Goal: Task Accomplishment & Management: Manage account settings

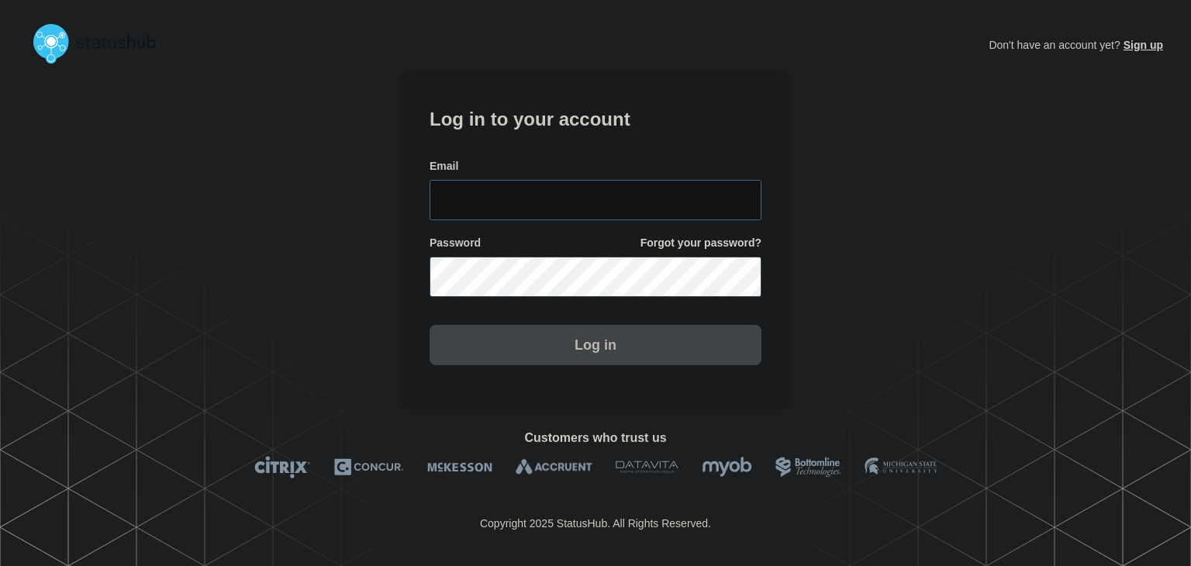
type input "[PERSON_NAME][EMAIL_ADDRESS][PERSON_NAME][DOMAIN_NAME]"
click at [557, 355] on button "Log in" at bounding box center [596, 345] width 332 height 40
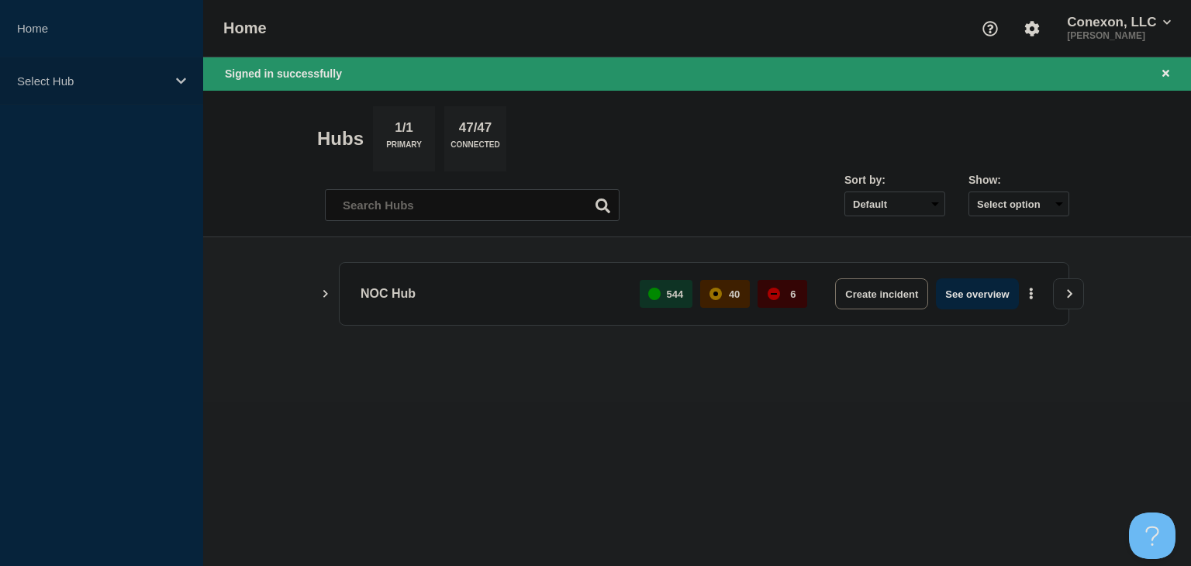
drag, startPoint x: 82, startPoint y: 88, endPoint x: 74, endPoint y: 84, distance: 9.0
click at [81, 88] on div "Select Hub" at bounding box center [101, 80] width 203 height 47
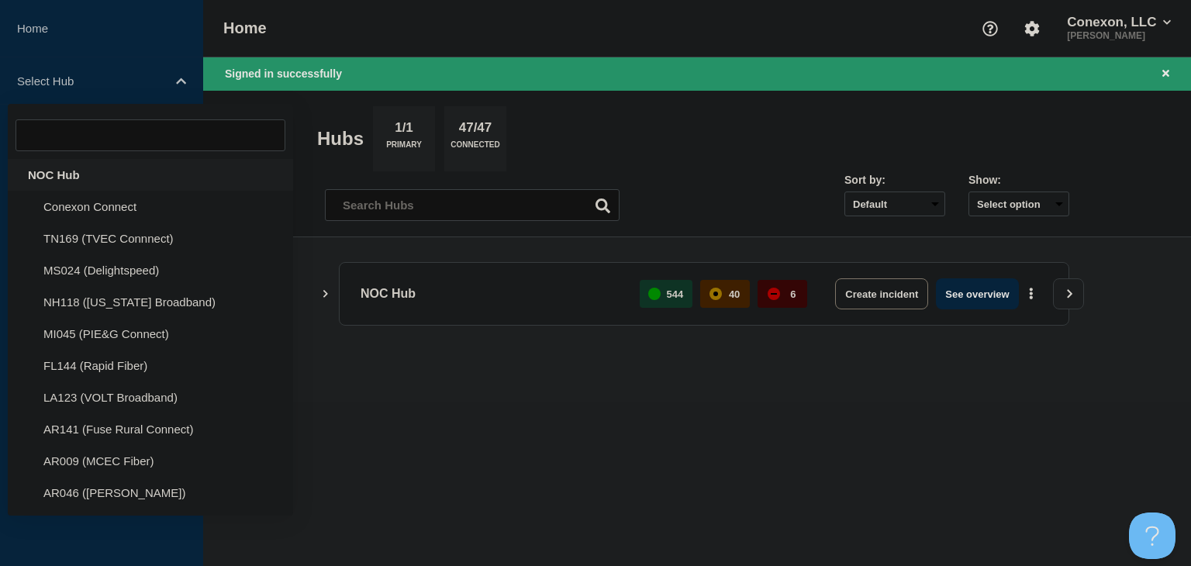
click at [48, 173] on div "NOC Hub" at bounding box center [150, 175] width 285 height 32
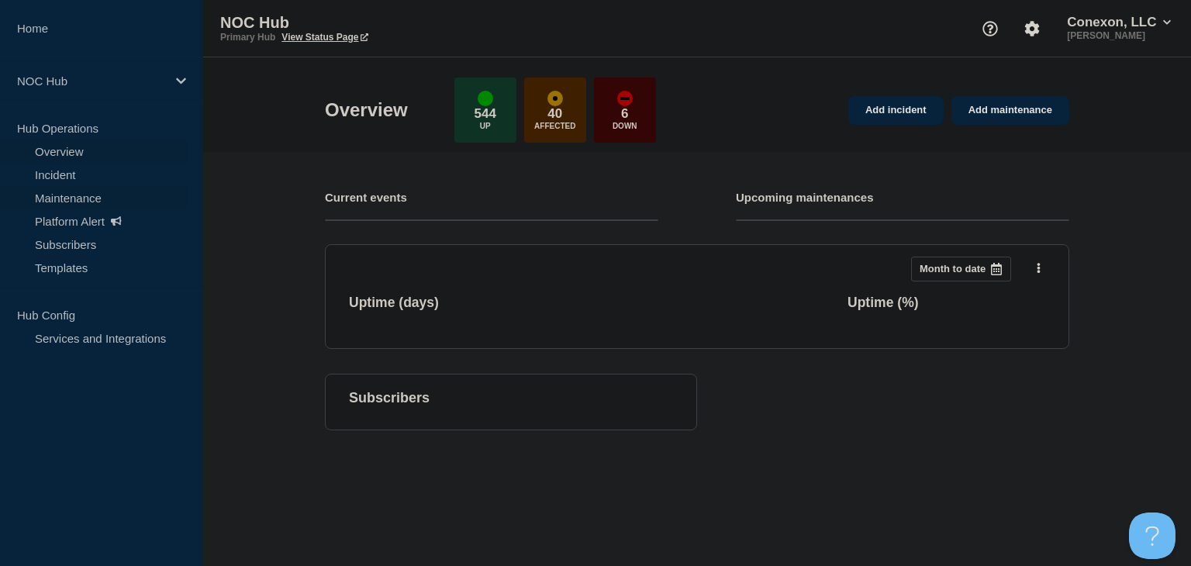
click at [57, 197] on link "Maintenance" at bounding box center [94, 197] width 188 height 23
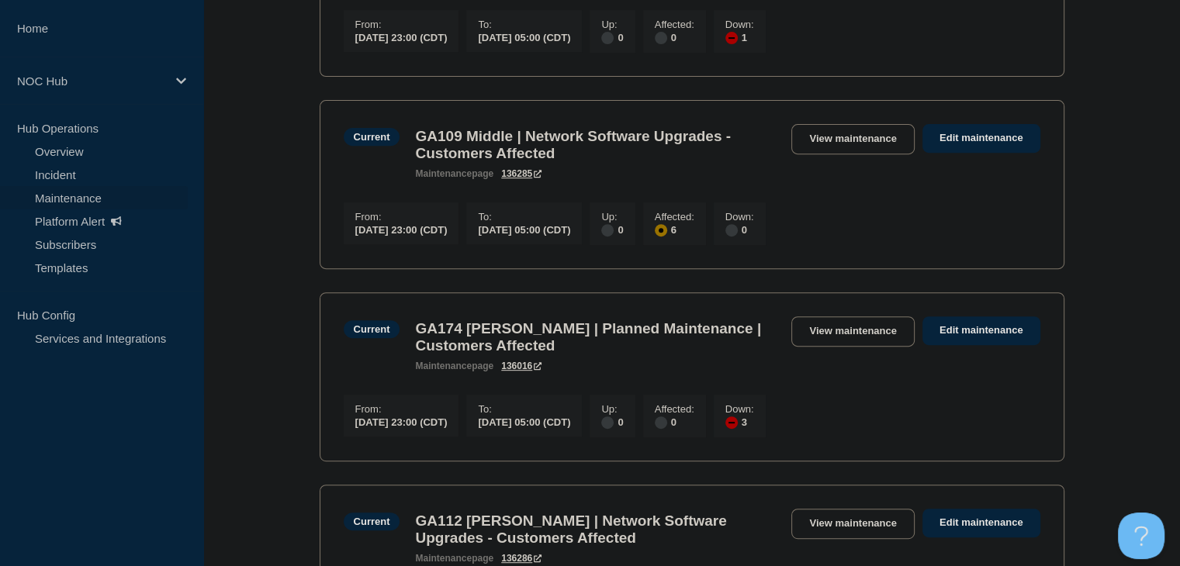
scroll to position [698, 0]
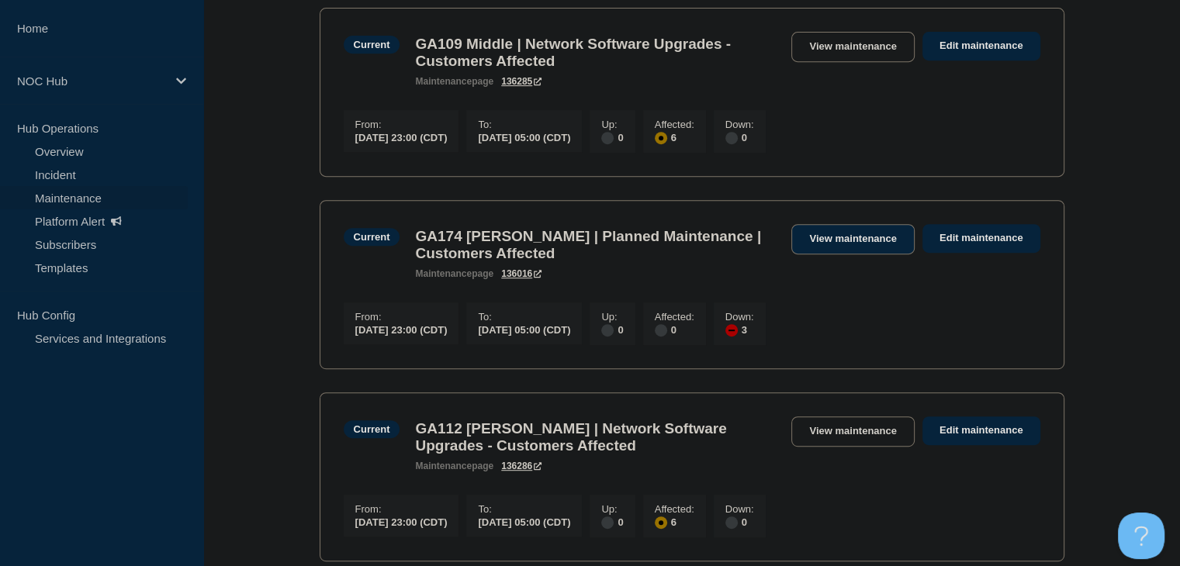
click at [838, 254] on link "View maintenance" at bounding box center [852, 239] width 123 height 30
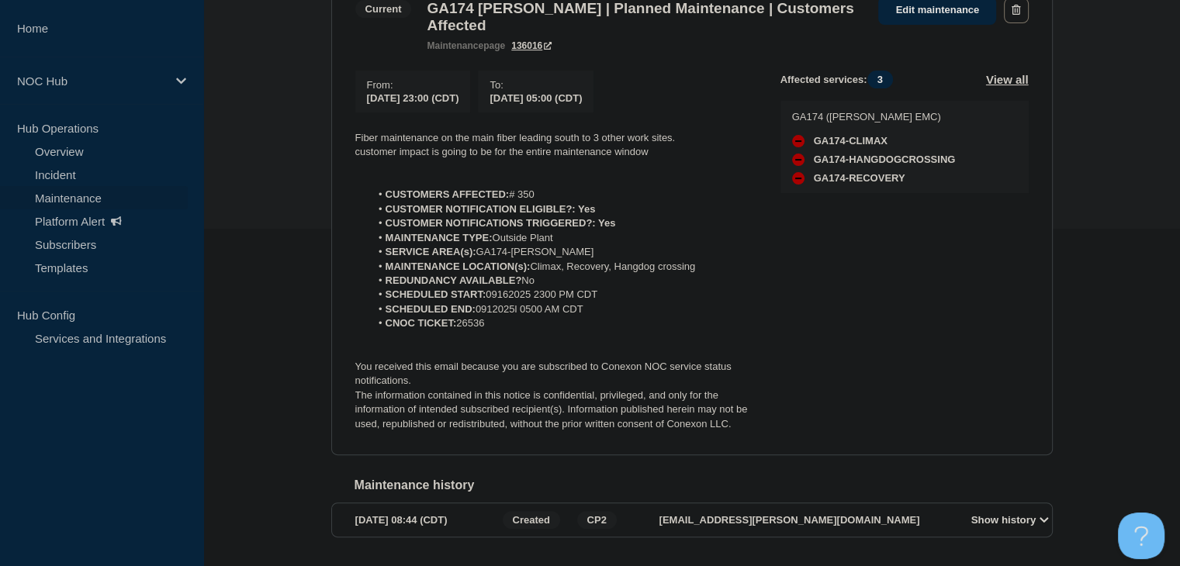
scroll to position [310, 0]
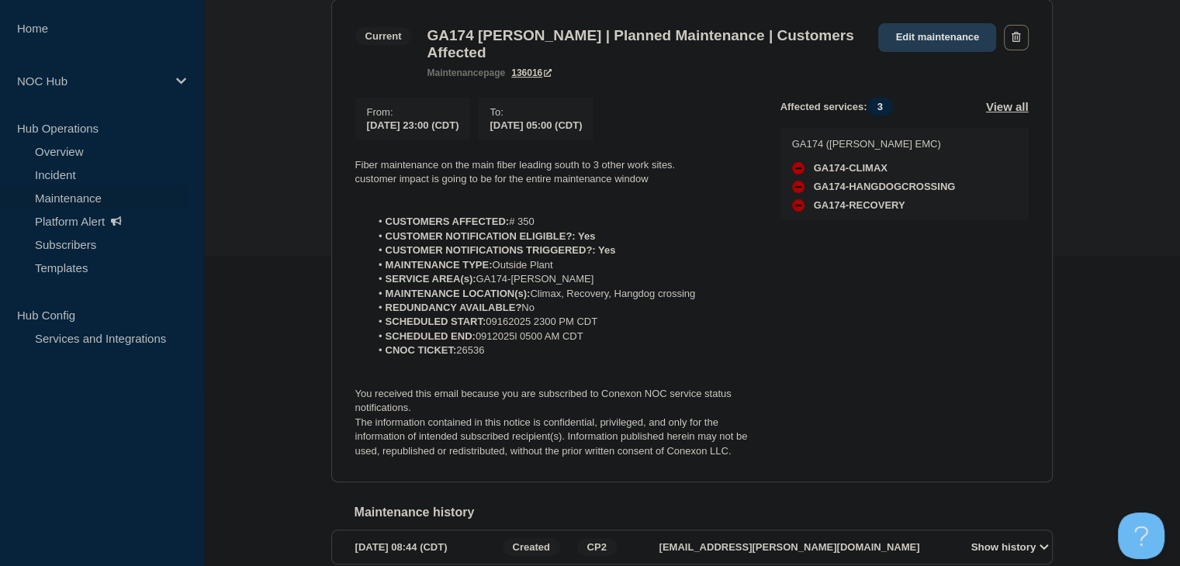
click at [942, 32] on link "Edit maintenance" at bounding box center [937, 37] width 118 height 29
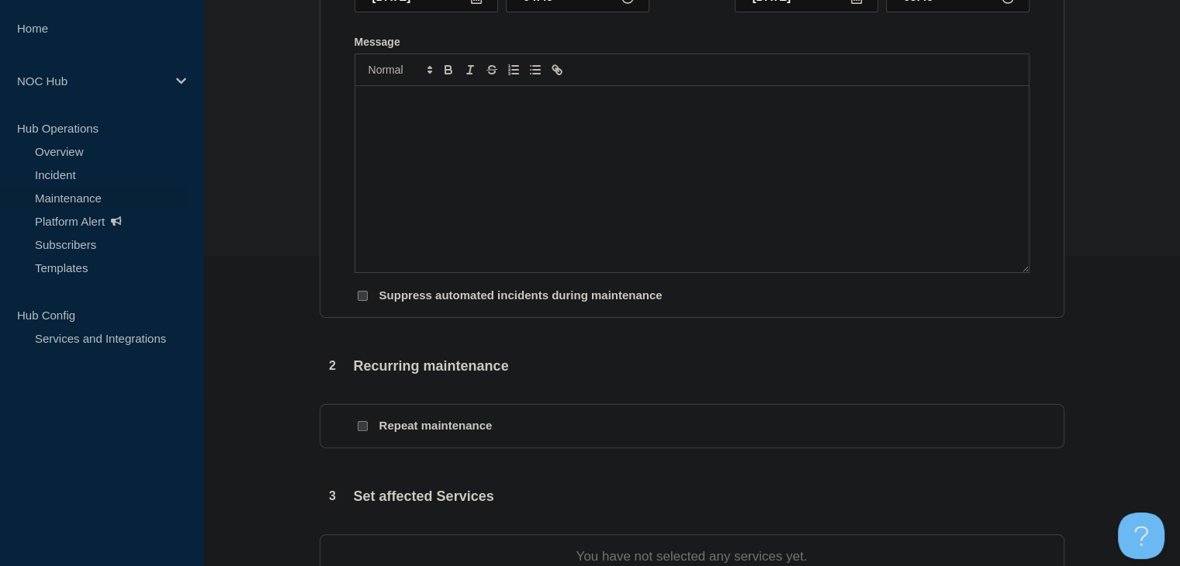
type input "GA174 [PERSON_NAME] | Planned Maintenance | Customers Affected"
type input "[DATE]"
type input "23:00"
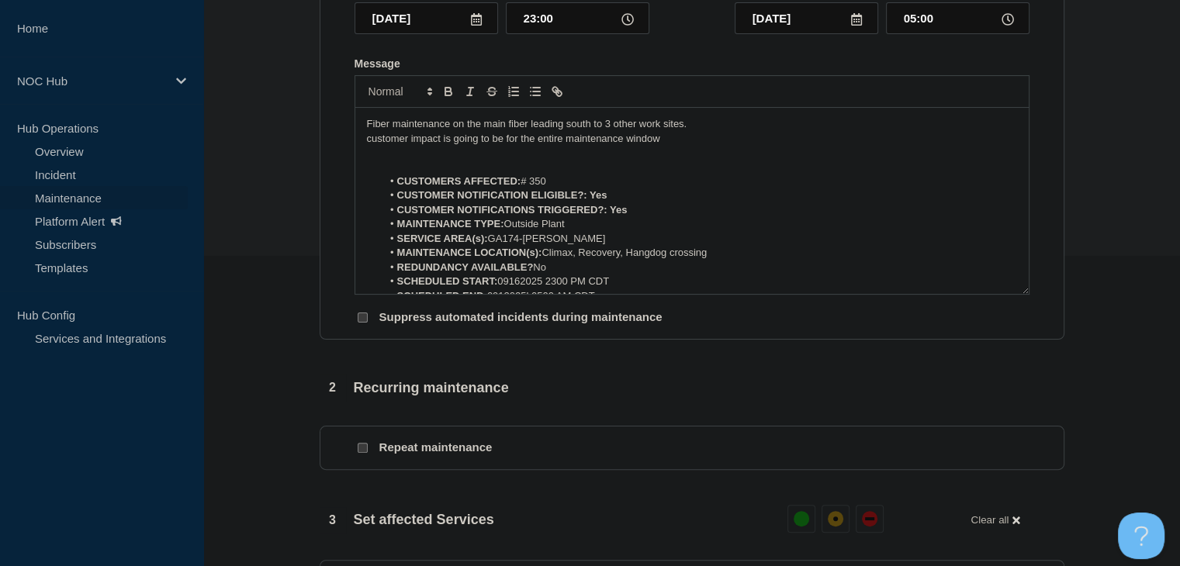
scroll to position [233, 0]
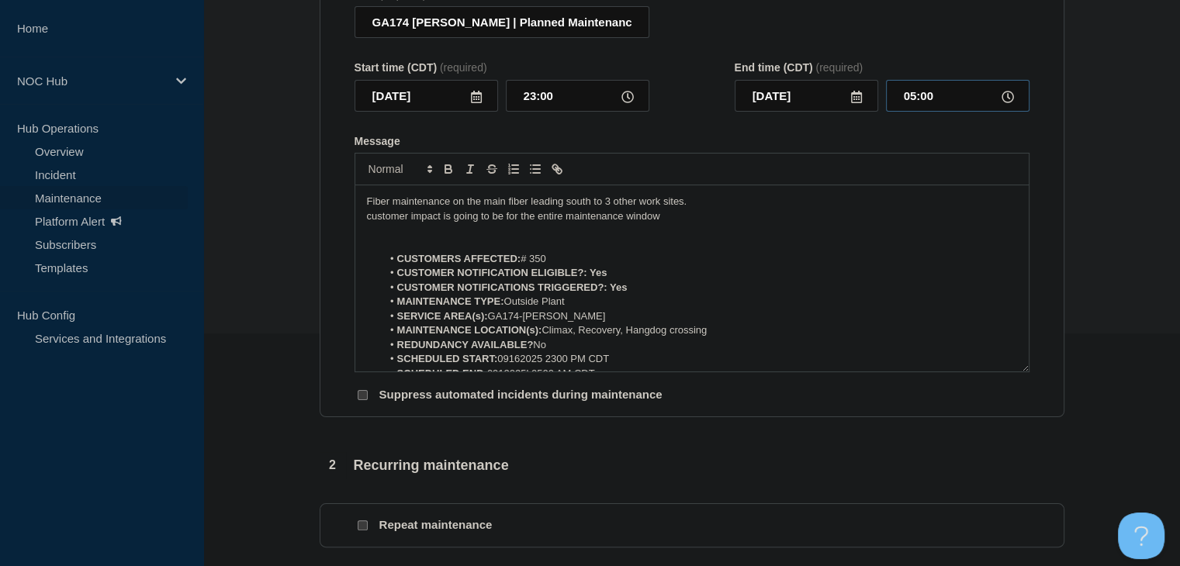
click at [915, 106] on input "05:00" at bounding box center [957, 96] width 143 height 32
type input "06:00"
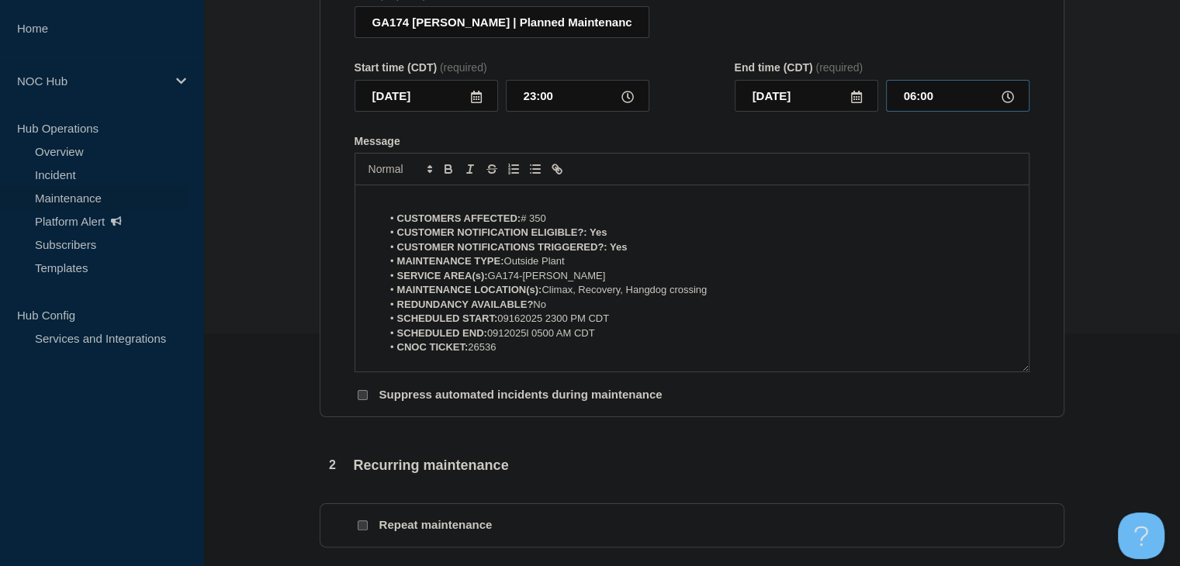
scroll to position [104, 0]
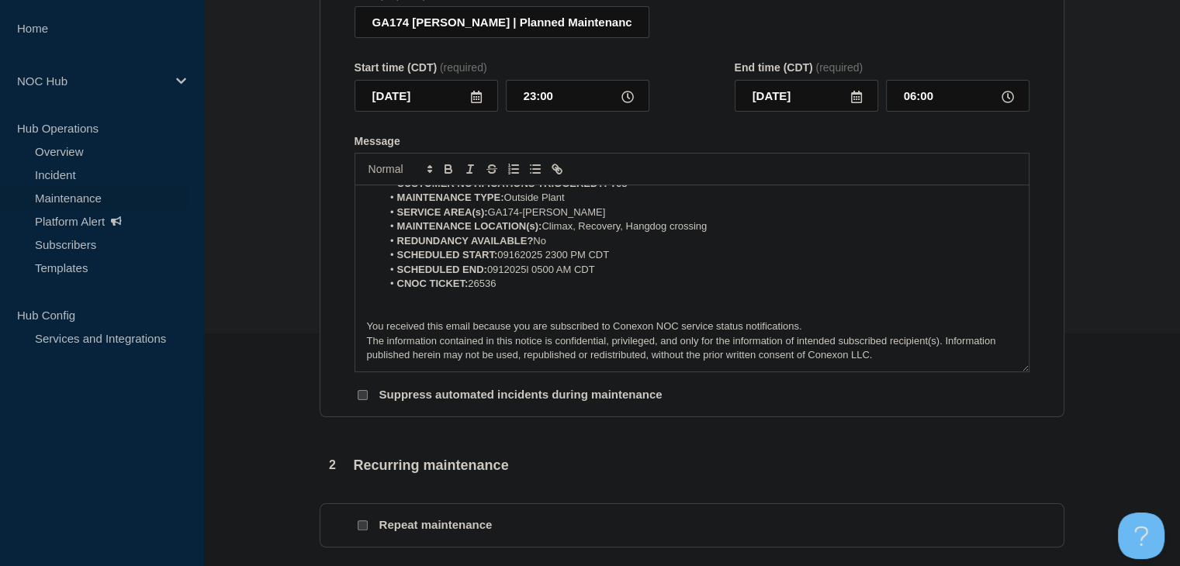
click at [546, 277] on li "SCHEDULED END: 0912025l 0500 AM CDT" at bounding box center [699, 270] width 635 height 14
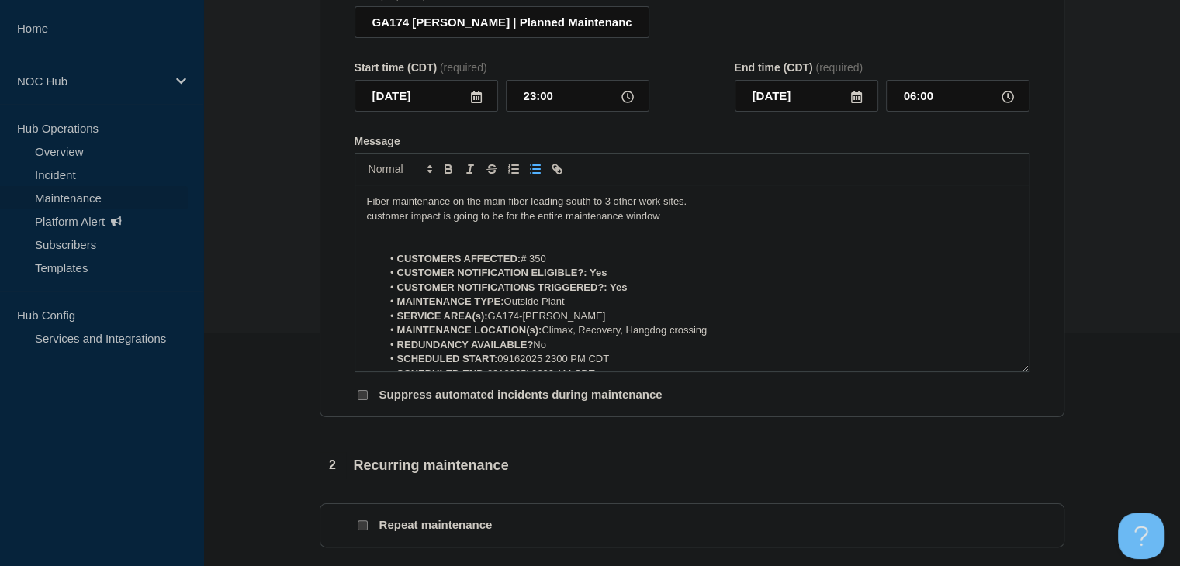
click at [391, 237] on p "Message" at bounding box center [692, 230] width 650 height 14
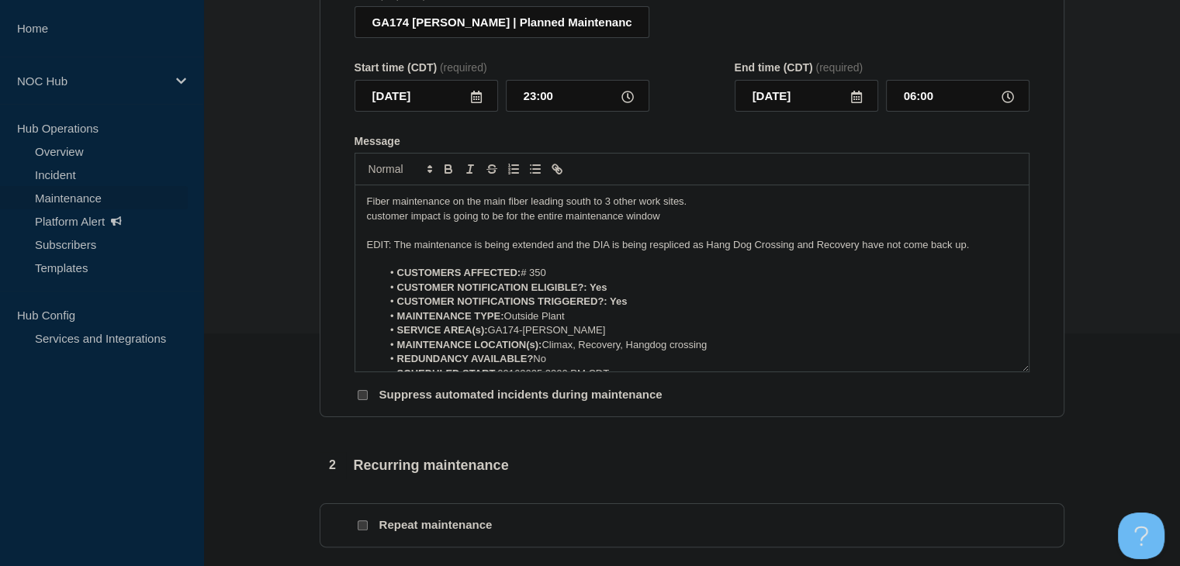
click at [660, 252] on p "EDIT: The maintenance is being extended and the DIA is being respliced as Hang …" at bounding box center [692, 245] width 650 height 14
click at [653, 352] on li "MAINTENANCE LOCATION(s): Climax, Recovery, Hangdog crossing" at bounding box center [699, 345] width 635 height 14
click at [663, 352] on li "MAINTENANCE LOCATION(s): Climax, Recovery, Hang dog crossing" at bounding box center [699, 345] width 635 height 14
click at [682, 352] on li "MAINTENANCE LOCATION(s): Climax, Recovery, Hang Dog crossing" at bounding box center [699, 345] width 635 height 14
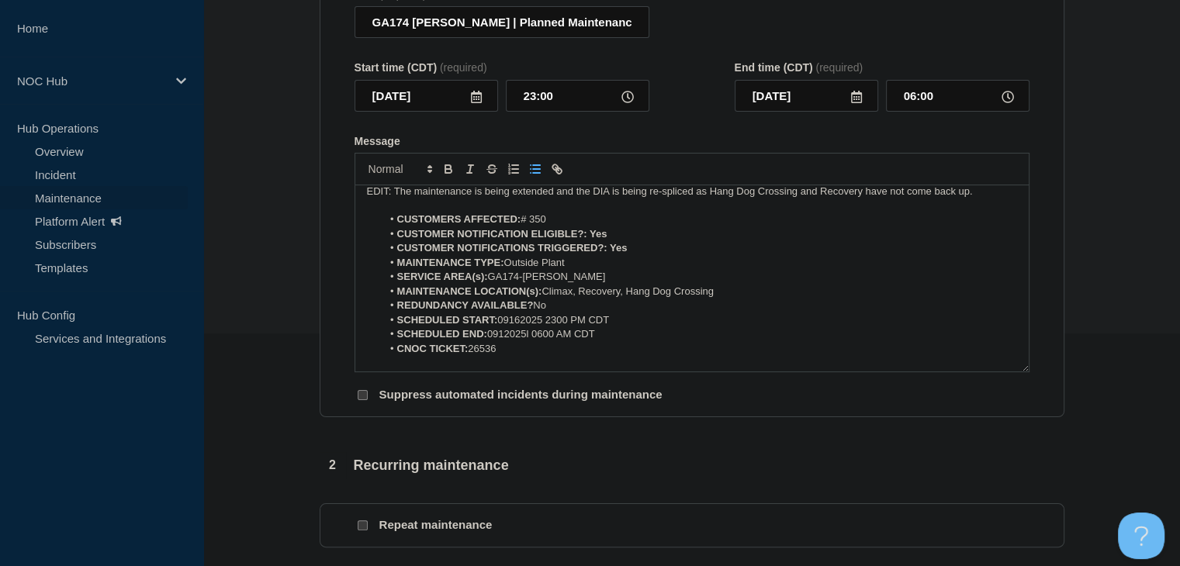
scroll to position [78, 0]
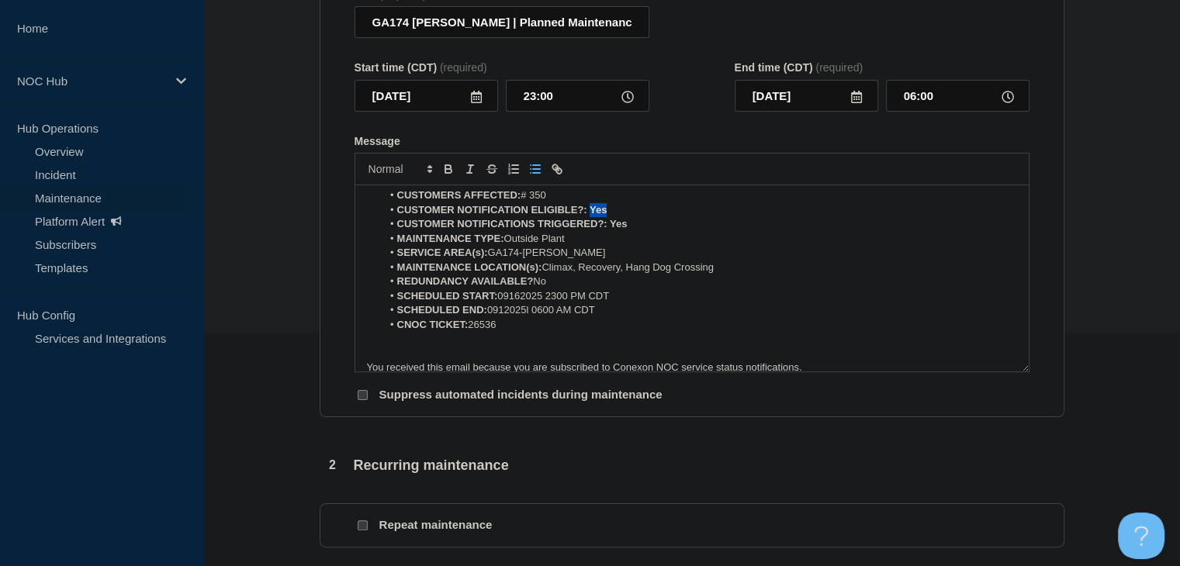
drag, startPoint x: 600, startPoint y: 219, endPoint x: 590, endPoint y: 219, distance: 9.3
click at [590, 217] on li "CUSTOMER NOTIFICATION ELIGIBLE?: Yes" at bounding box center [699, 210] width 635 height 14
click at [456, 178] on button "Toggle bold text" at bounding box center [448, 169] width 22 height 19
drag, startPoint x: 634, startPoint y: 233, endPoint x: 609, endPoint y: 233, distance: 25.6
click at [609, 231] on li "CUSTOMER NOTIFICATIONS TRIGGERED?: Yes" at bounding box center [699, 224] width 635 height 14
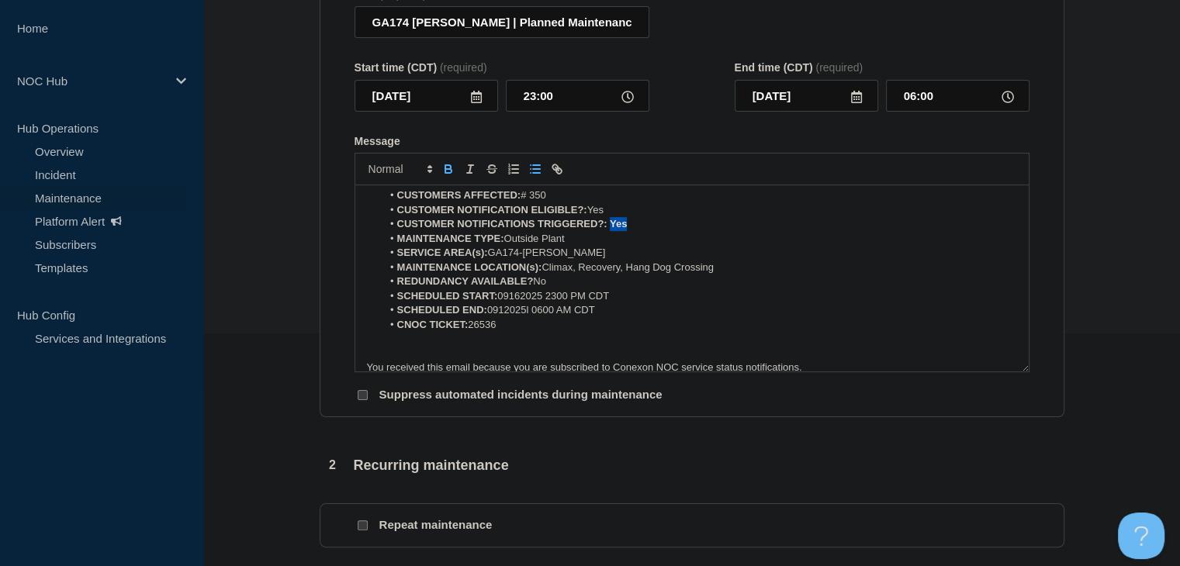
click at [447, 173] on icon "Toggle bold text" at bounding box center [448, 171] width 6 height 4
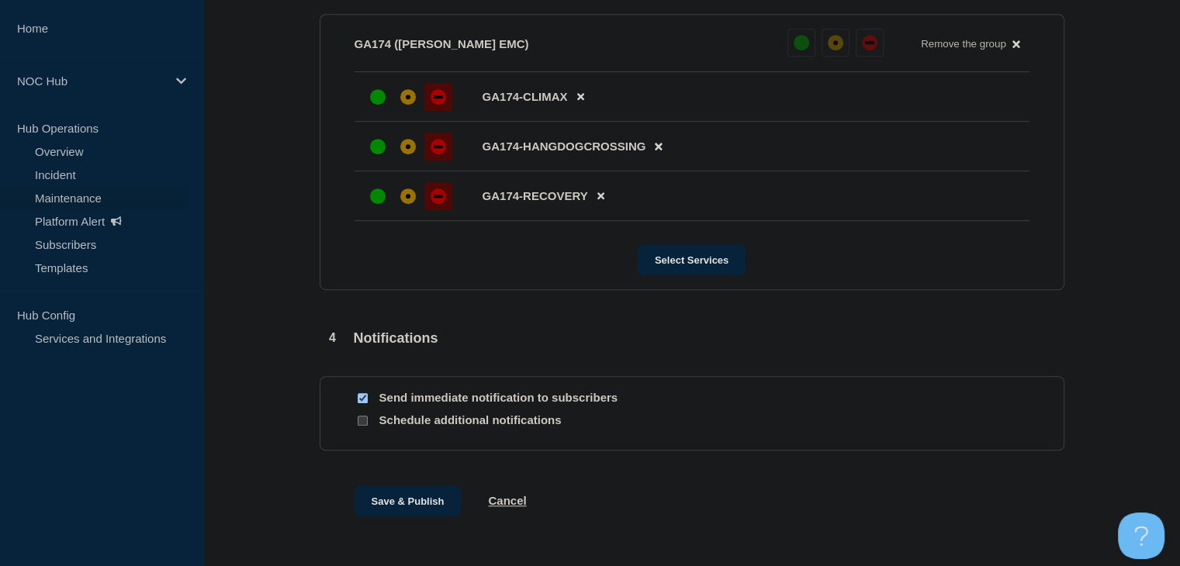
scroll to position [921, 0]
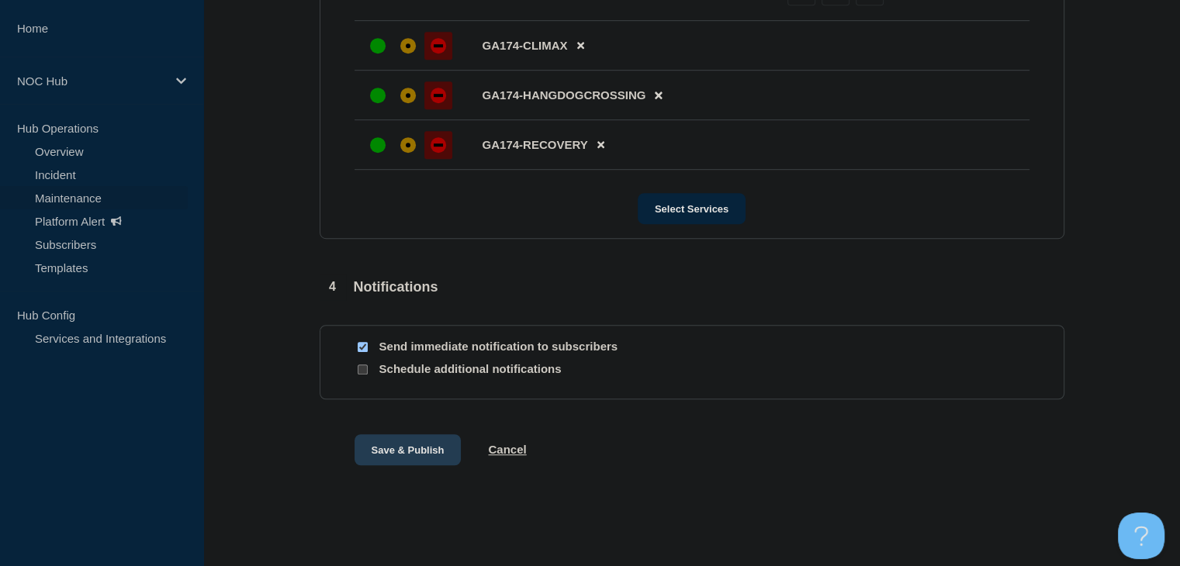
click at [389, 446] on button "Save & Publish" at bounding box center [407, 449] width 107 height 31
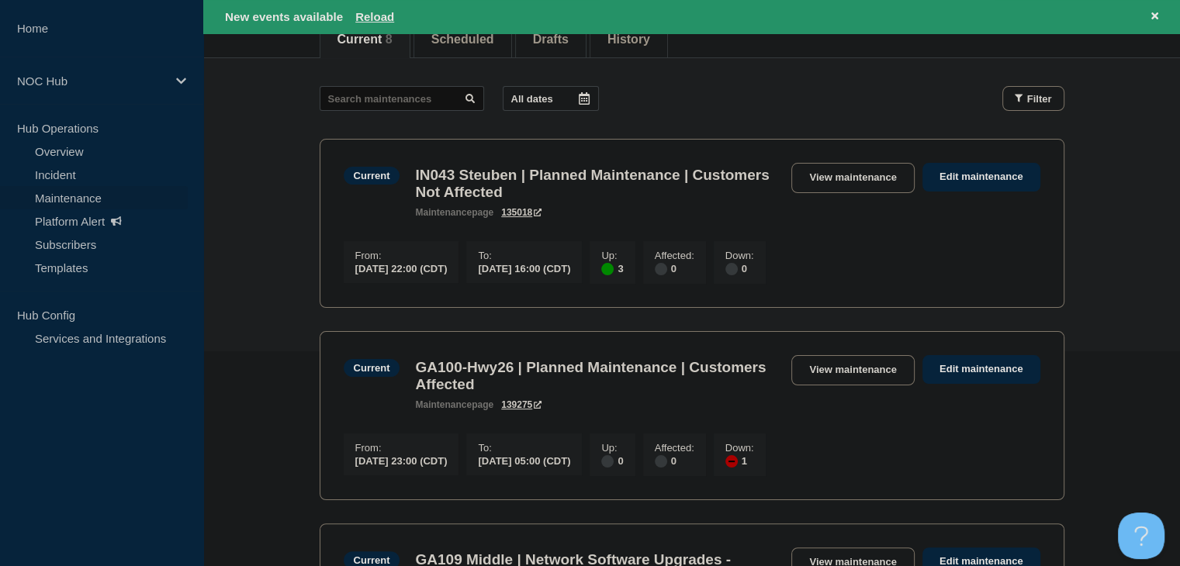
scroll to position [310, 0]
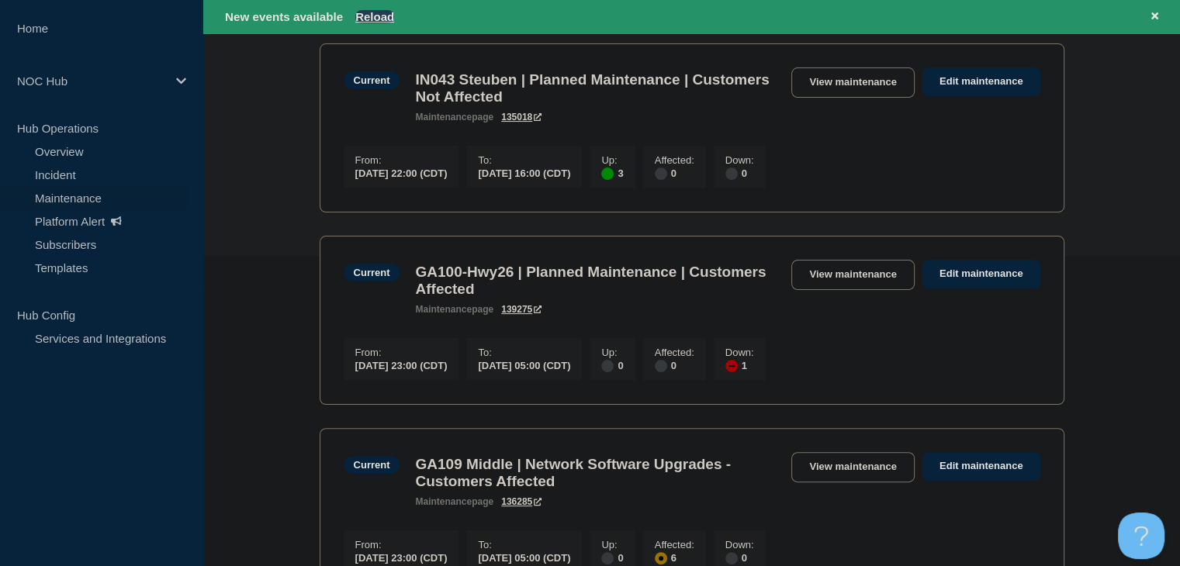
click at [374, 17] on button "Reload" at bounding box center [374, 16] width 39 height 13
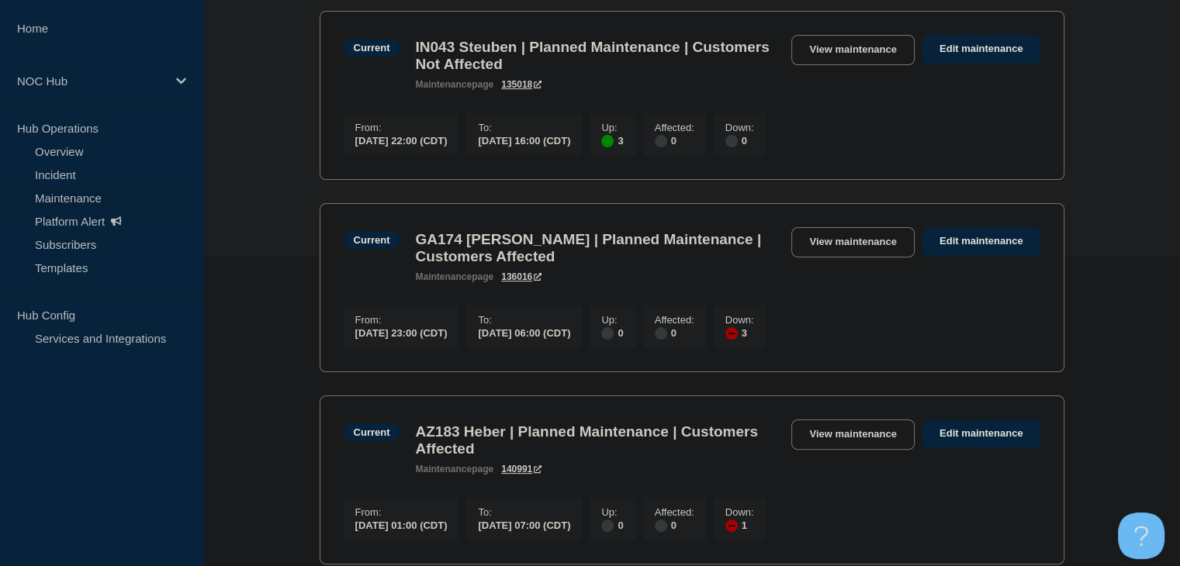
scroll to position [277, 0]
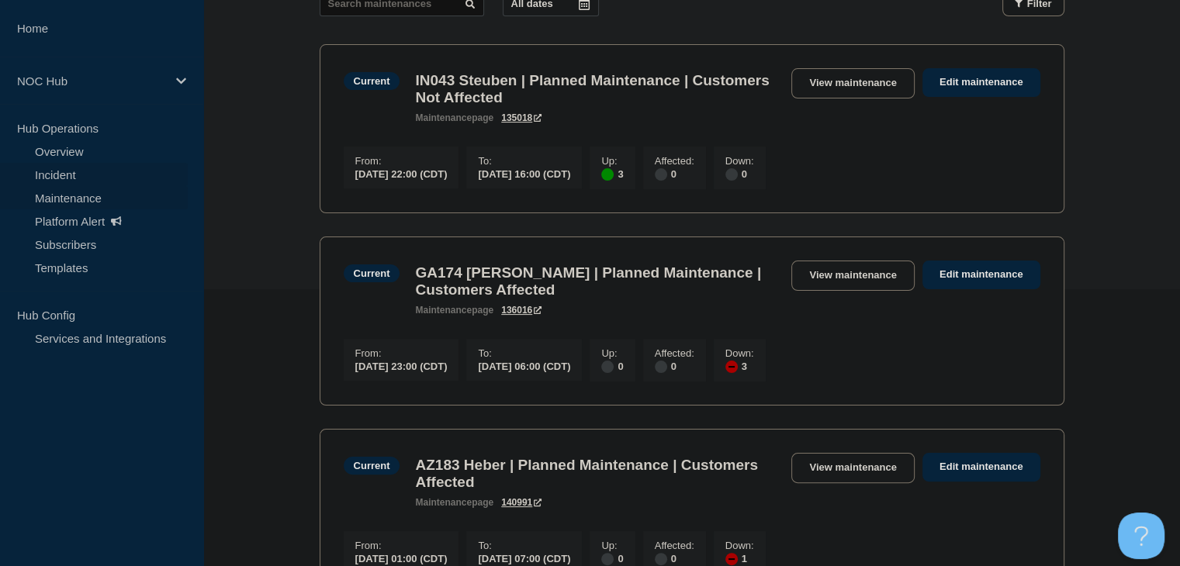
click at [59, 163] on link "Incident" at bounding box center [94, 174] width 188 height 23
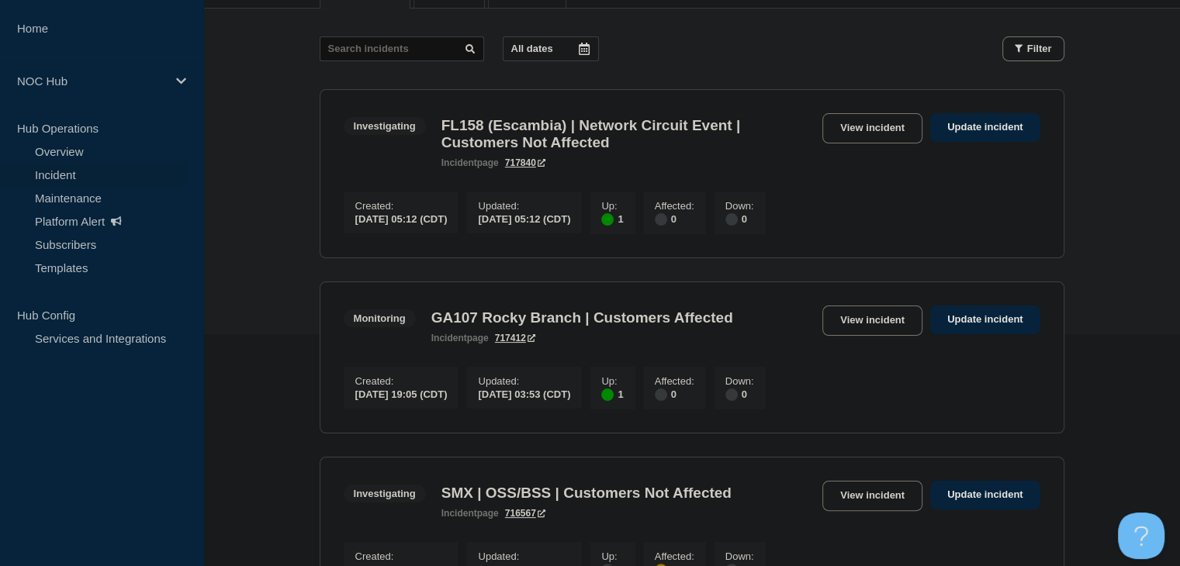
scroll to position [233, 0]
click at [870, 317] on link "View incident" at bounding box center [872, 320] width 100 height 30
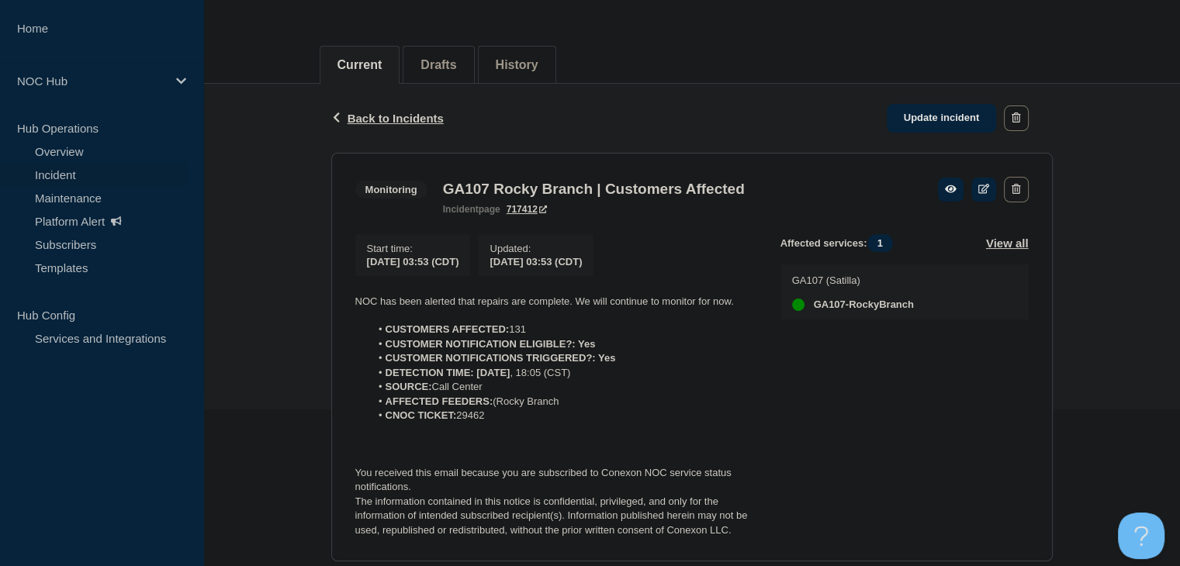
scroll to position [310, 0]
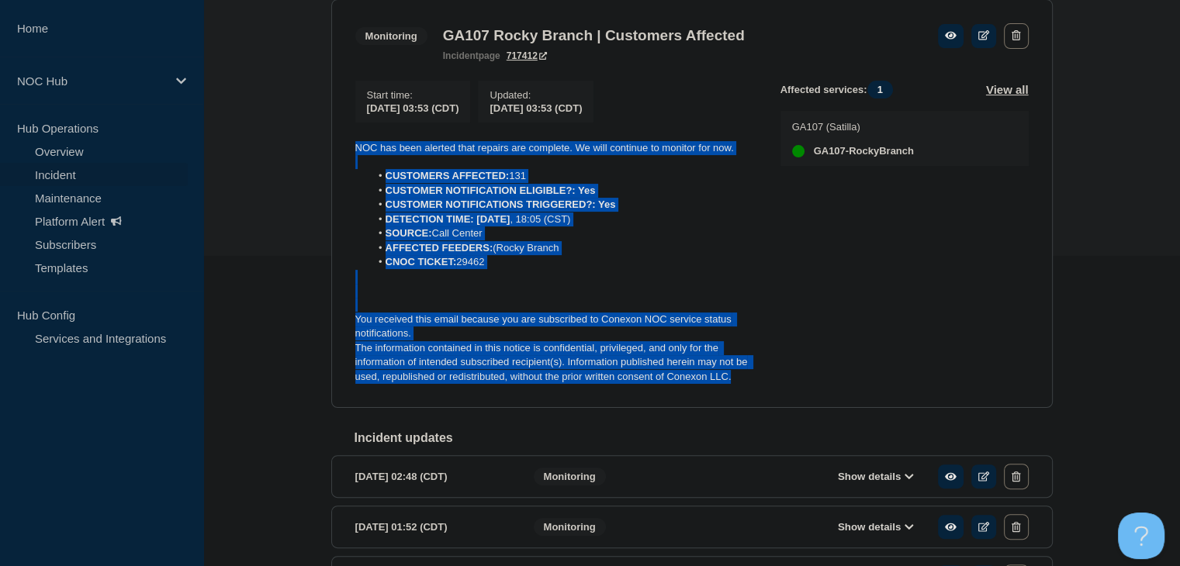
drag, startPoint x: 736, startPoint y: 390, endPoint x: 339, endPoint y: 155, distance: 461.4
click at [339, 155] on section "Monitoring GA107 Rocky Branch | Customers Affected incident page 717412 Start t…" at bounding box center [691, 203] width 721 height 409
copy div "NOC has been alerted that repairs are complete. We will continue to monitor for…"
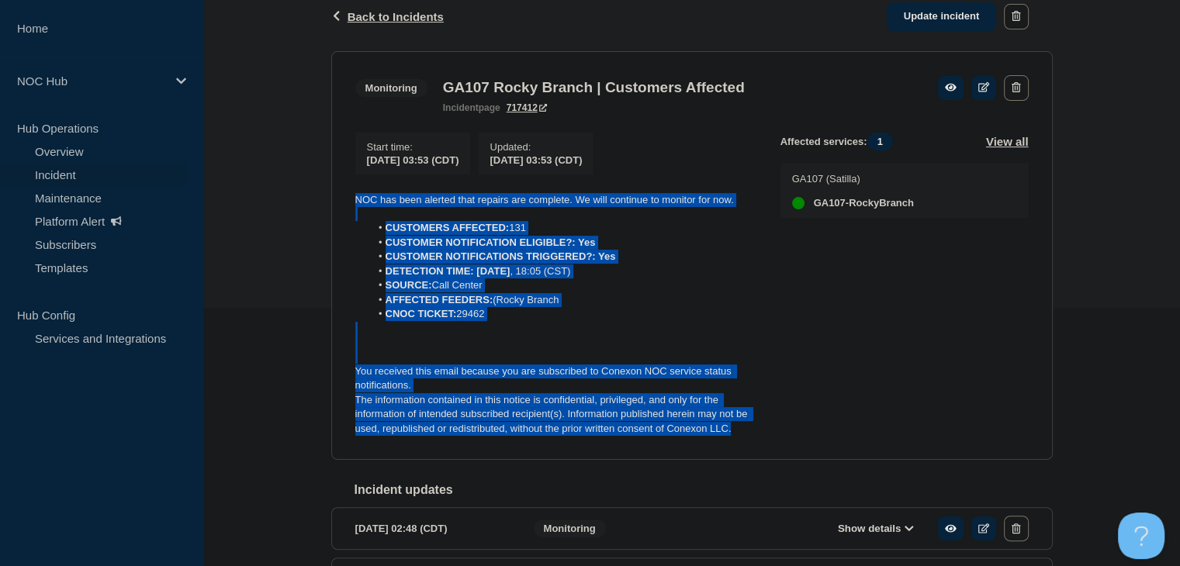
scroll to position [233, 0]
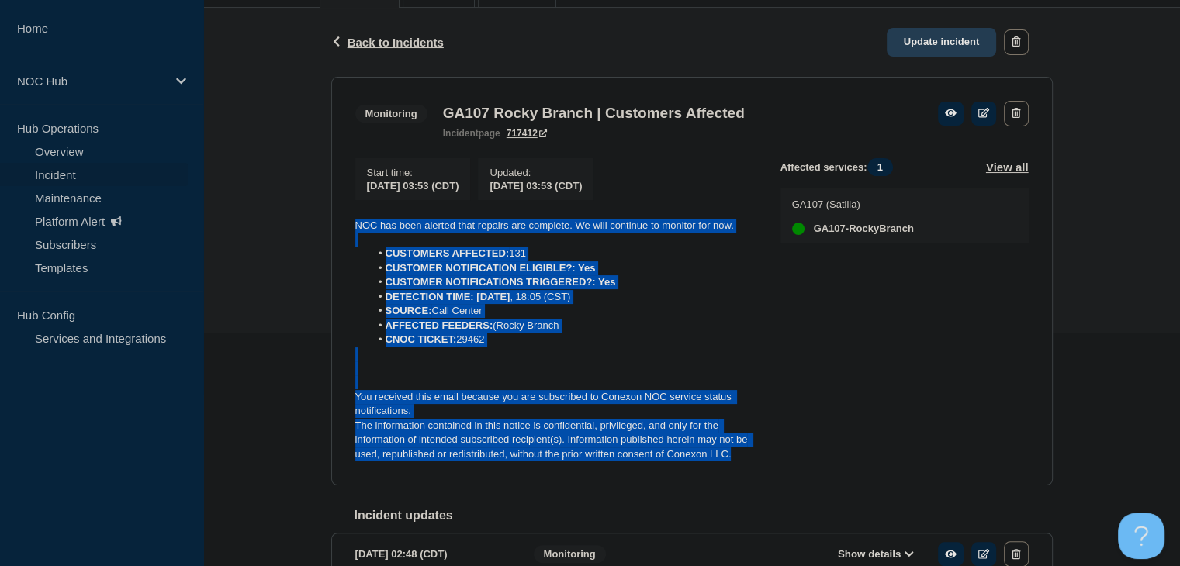
click at [905, 52] on link "Update incident" at bounding box center [941, 42] width 110 height 29
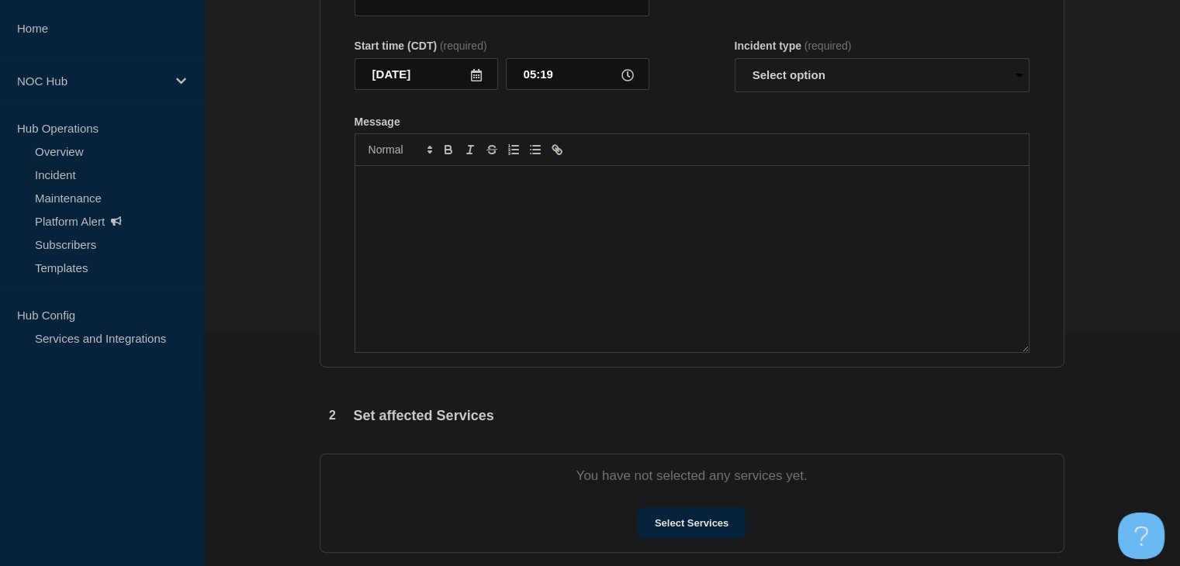
type input "GA107 Rocky Branch | Customers Affected"
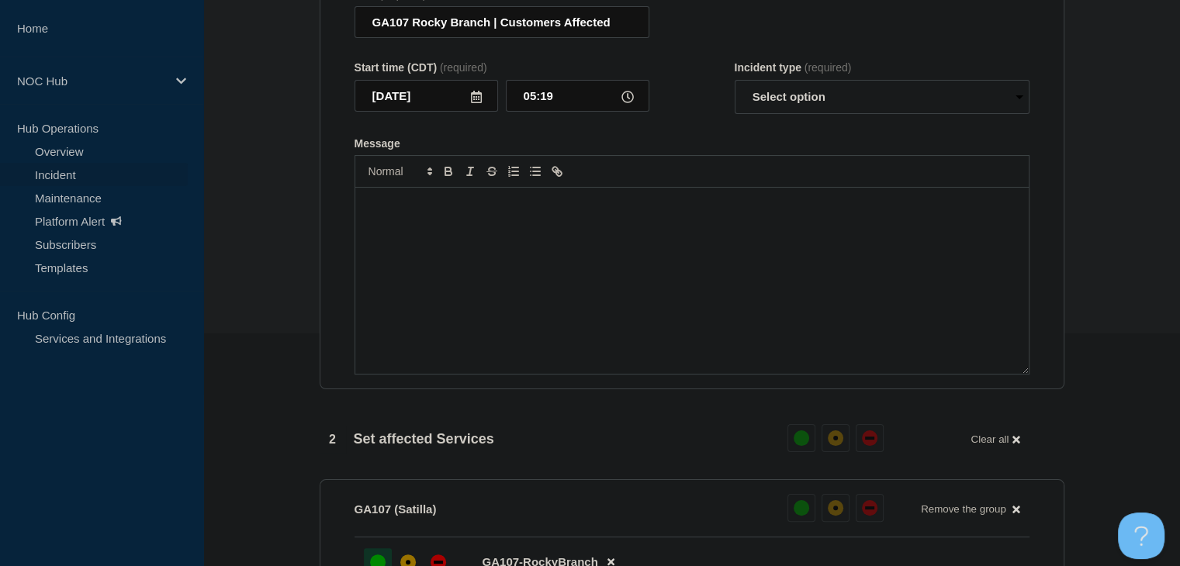
click at [571, 266] on div "Message" at bounding box center [691, 281] width 673 height 186
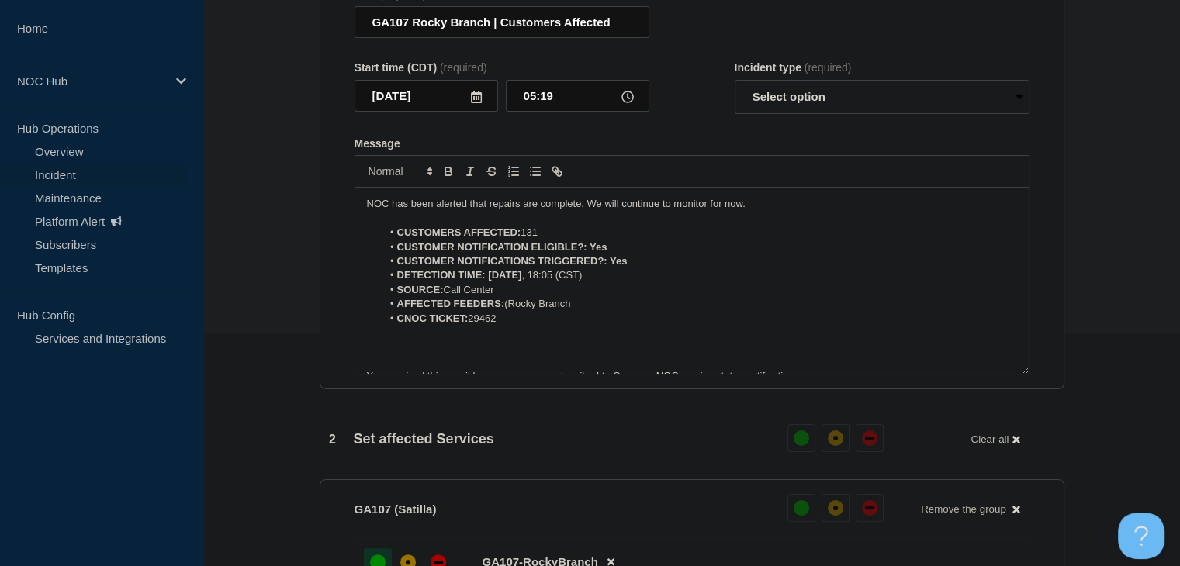
scroll to position [36, 0]
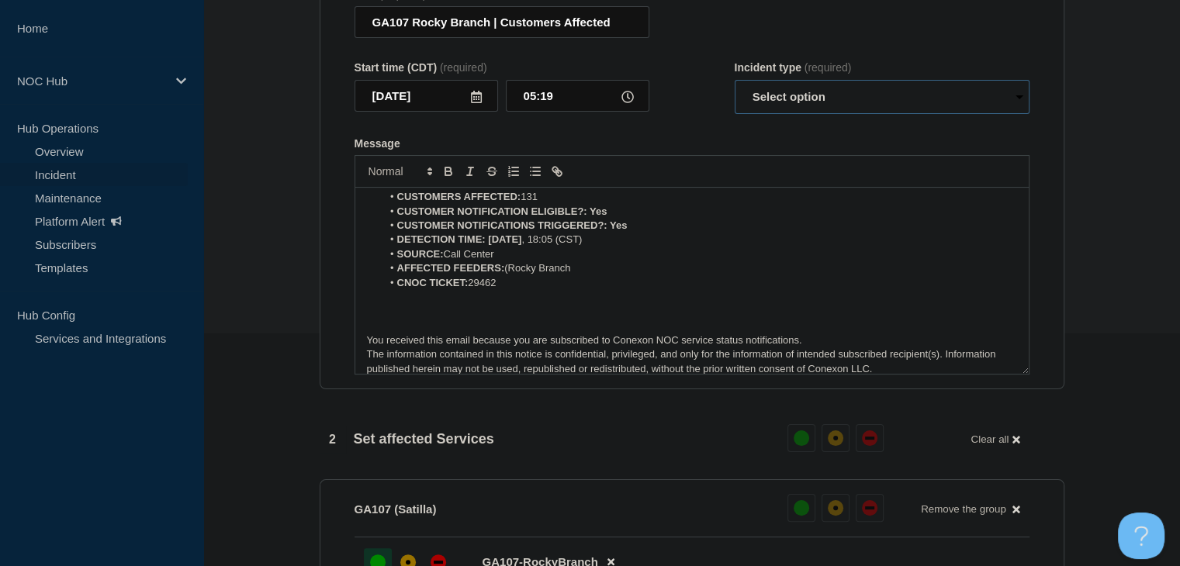
click at [793, 112] on select "Select option Investigating Identified Monitoring Resolved" at bounding box center [881, 97] width 295 height 34
select select "monitoring"
click at [734, 89] on select "Select option Investigating Identified Monitoring Resolved" at bounding box center [881, 97] width 295 height 34
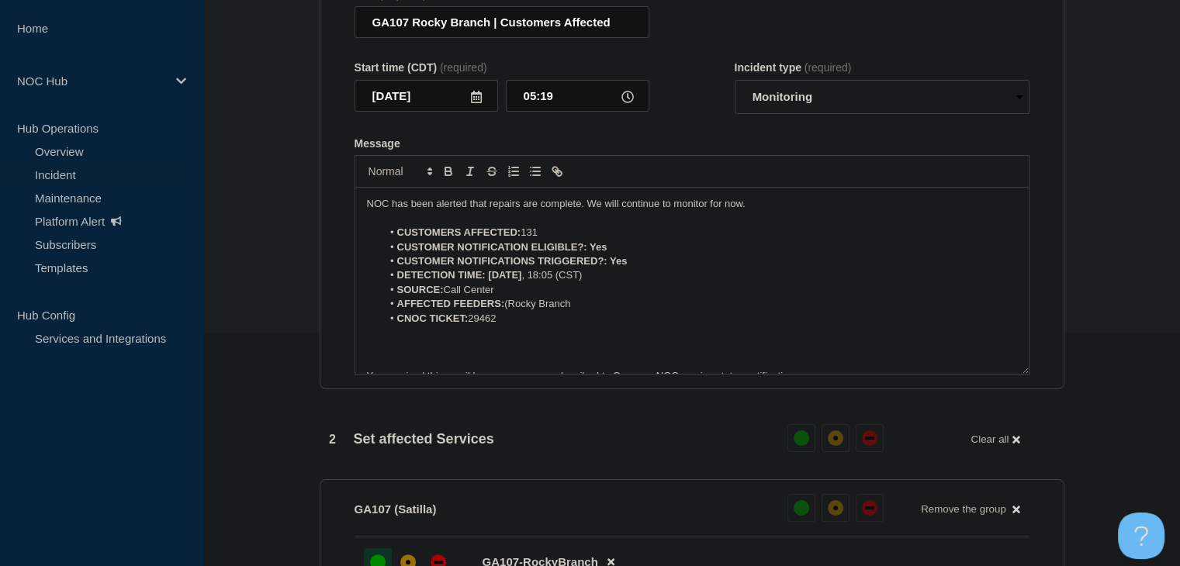
click at [551, 240] on li "CUSTOMERS AFFECTED: 131" at bounding box center [699, 233] width 635 height 14
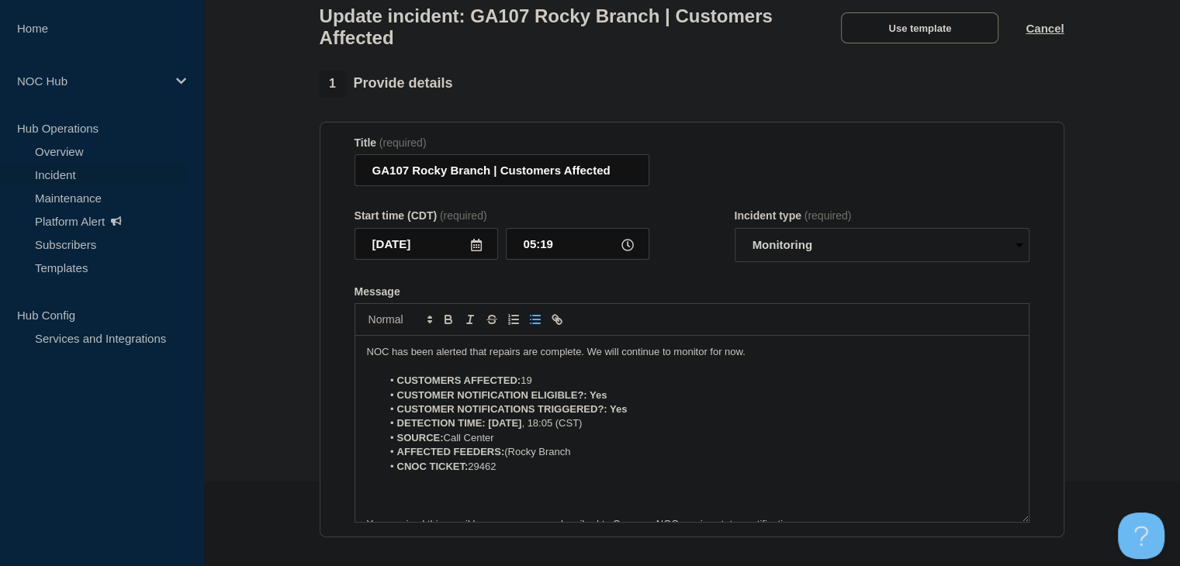
scroll to position [78, 0]
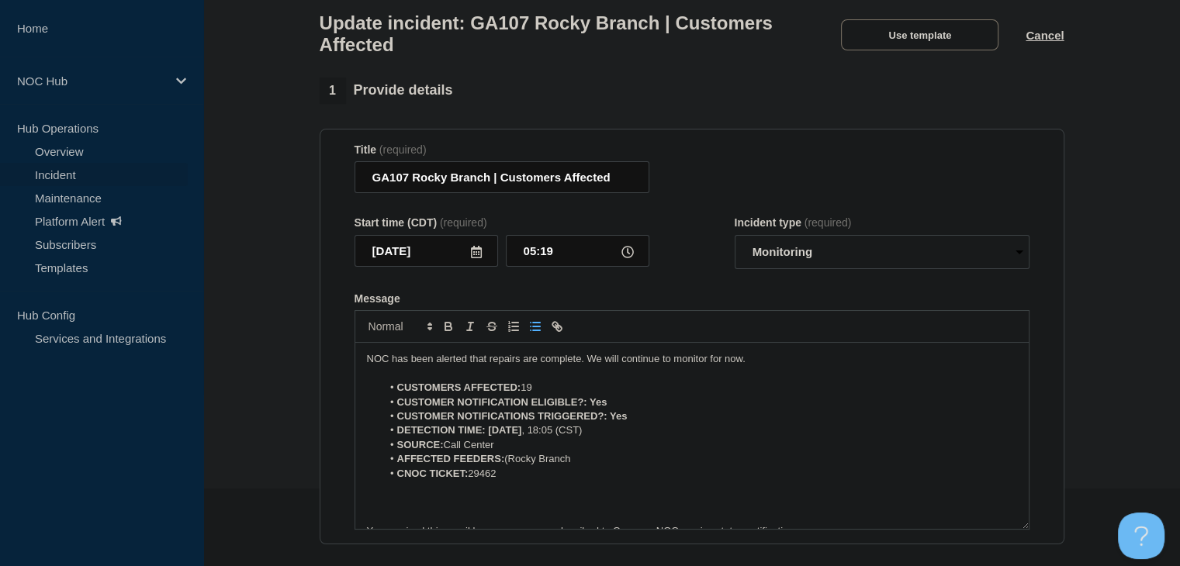
click at [513, 466] on li "AFFECTED FEEDERS: (Rocky Branch" at bounding box center [699, 459] width 635 height 14
click at [617, 466] on li "AFFECTED FEEDERS: Rocky Branch" at bounding box center [699, 459] width 635 height 14
drag, startPoint x: 598, startPoint y: 411, endPoint x: 585, endPoint y: 413, distance: 13.3
click at [585, 409] on li "CUSTOMER NOTIFICATION ELIGIBLE?: Yes" at bounding box center [699, 403] width 635 height 14
click at [450, 330] on icon "Toggle bold text" at bounding box center [448, 329] width 6 height 4
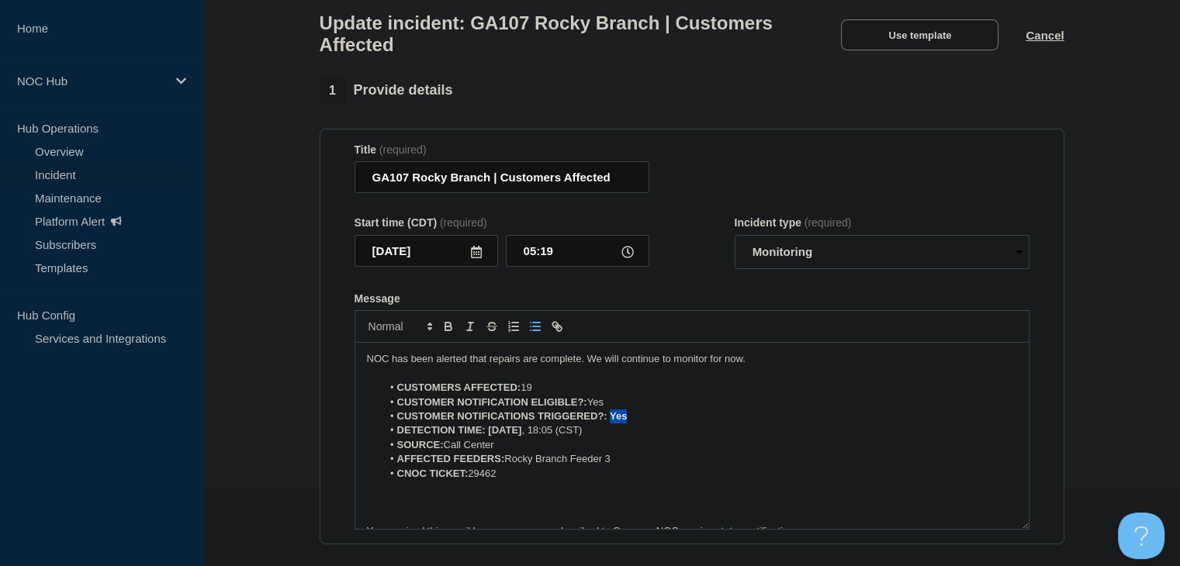
drag, startPoint x: 632, startPoint y: 426, endPoint x: 608, endPoint y: 426, distance: 24.0
click at [608, 423] on li "CUSTOMER NOTIFICATIONS TRIGGERED?: Yes" at bounding box center [699, 416] width 635 height 14
click at [445, 327] on icon "Toggle bold text" at bounding box center [447, 325] width 5 height 4
click at [438, 366] on p "NOC has been alerted that repairs are complete. We will continue to monitor for…" at bounding box center [692, 359] width 650 height 14
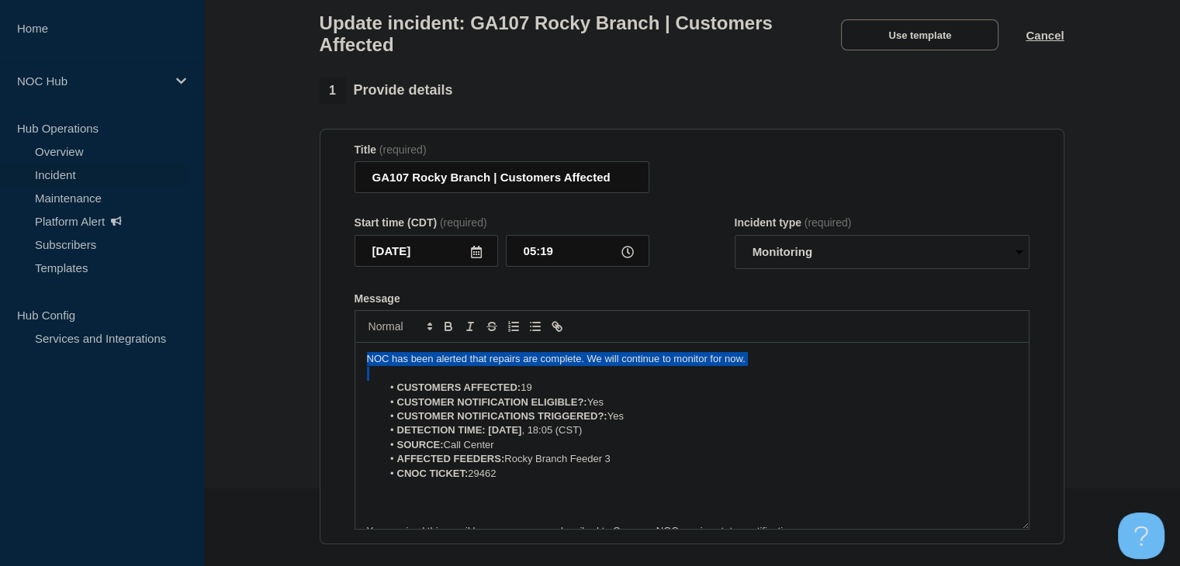
click at [438, 366] on p "NOC has been alerted that repairs are complete. We will continue to monitor for…" at bounding box center [692, 359] width 650 height 14
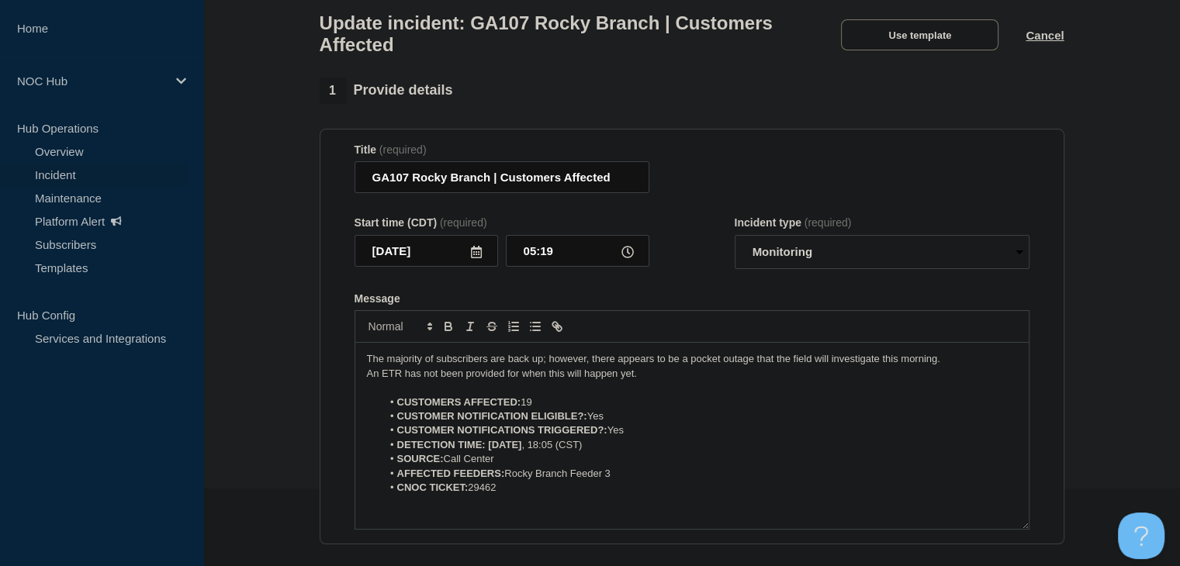
click at [675, 381] on p "An ETR has not been provided for when this will happen yet." at bounding box center [692, 374] width 650 height 14
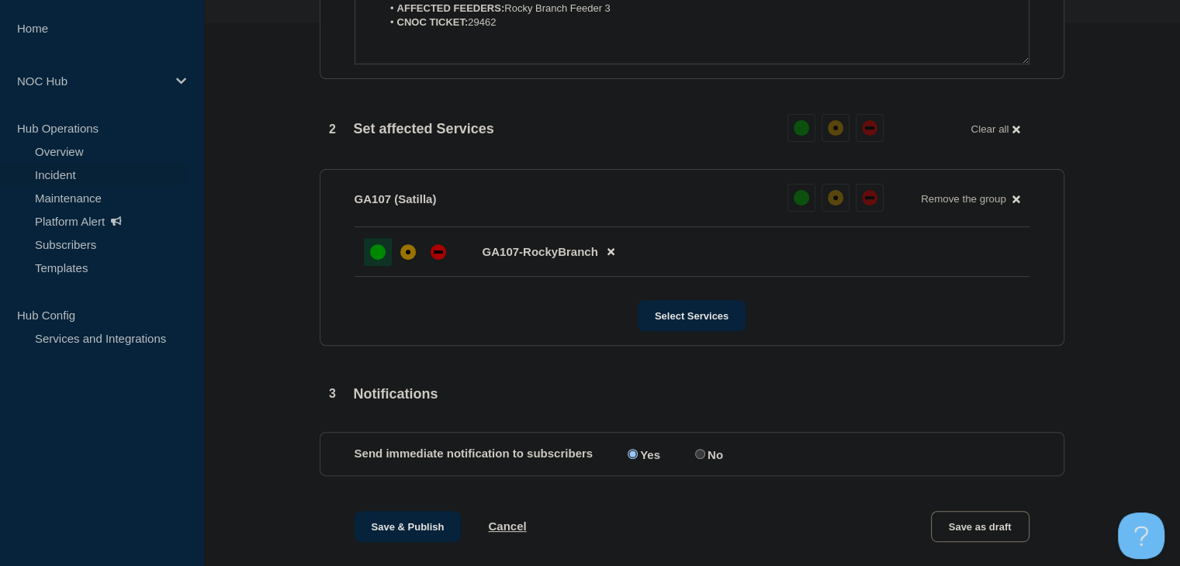
scroll to position [698, 0]
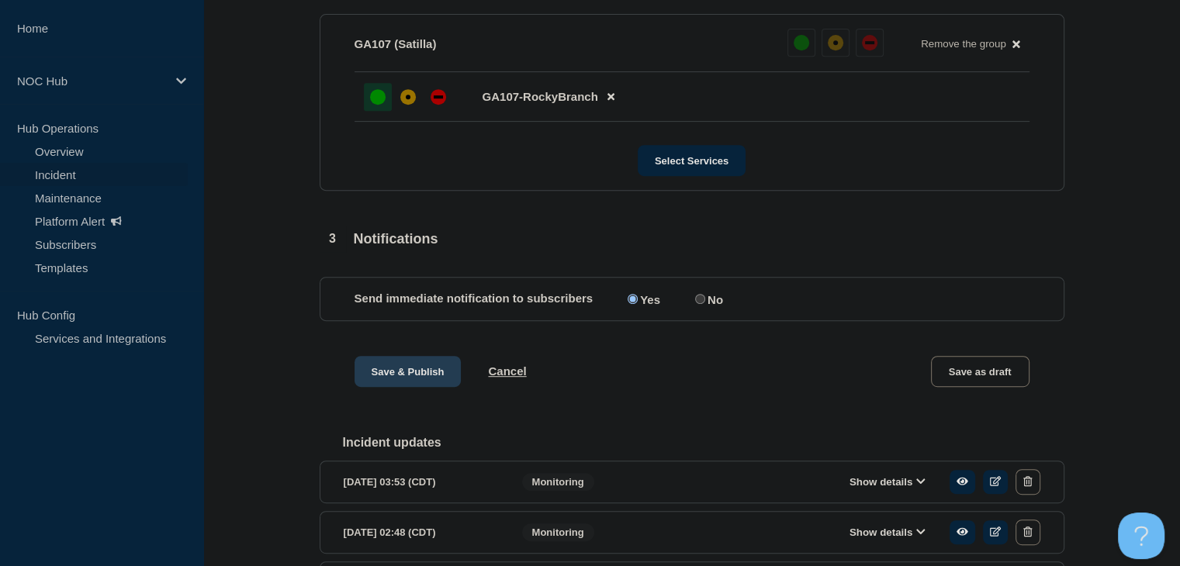
click at [400, 386] on button "Save & Publish" at bounding box center [407, 371] width 107 height 31
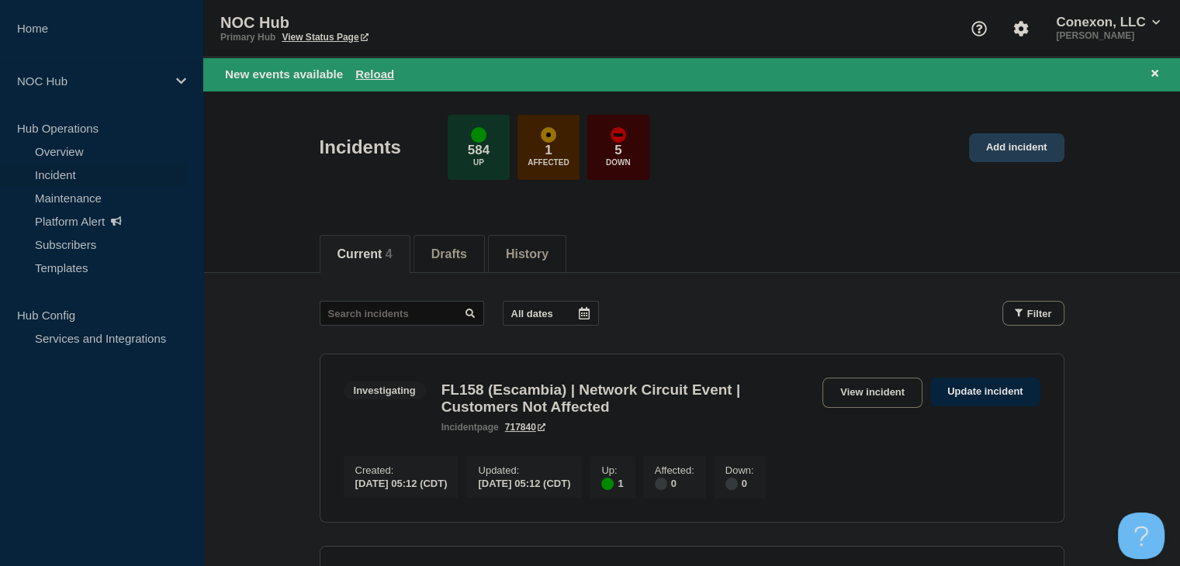
click at [986, 157] on link "Add incident" at bounding box center [1016, 147] width 95 height 29
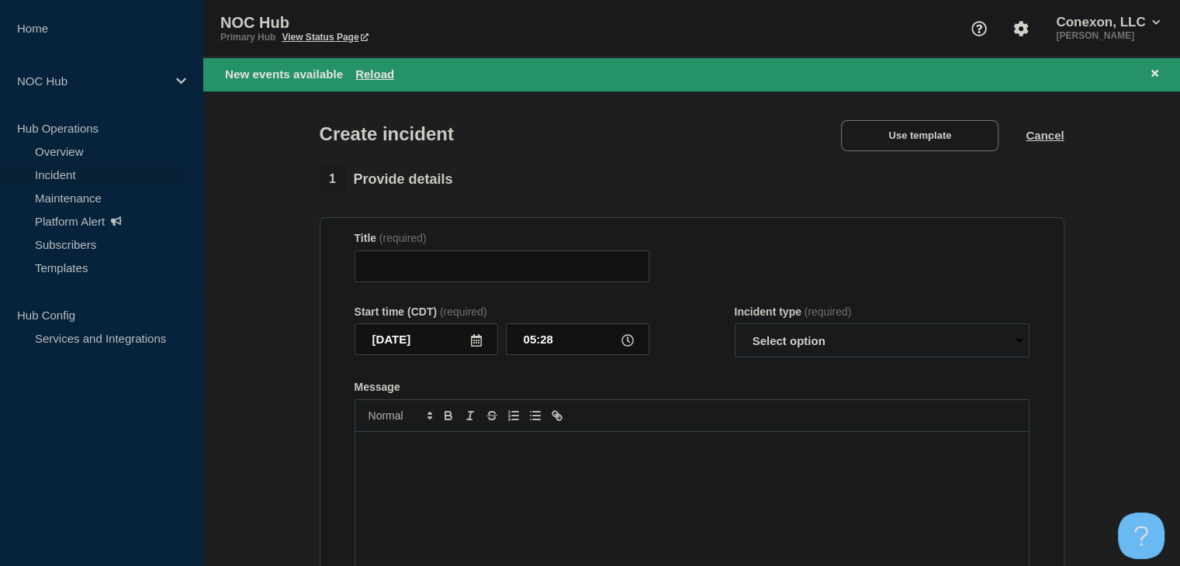
click at [1024, 135] on div "Use template" at bounding box center [920, 135] width 212 height 31
click at [1031, 137] on button "Cancel" at bounding box center [1044, 135] width 38 height 13
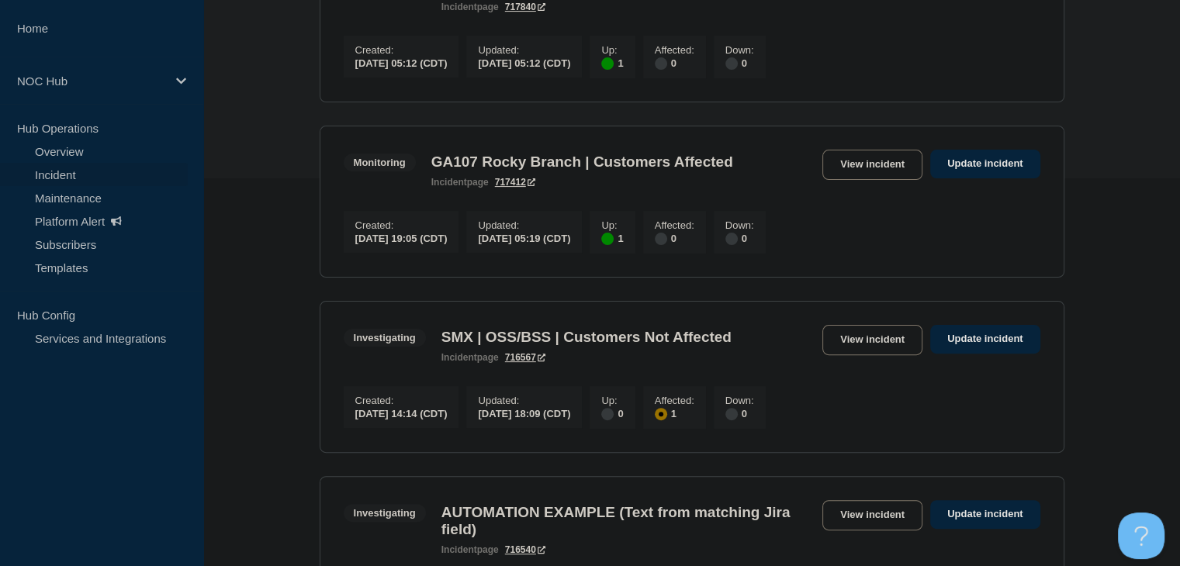
scroll to position [78, 0]
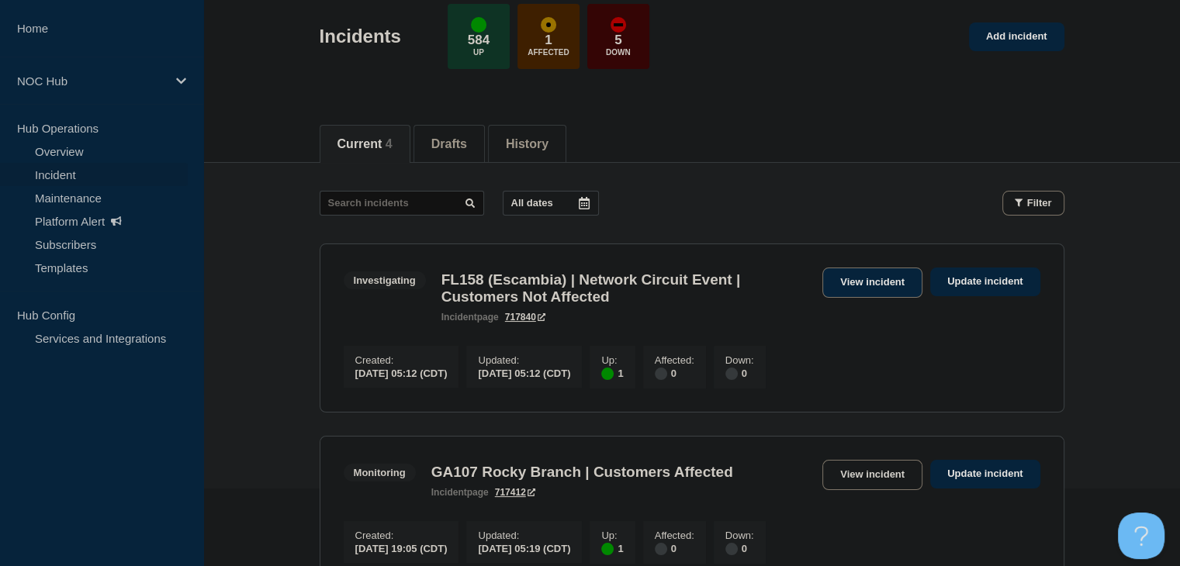
click at [832, 283] on link "View incident" at bounding box center [872, 283] width 100 height 30
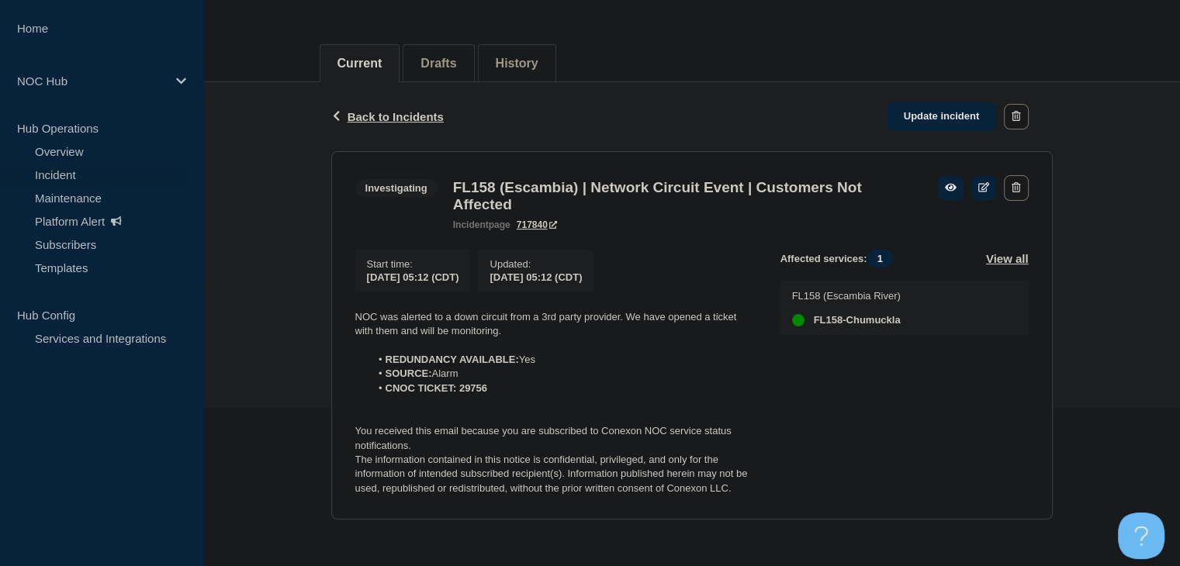
scroll to position [168, 0]
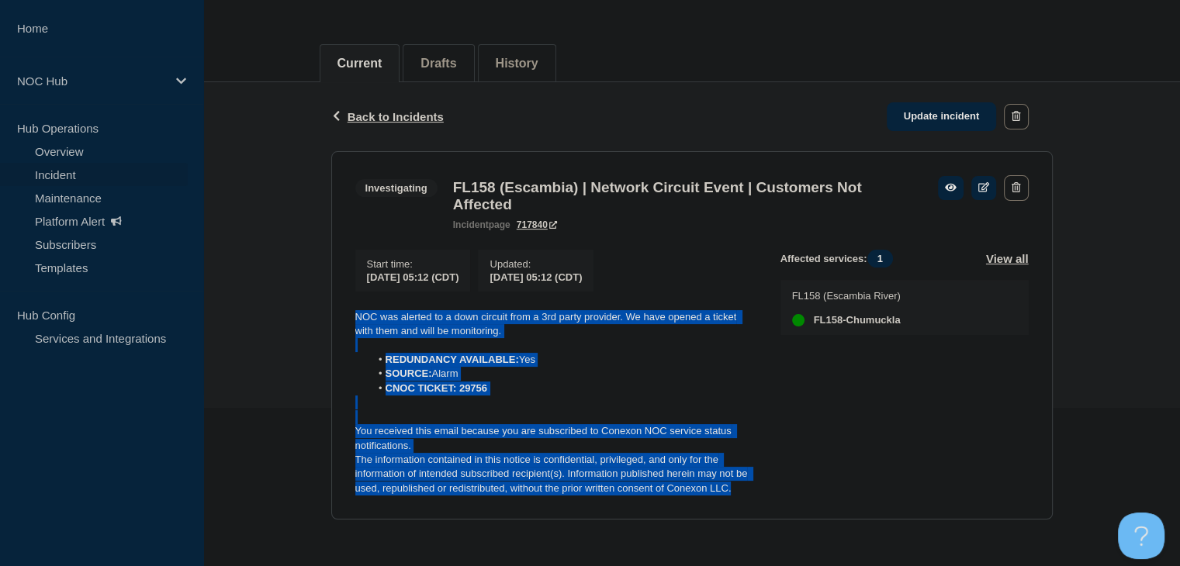
drag, startPoint x: 745, startPoint y: 494, endPoint x: 299, endPoint y: 320, distance: 479.3
click at [299, 320] on div "Back Back to Incidents Update incident Investigating FL158 (Escambia) | Network…" at bounding box center [691, 312] width 976 height 461
copy div "NOC was alerted to a down circuit from a 3rd party provider. We have opened a t…"
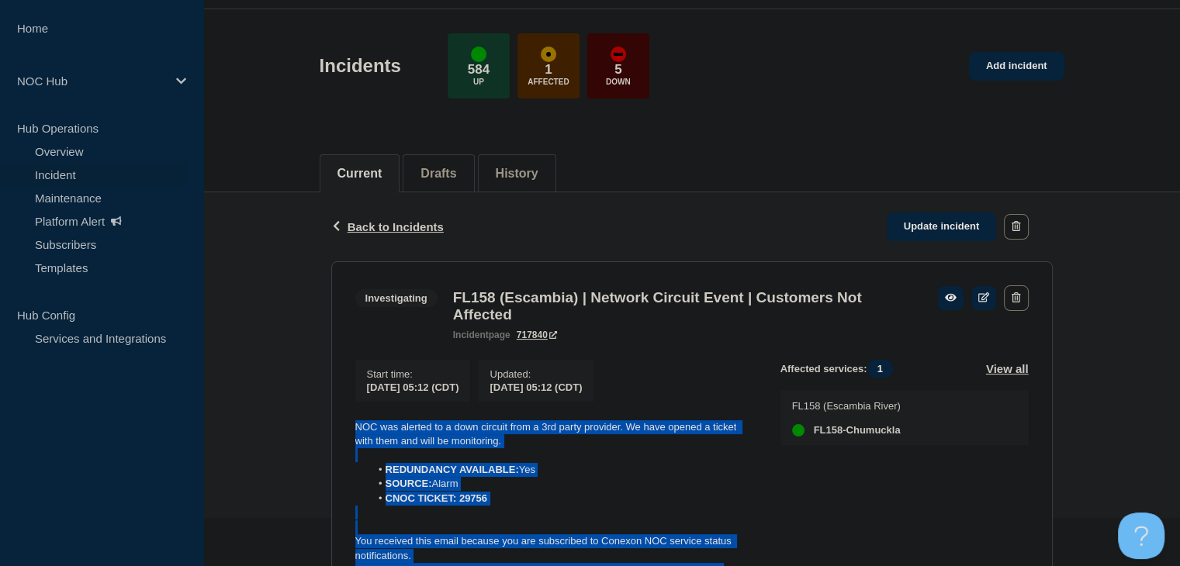
scroll to position [0, 0]
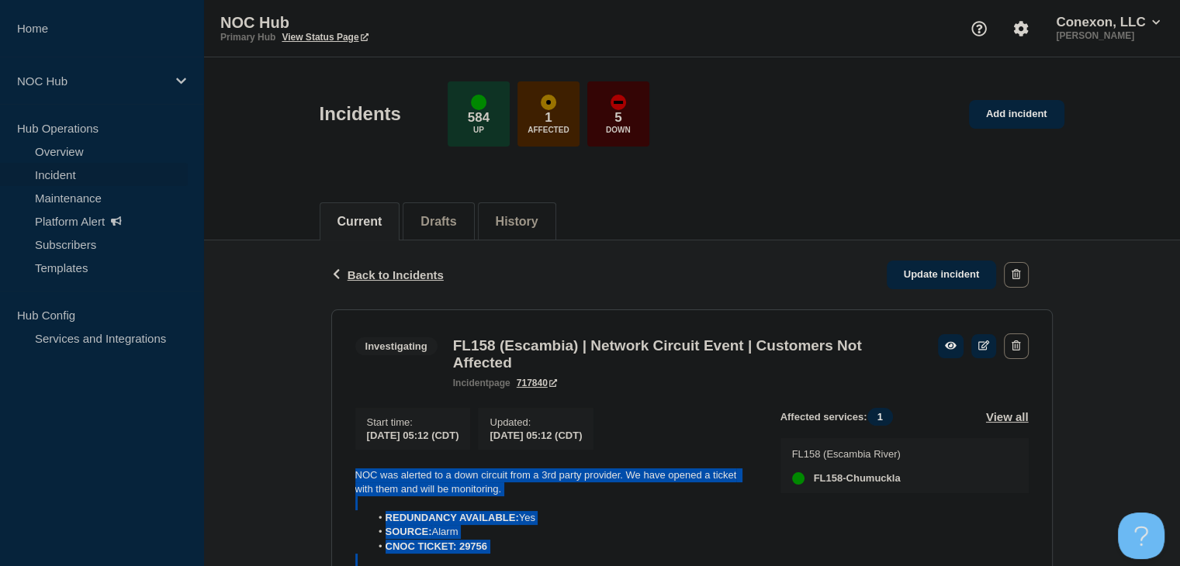
click at [52, 180] on link "Incident" at bounding box center [94, 174] width 188 height 23
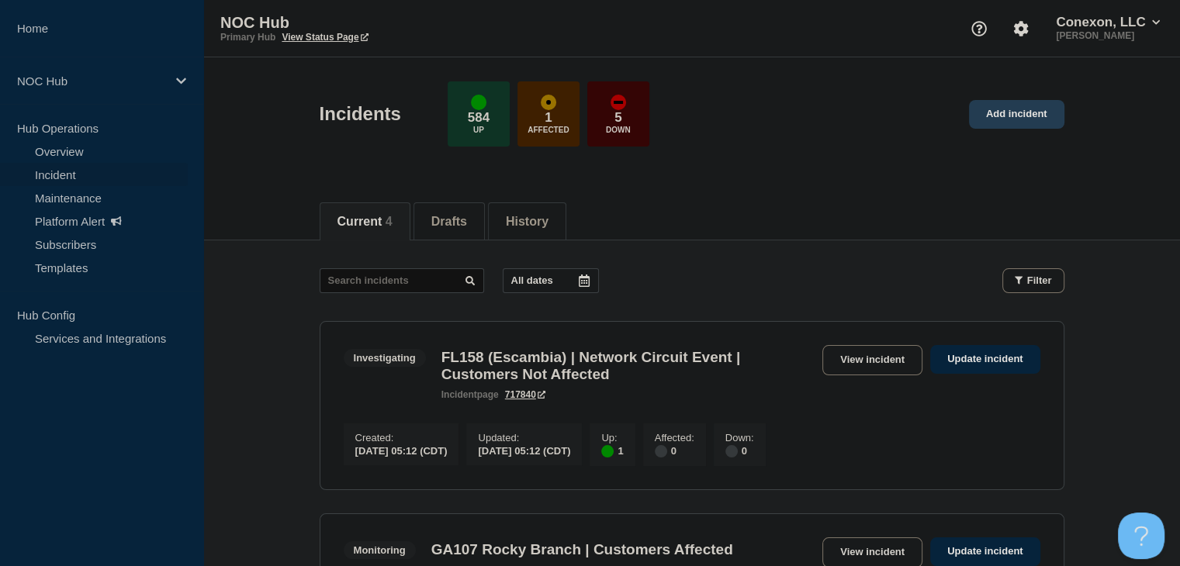
click at [1007, 112] on link "Add incident" at bounding box center [1016, 114] width 95 height 29
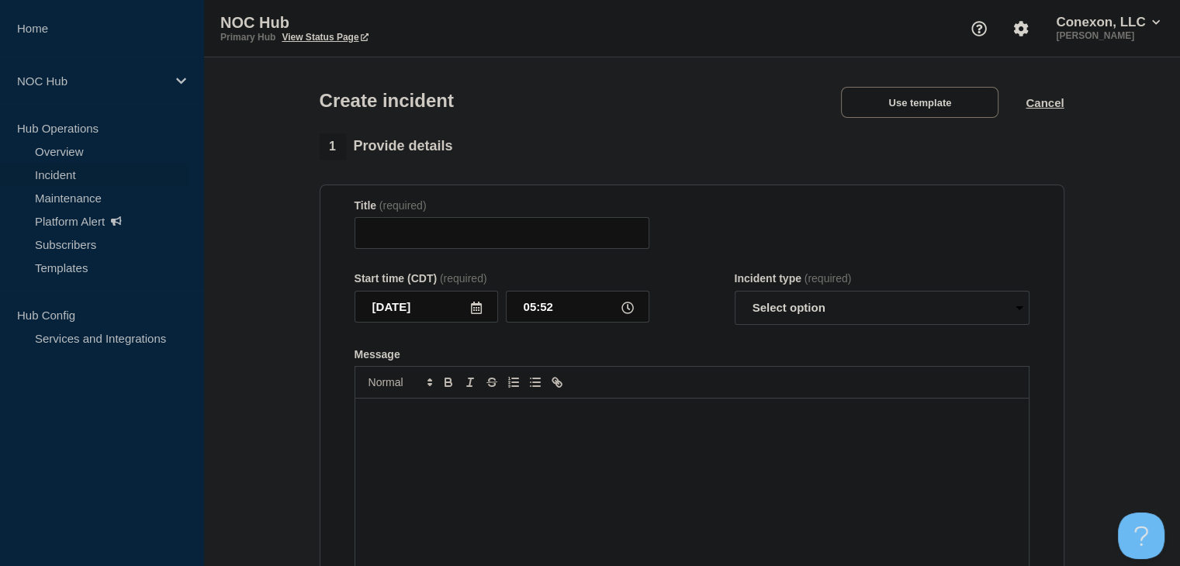
click at [909, 128] on div "Create incident Use template Cancel" at bounding box center [691, 95] width 779 height 76
click at [901, 110] on button "Use template" at bounding box center [919, 102] width 157 height 31
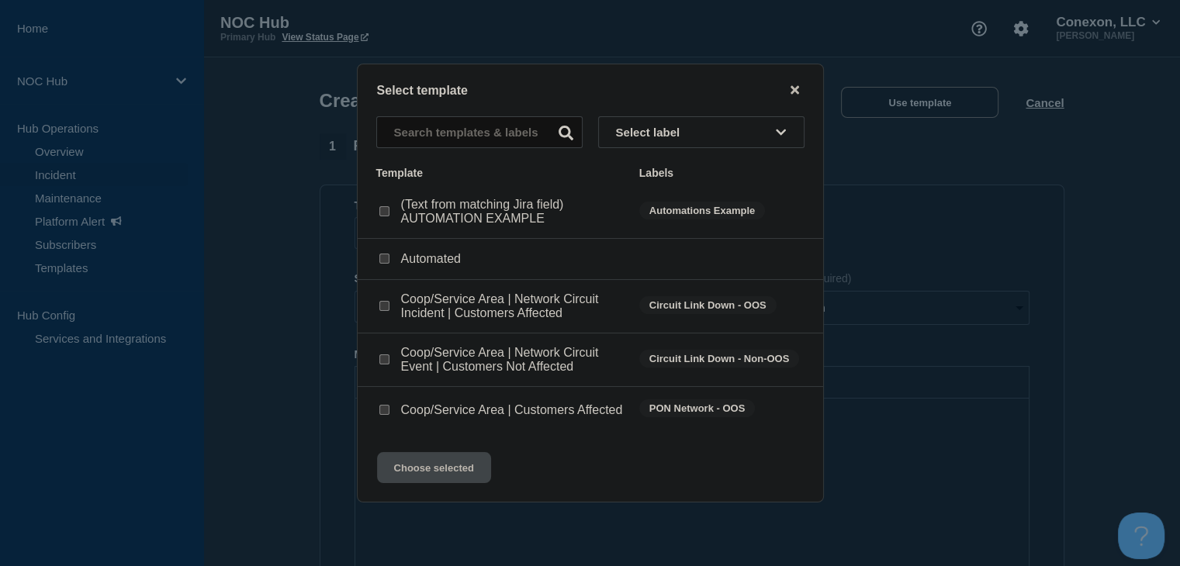
click at [378, 416] on div at bounding box center [384, 411] width 16 height 16
click at [388, 410] on input "Coop/Service Area | Customers Affected checkbox" at bounding box center [384, 410] width 10 height 10
checkbox input "true"
click at [428, 479] on button "Choose selected" at bounding box center [434, 467] width 114 height 31
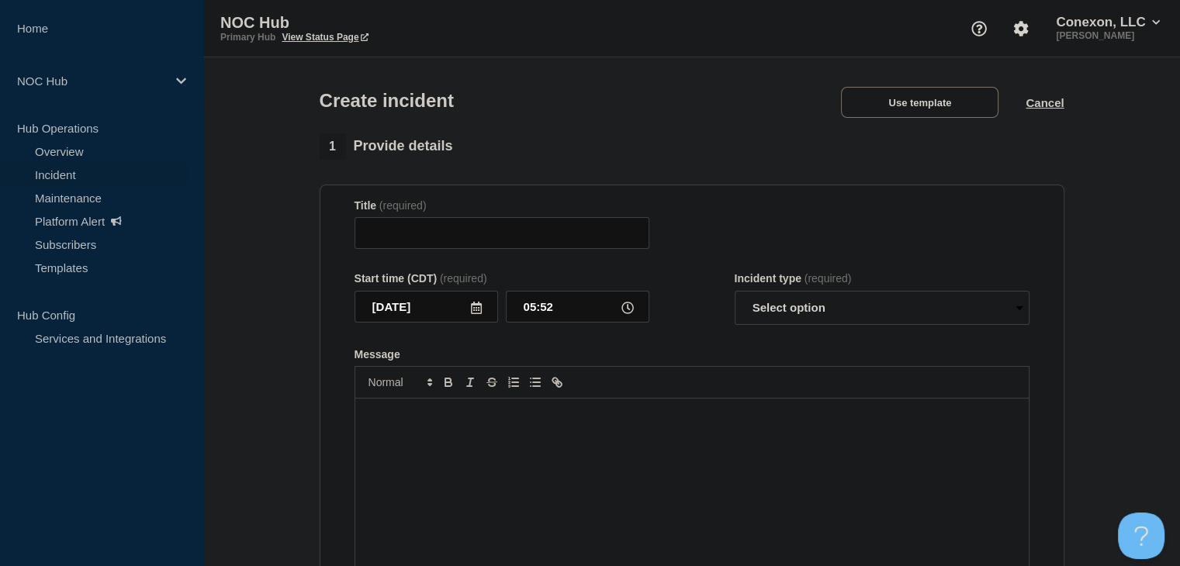
type input "Coop/Service Area | Customers Affected"
select select "investigating"
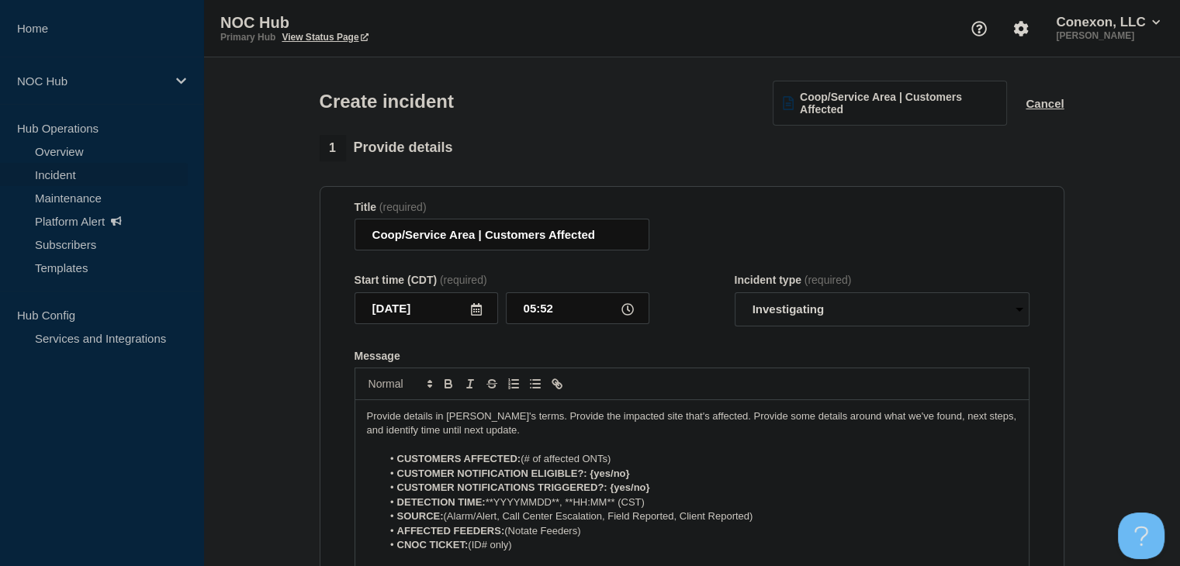
drag, startPoint x: 628, startPoint y: 464, endPoint x: 536, endPoint y: 463, distance: 92.3
click at [536, 463] on li "CUSTOMERS AFFECTED: (# of affected ONTs)" at bounding box center [699, 459] width 635 height 14
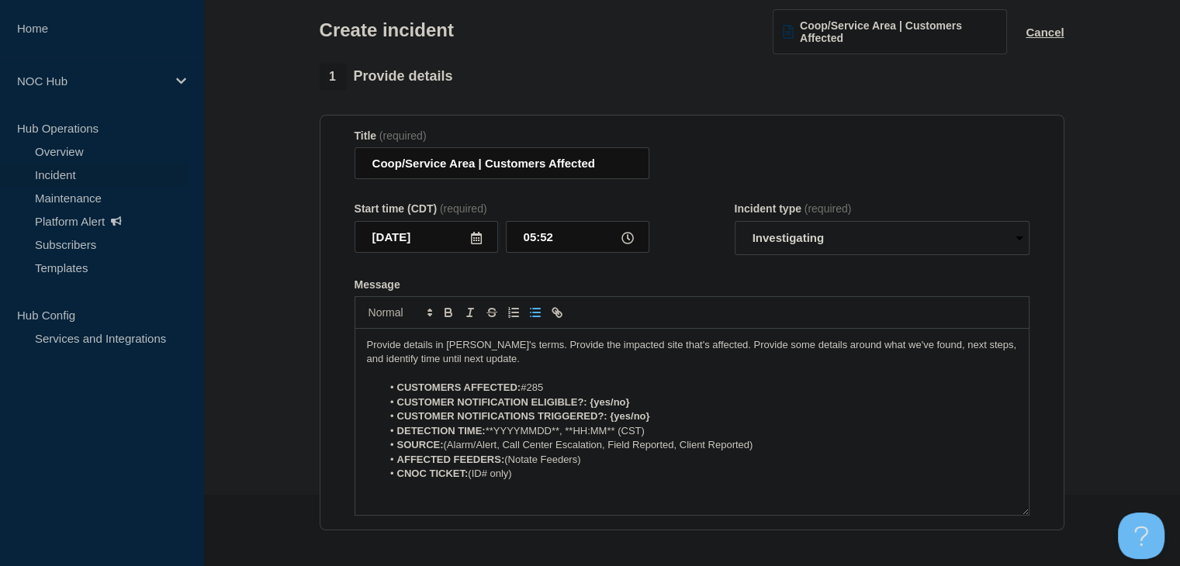
scroll to position [155, 0]
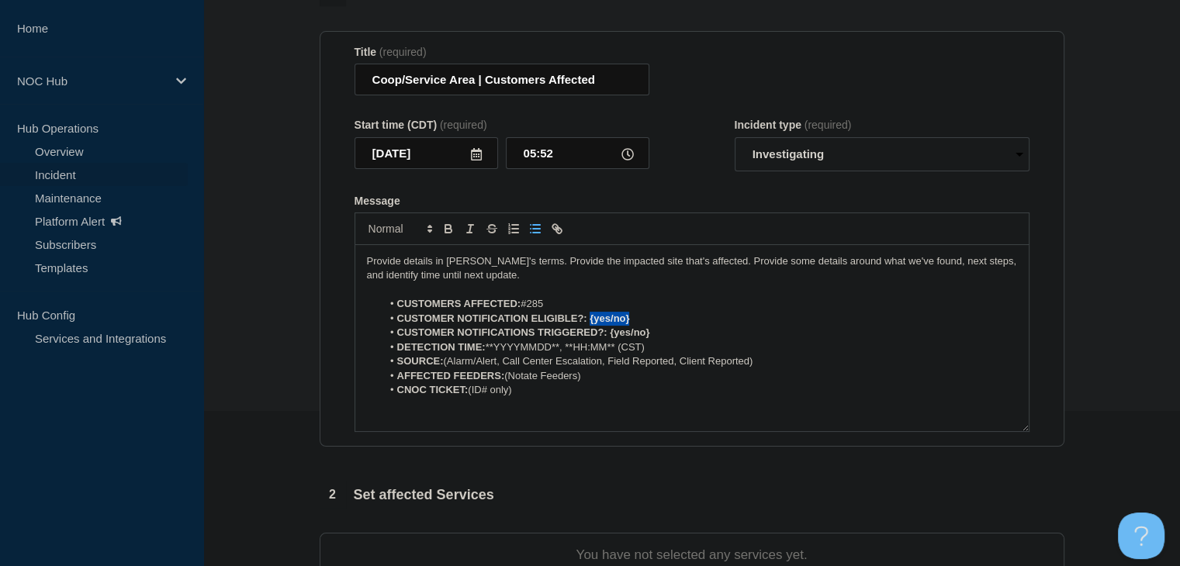
drag, startPoint x: 634, startPoint y: 325, endPoint x: 590, endPoint y: 323, distance: 44.2
click at [590, 323] on li "CUSTOMER NOTIFICATION ELIGIBLE?: {yes/no}" at bounding box center [699, 319] width 635 height 14
click at [447, 230] on icon "Toggle bold text" at bounding box center [448, 229] width 14 height 14
drag, startPoint x: 665, startPoint y: 333, endPoint x: 610, endPoint y: 339, distance: 54.6
click at [610, 339] on li "CUSTOMER NOTIFICATIONS TRIGGERED?: {yes/no}" at bounding box center [699, 333] width 635 height 14
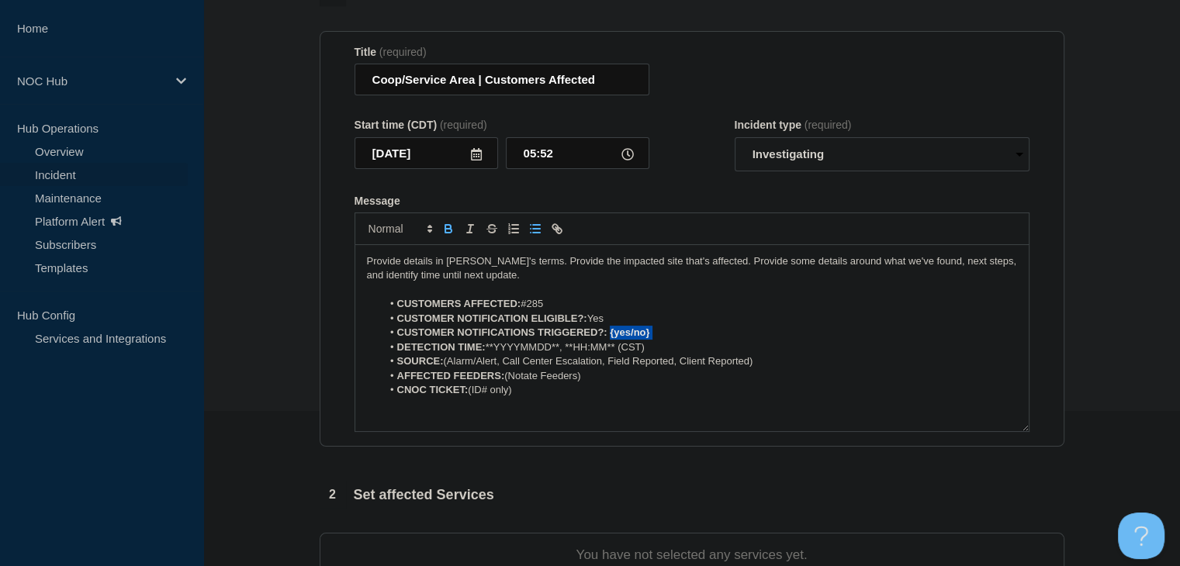
click at [451, 233] on icon "Toggle bold text" at bounding box center [448, 229] width 14 height 14
drag, startPoint x: 637, startPoint y: 336, endPoint x: 609, endPoint y: 335, distance: 27.9
click at [609, 335] on li "CUSTOMER NOTIFICATIONS TRIGGERED?: Yes" at bounding box center [699, 333] width 635 height 14
click at [446, 233] on icon "Toggle bold text" at bounding box center [448, 231] width 6 height 4
drag, startPoint x: 560, startPoint y: 351, endPoint x: 488, endPoint y: 351, distance: 72.1
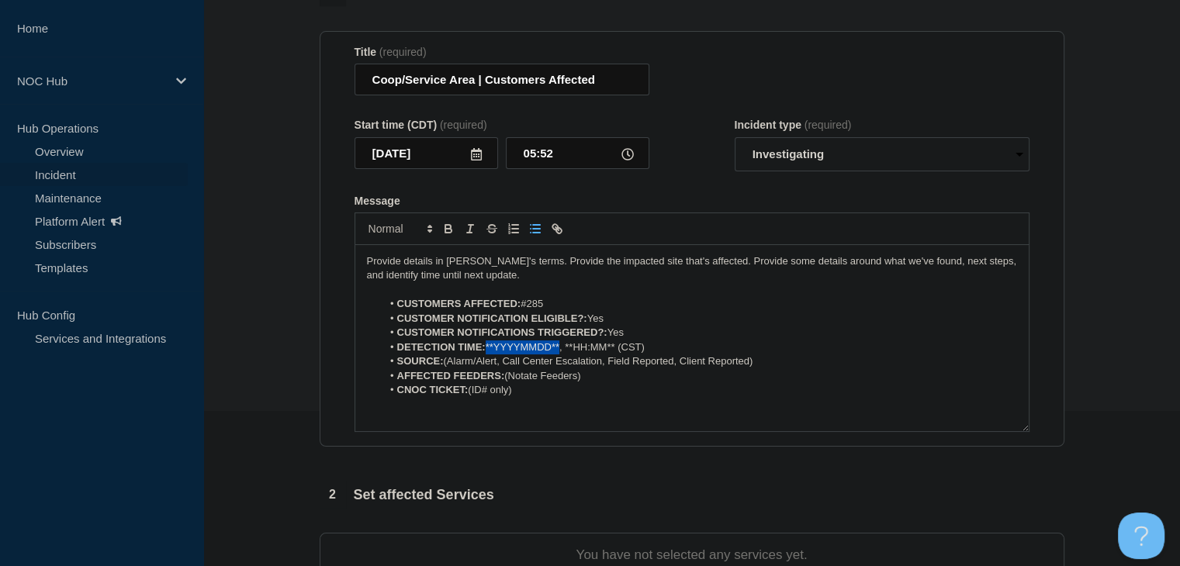
click at [488, 351] on li "DETECTION TIME: **YYYYMMDD**, **HH:MM** (CST)" at bounding box center [699, 347] width 635 height 14
drag, startPoint x: 611, startPoint y: 352, endPoint x: 544, endPoint y: 352, distance: 67.5
click at [544, 352] on li "DETECTION TIME: [DATE], **HH:MM** (CST)" at bounding box center [699, 347] width 635 height 14
drag, startPoint x: 791, startPoint y: 364, endPoint x: 499, endPoint y: 364, distance: 291.6
click at [499, 364] on li "SOURCE: (Alarm/Alert, Call Center Escalation, Field Reported, Client Reported)" at bounding box center [699, 361] width 635 height 14
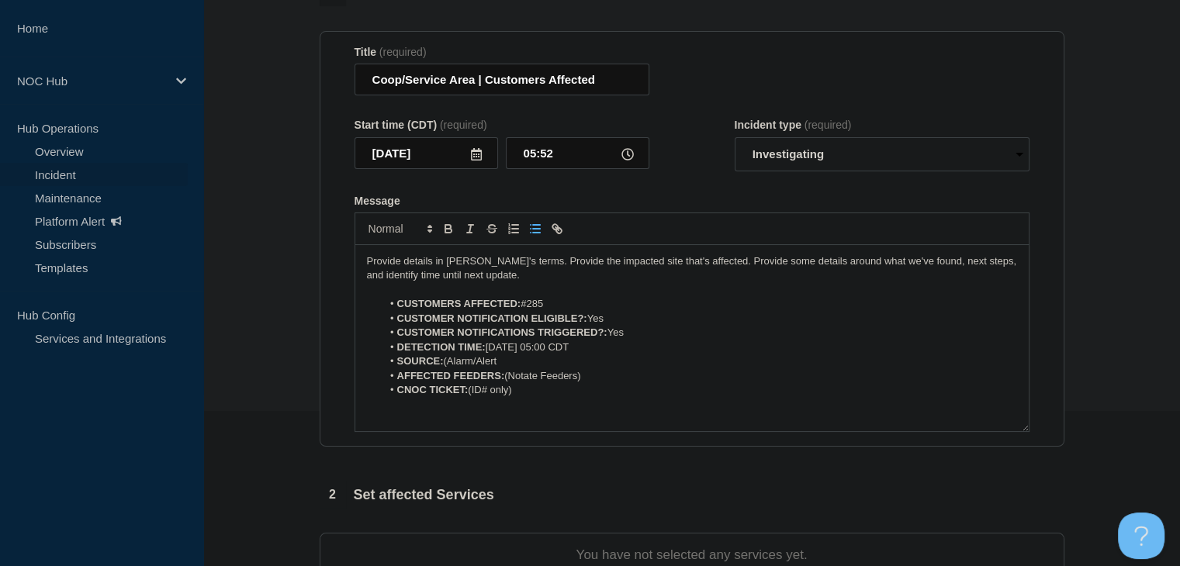
click at [450, 366] on li "SOURCE: (Alarm/Alert" at bounding box center [699, 361] width 635 height 14
drag, startPoint x: 601, startPoint y: 380, endPoint x: 507, endPoint y: 381, distance: 93.8
click at [507, 381] on li "AFFECTED FEEDERS: (Notate Feeders)" at bounding box center [699, 376] width 635 height 14
click at [496, 381] on strong "AFFECTED FEEDERS:" at bounding box center [451, 376] width 108 height 12
click at [500, 382] on strong "AFFECTED FEEDERS:" at bounding box center [451, 376] width 108 height 12
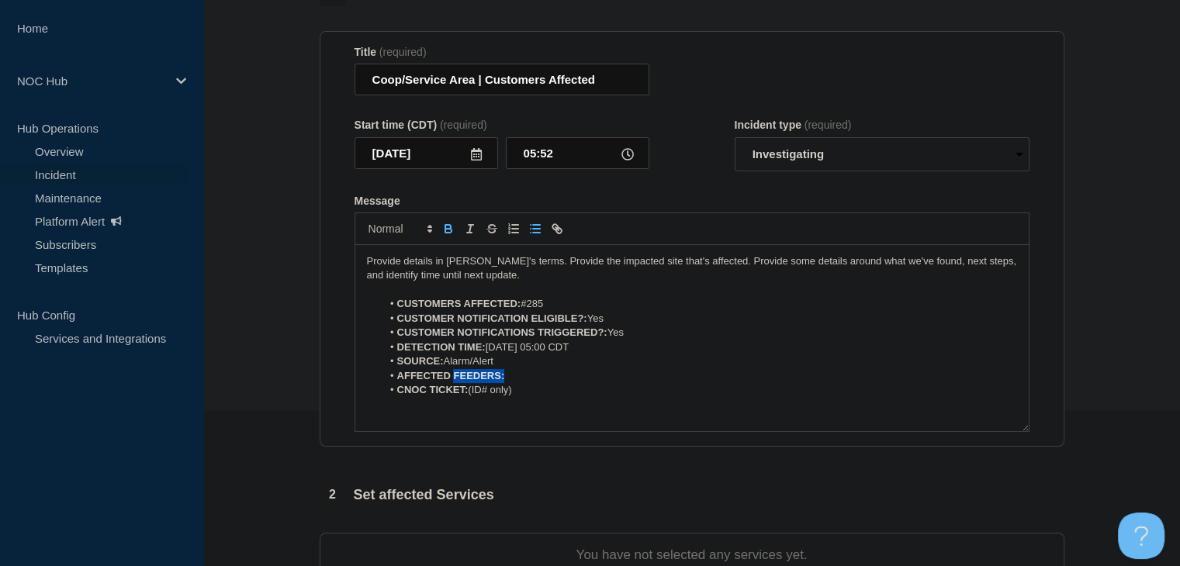
drag, startPoint x: 500, startPoint y: 382, endPoint x: 468, endPoint y: 381, distance: 31.8
click at [468, 381] on strong "AFFECTED FEEDERS:" at bounding box center [451, 376] width 108 height 12
drag, startPoint x: 682, startPoint y: 378, endPoint x: 490, endPoint y: 376, distance: 191.6
click at [490, 376] on li "AFFECTED SITES: [GEOGRAPHIC_DATA] and Recovery" at bounding box center [699, 376] width 635 height 14
click at [447, 238] on button "Toggle bold text" at bounding box center [448, 228] width 22 height 19
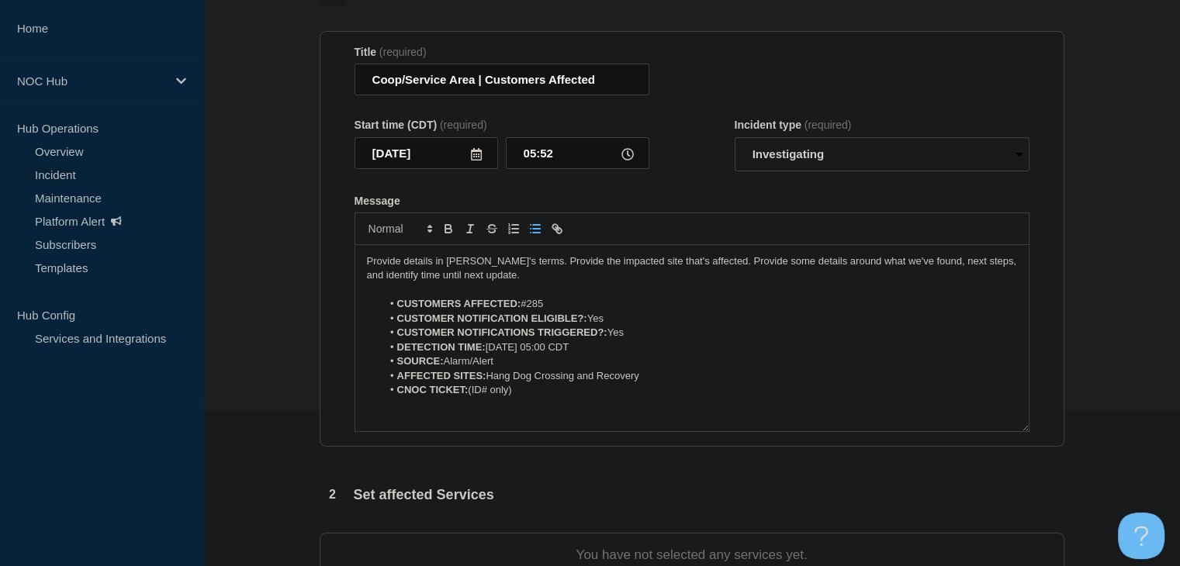
drag, startPoint x: 503, startPoint y: 397, endPoint x: 473, endPoint y: 396, distance: 30.3
click at [473, 396] on li "CNOC TICKET: (ID# only)" at bounding box center [699, 390] width 635 height 14
click at [445, 229] on icon "Toggle bold text" at bounding box center [447, 227] width 5 height 4
click at [446, 233] on icon "Toggle bold text" at bounding box center [448, 231] width 6 height 4
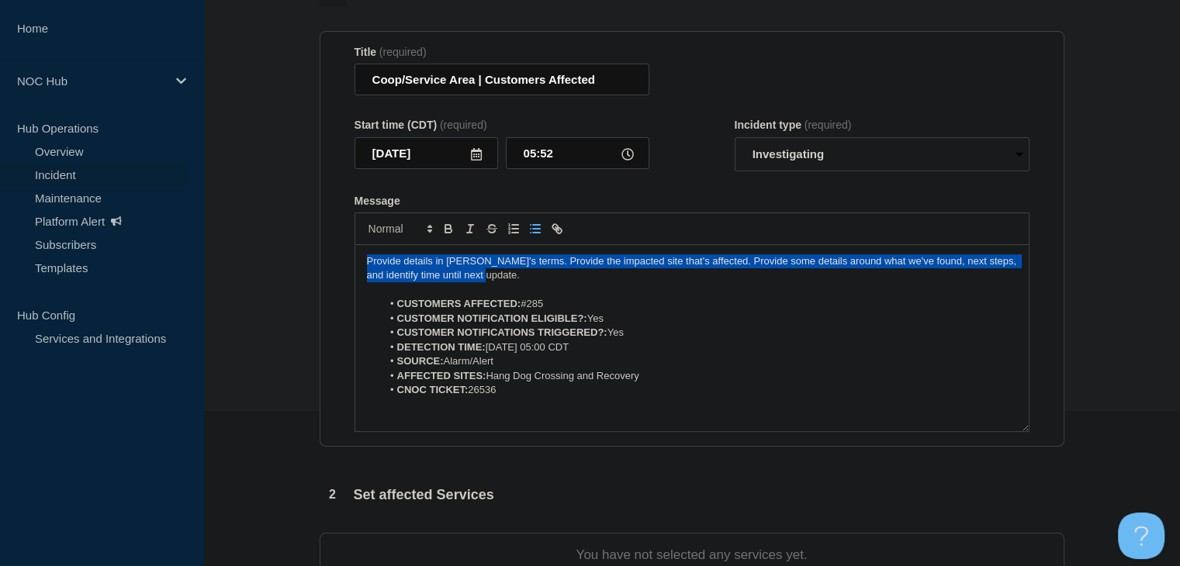
drag, startPoint x: 517, startPoint y: 280, endPoint x: 271, endPoint y: 257, distance: 247.7
click at [271, 257] on section "1 Provide details Title (required) Coop/Service Area | Customers Affected Start…" at bounding box center [691, 424] width 976 height 888
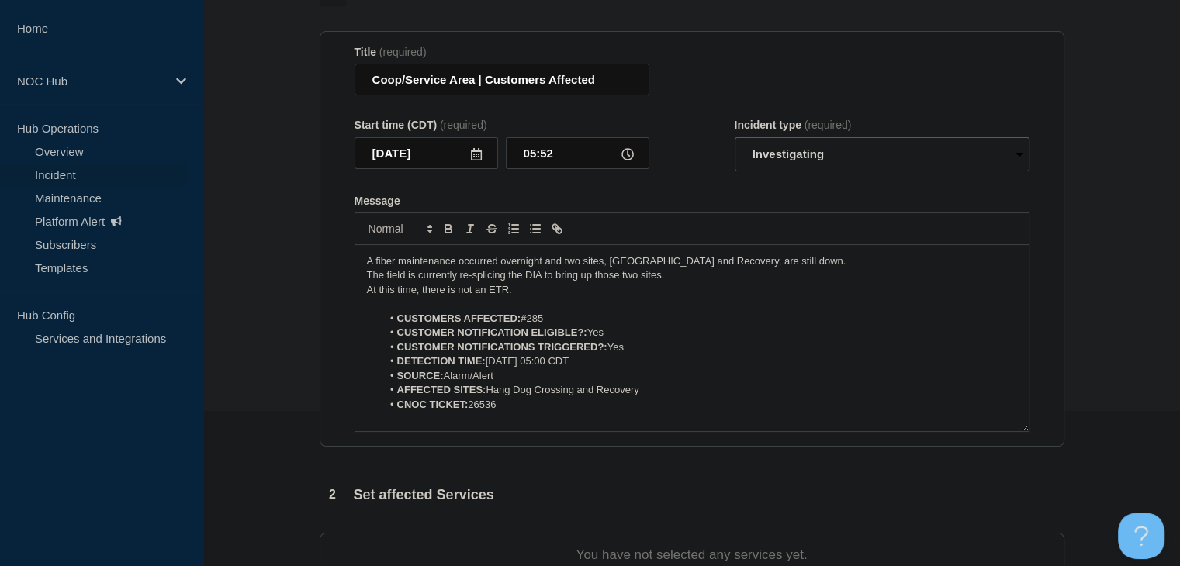
click at [788, 161] on select "Select option Investigating Identified Monitoring" at bounding box center [881, 154] width 295 height 34
select select "identified"
click at [734, 140] on select "Select option Investigating Identified Monitoring" at bounding box center [881, 154] width 295 height 34
drag, startPoint x: 472, startPoint y: 83, endPoint x: 199, endPoint y: 95, distance: 274.0
click at [199, 95] on div "Home NOC Hub Hub Operations Overview Incident Maintenance Platform Alert Subscr…" at bounding box center [590, 387] width 1180 height 1084
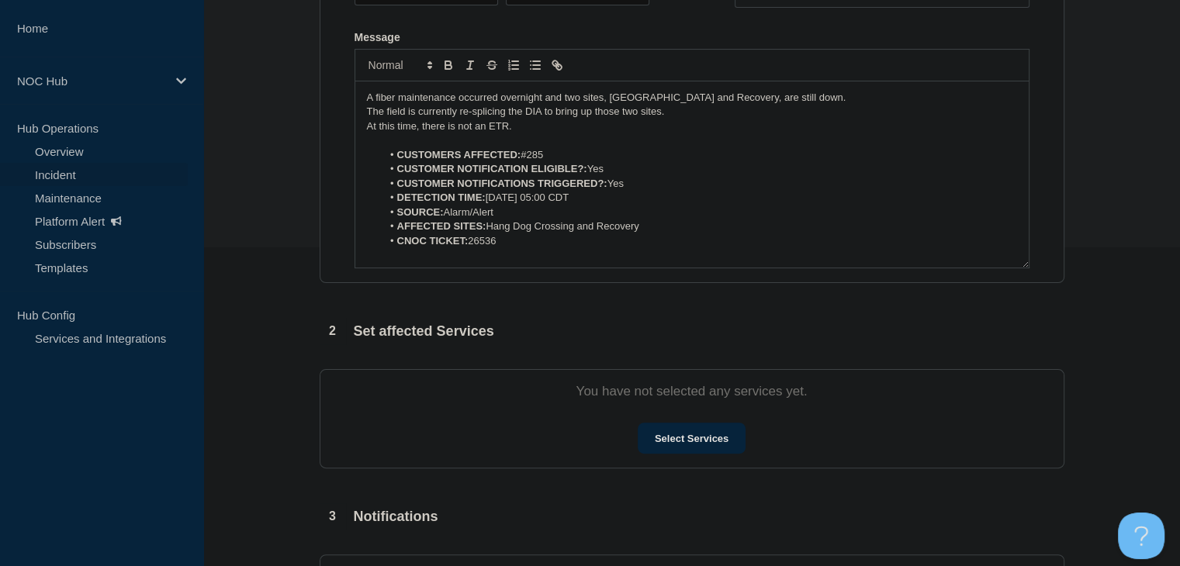
scroll to position [388, 0]
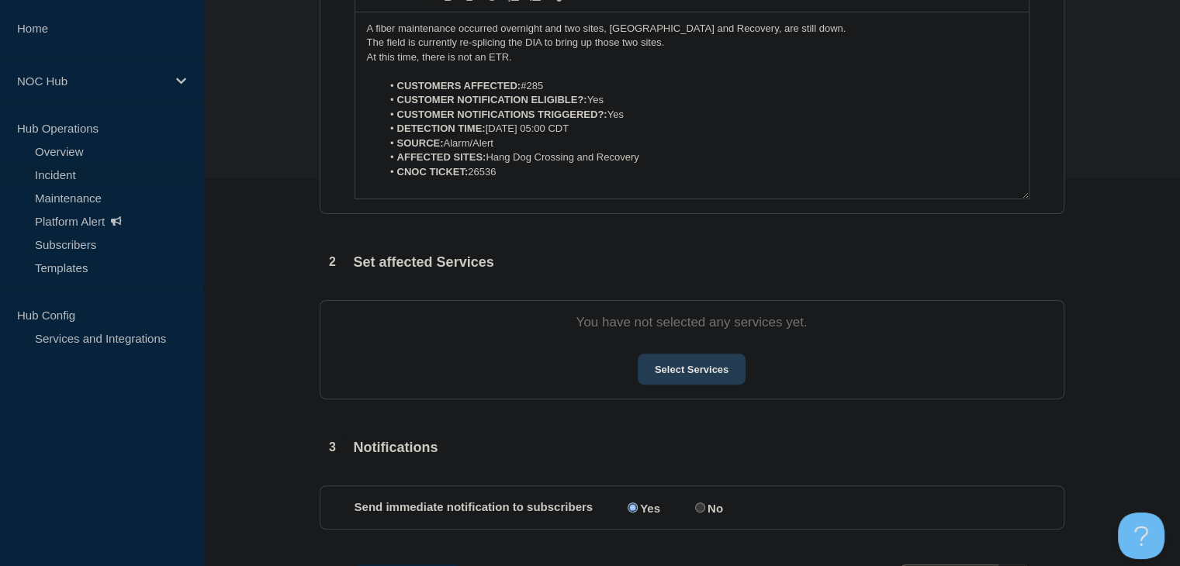
type input "GA174 [PERSON_NAME] EMC | Customers Affected"
click at [687, 382] on button "Select Services" at bounding box center [692, 369] width 108 height 31
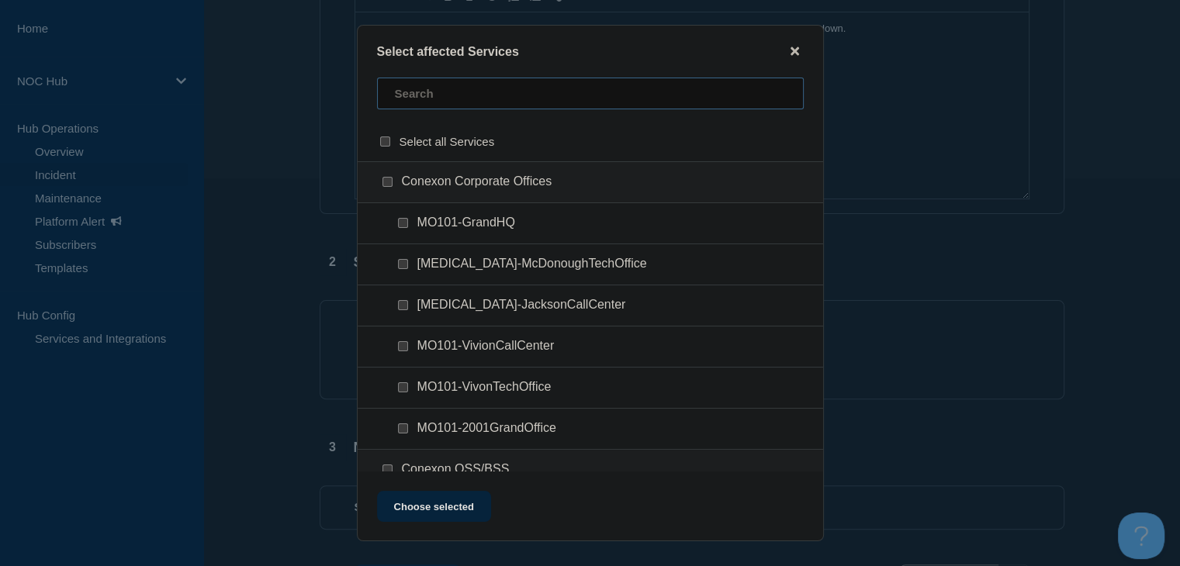
click at [465, 105] on input "text" at bounding box center [590, 94] width 427 height 32
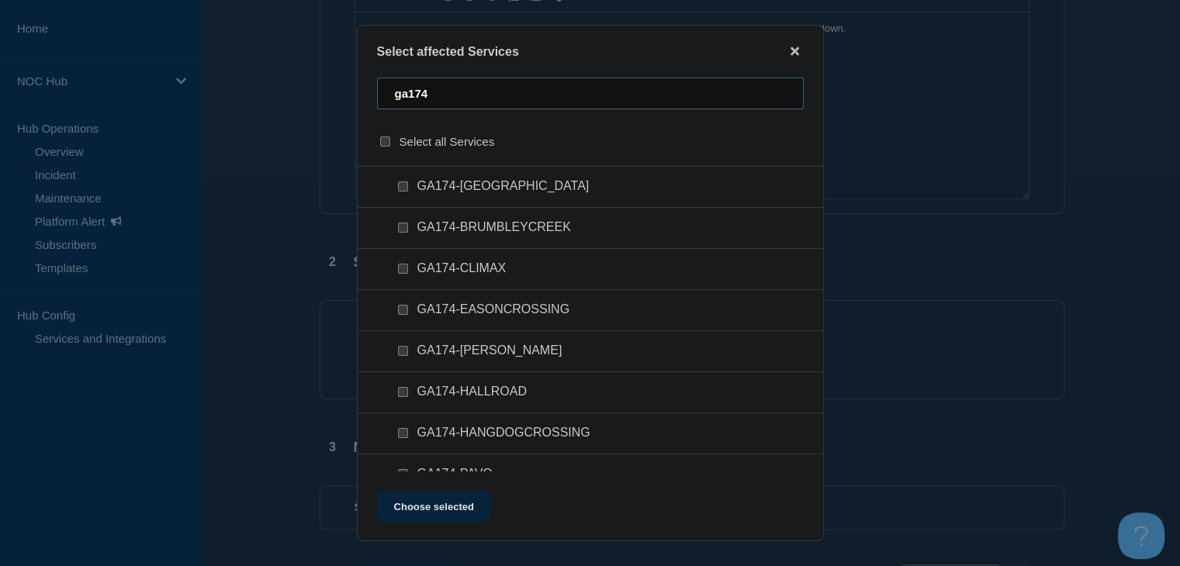
scroll to position [233, 0]
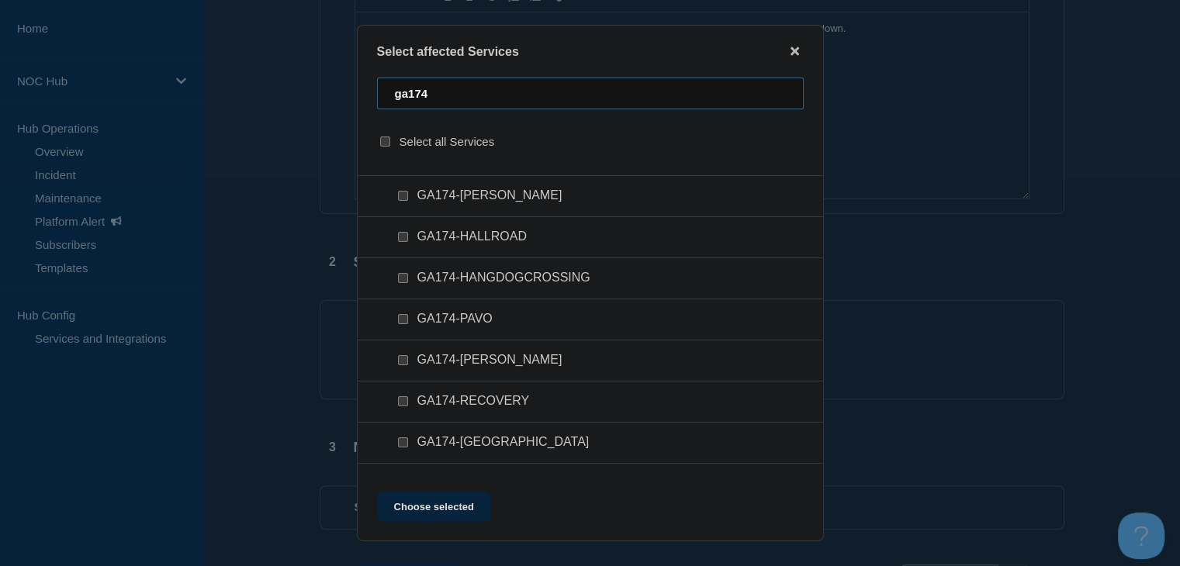
type input "ga174"
click at [403, 279] on input "GA174-HANGDOGCROSSING checkbox" at bounding box center [403, 278] width 10 height 10
checkbox input "true"
click at [400, 403] on input "GA174-RECOVERY checkbox" at bounding box center [403, 401] width 10 height 10
checkbox input "true"
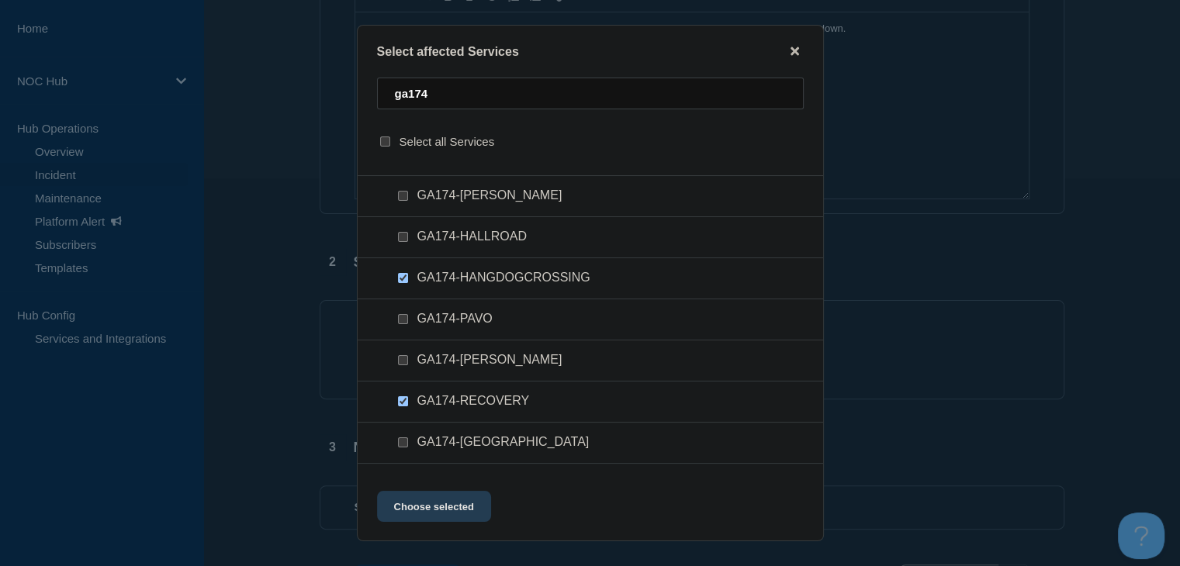
click at [423, 509] on button "Choose selected" at bounding box center [434, 506] width 114 height 31
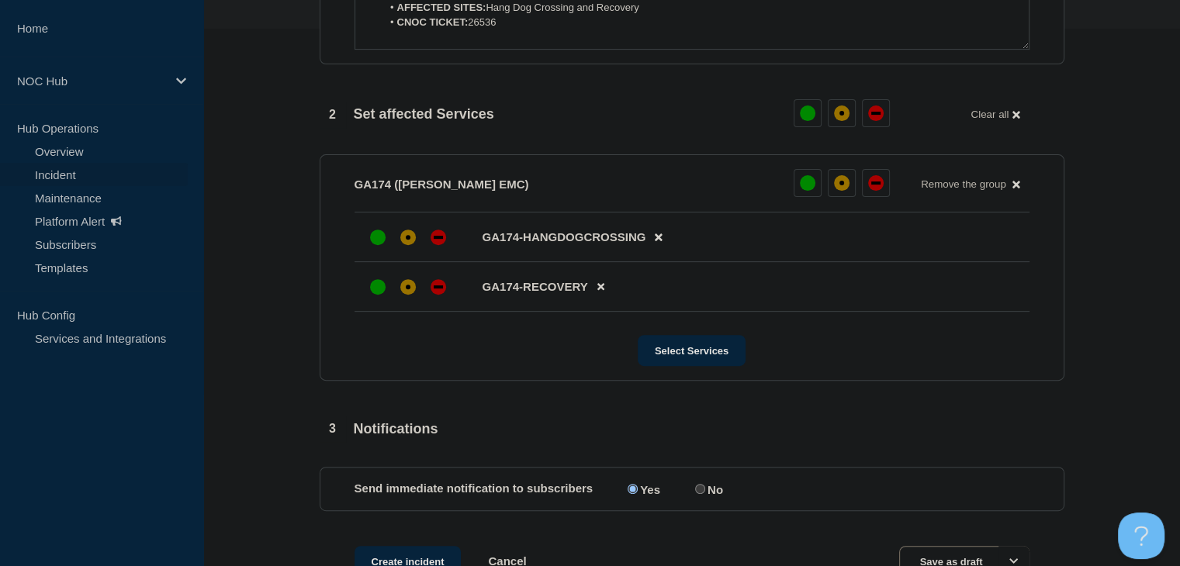
scroll to position [543, 0]
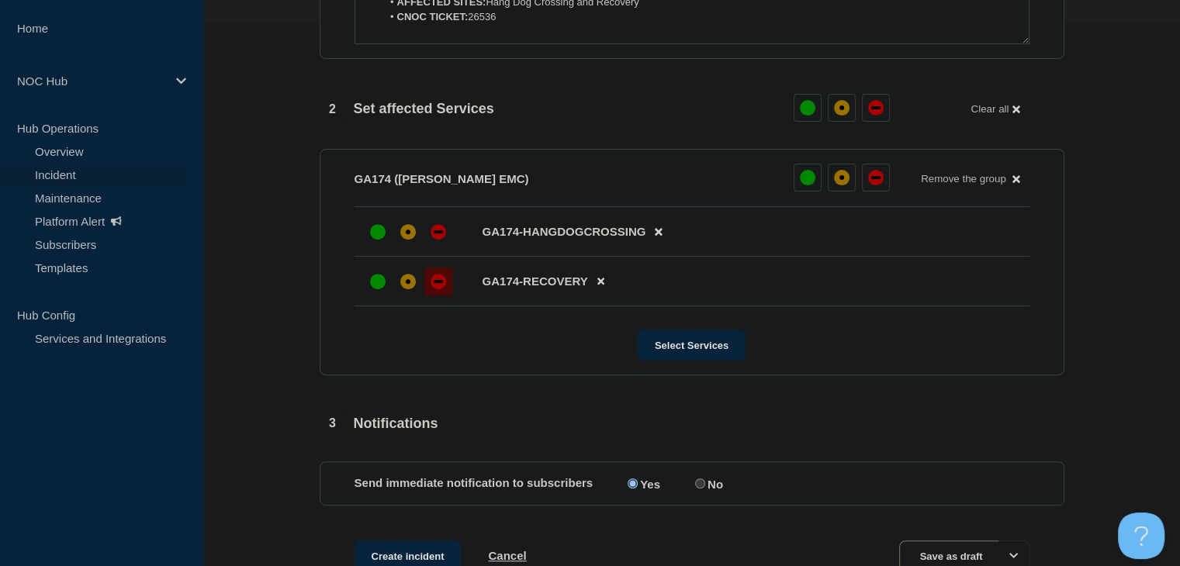
click at [437, 289] on div "down" at bounding box center [438, 282] width 16 height 16
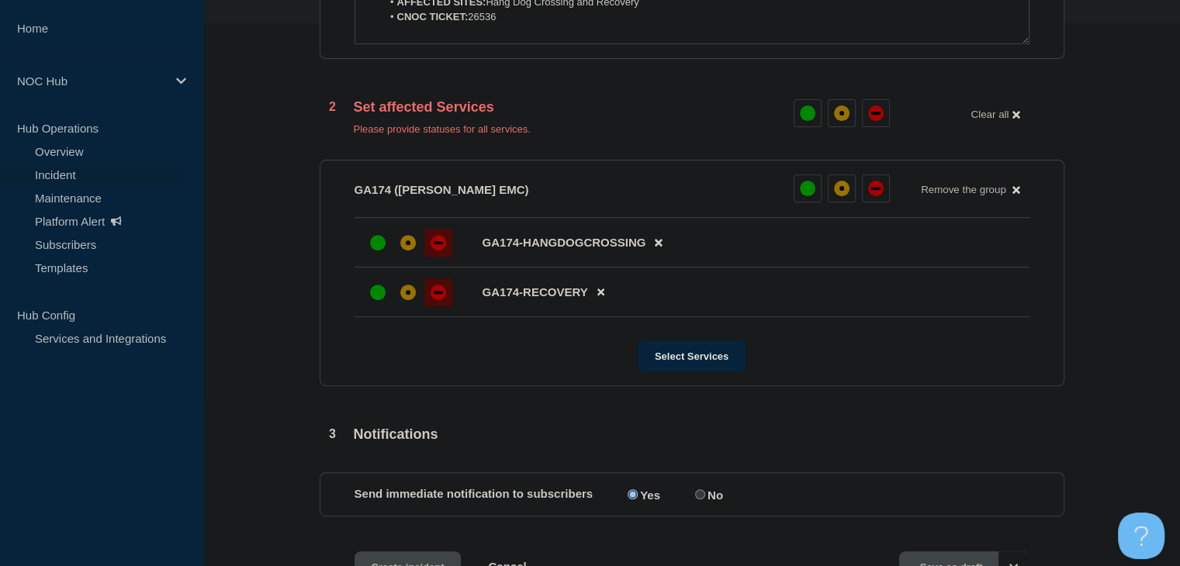
click at [431, 243] on div "down" at bounding box center [438, 243] width 16 height 16
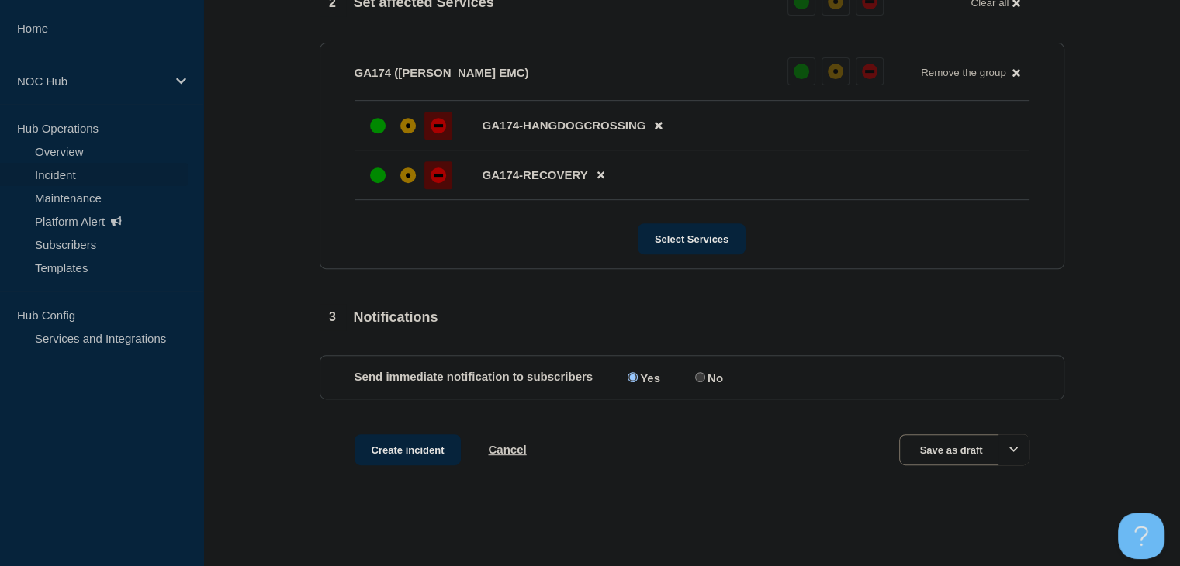
scroll to position [656, 0]
click at [433, 445] on button "Create incident" at bounding box center [407, 449] width 107 height 31
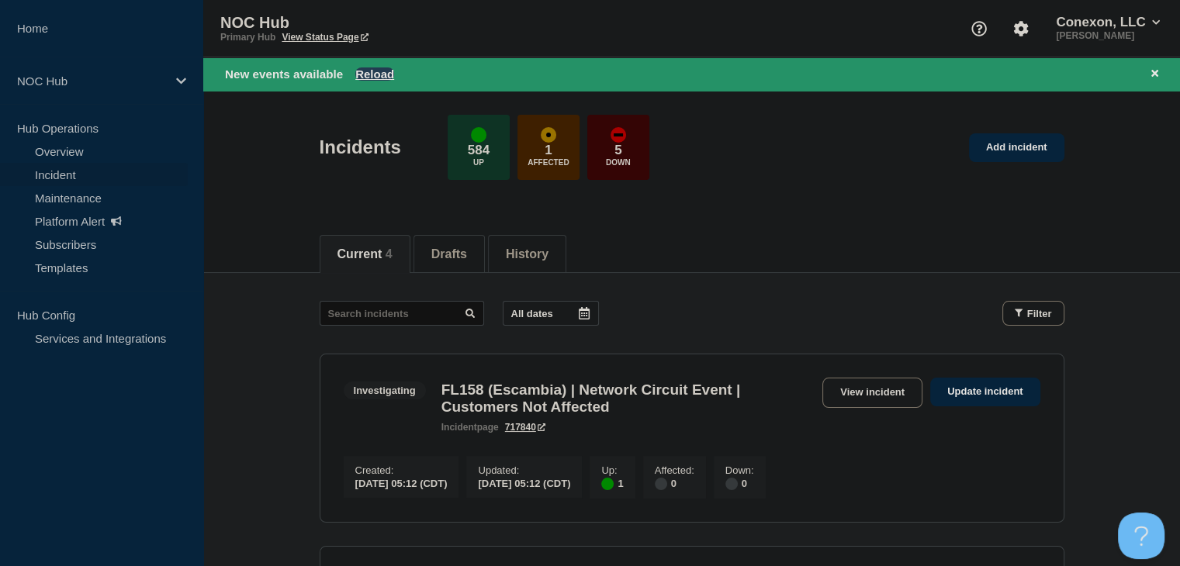
click at [378, 77] on button "Reload" at bounding box center [374, 73] width 39 height 13
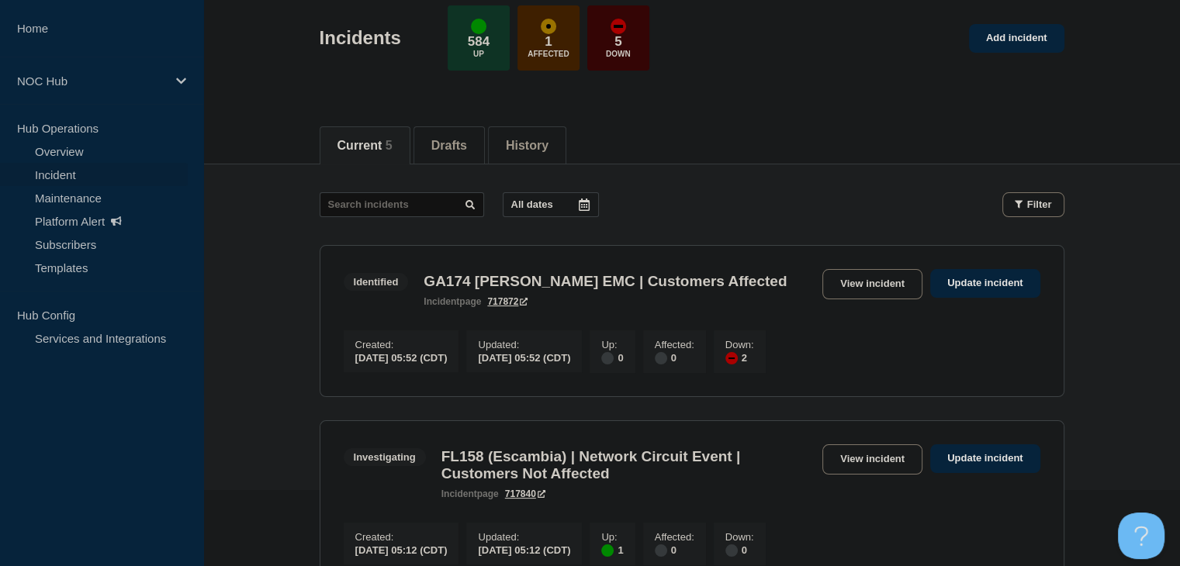
scroll to position [155, 0]
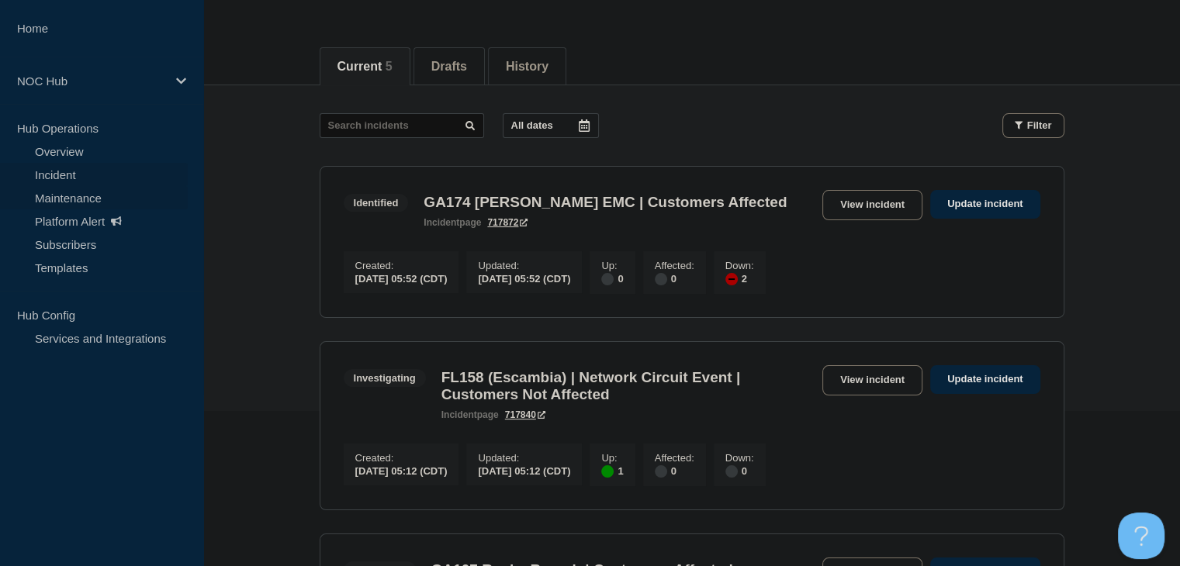
click at [57, 203] on link "Maintenance" at bounding box center [94, 197] width 188 height 23
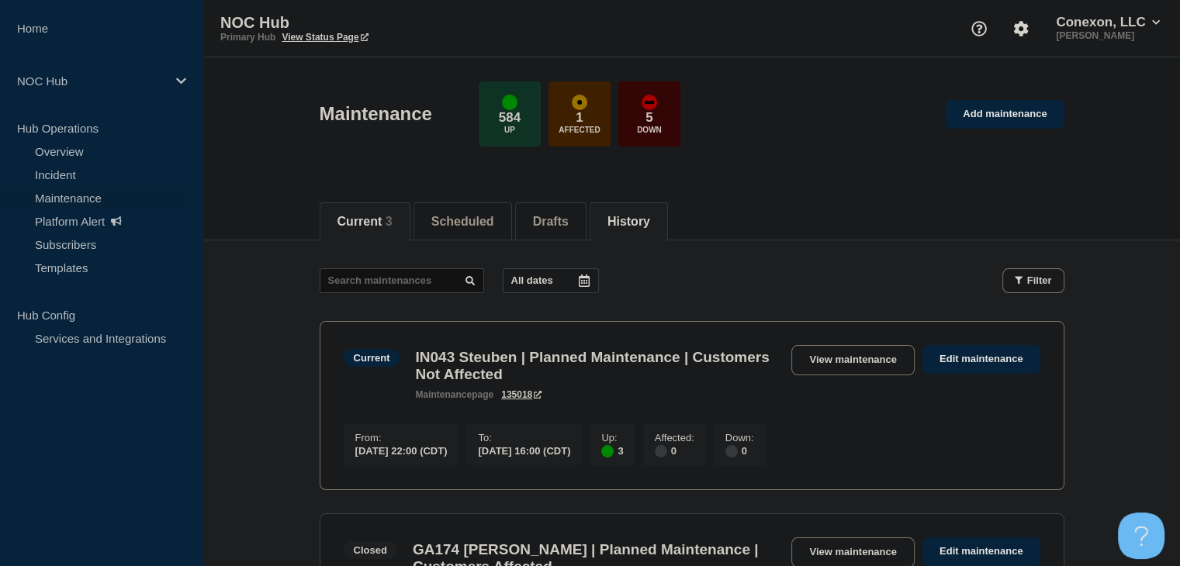
click at [650, 225] on button "History" at bounding box center [628, 222] width 43 height 14
click at [384, 277] on input "text" at bounding box center [402, 280] width 164 height 25
click at [382, 283] on input "text" at bounding box center [402, 280] width 164 height 25
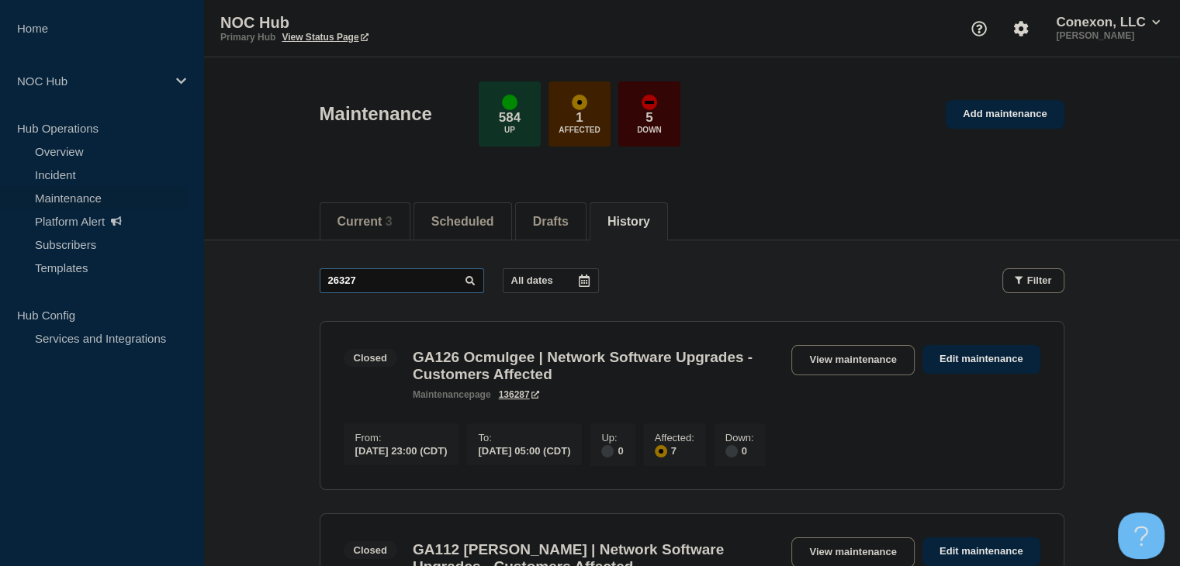
type input "26327"
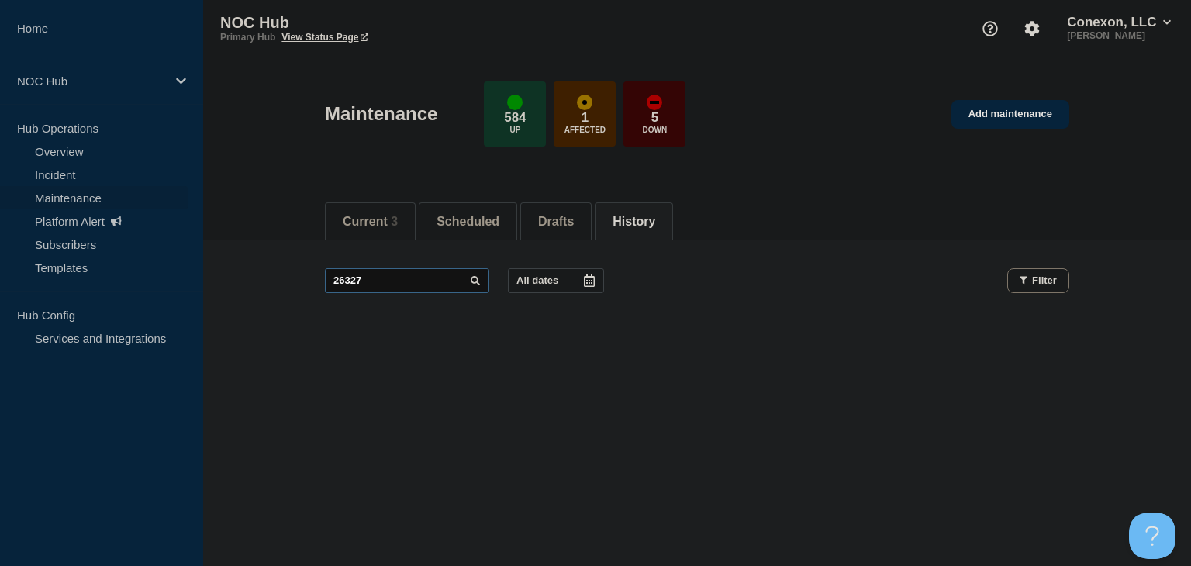
click at [407, 279] on input "26327" at bounding box center [407, 280] width 164 height 25
click at [304, 335] on footer at bounding box center [697, 339] width 988 height 36
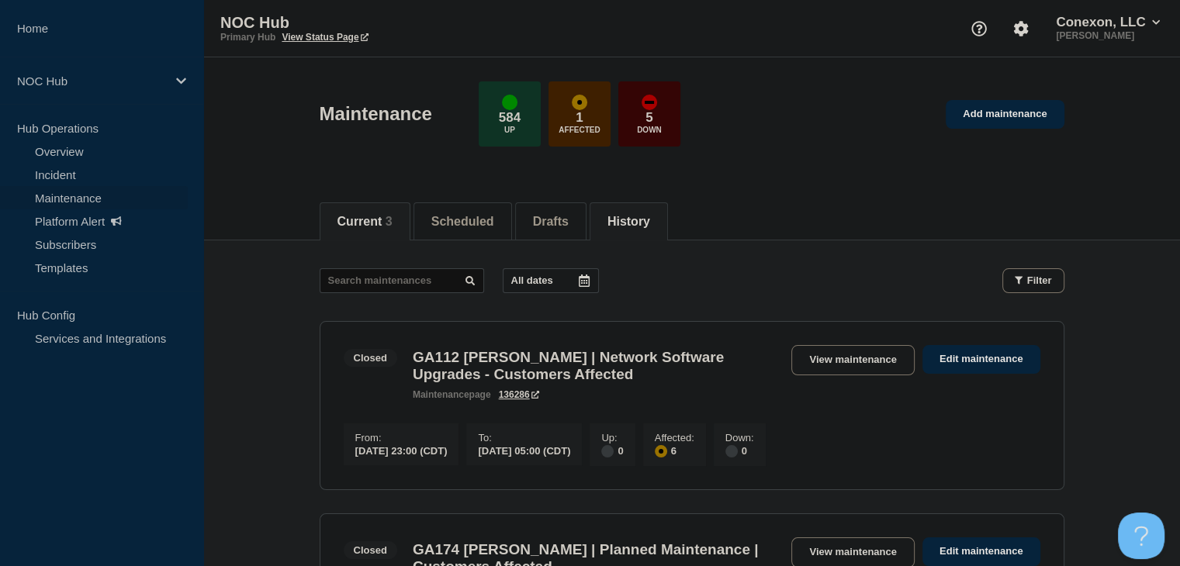
click at [379, 221] on button "Current 3" at bounding box center [364, 222] width 55 height 14
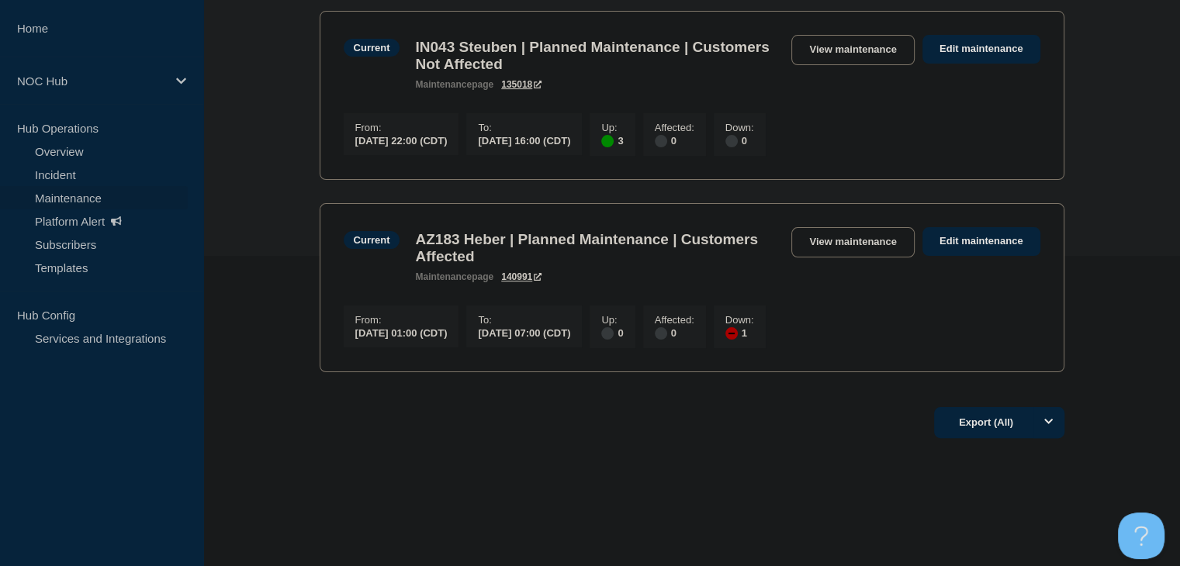
scroll to position [155, 0]
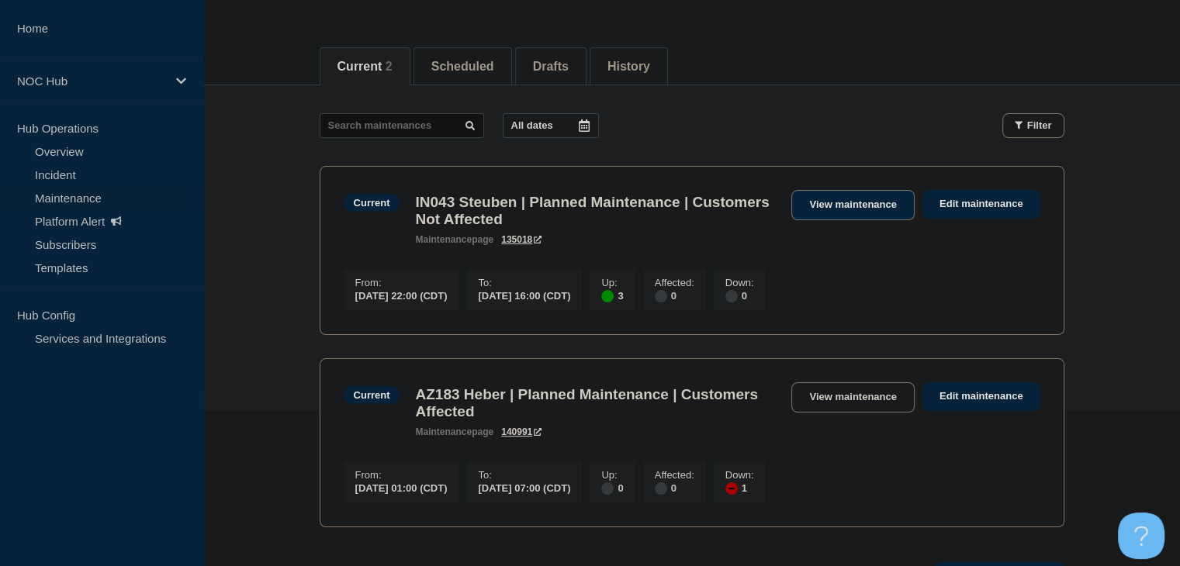
click at [823, 213] on link "View maintenance" at bounding box center [852, 205] width 123 height 30
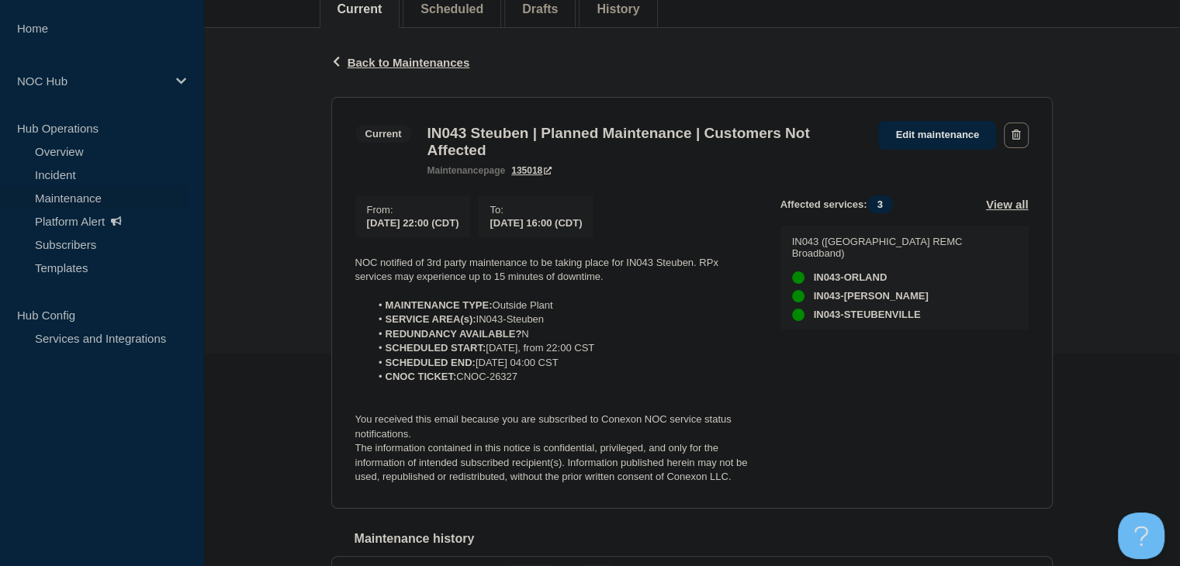
scroll to position [233, 0]
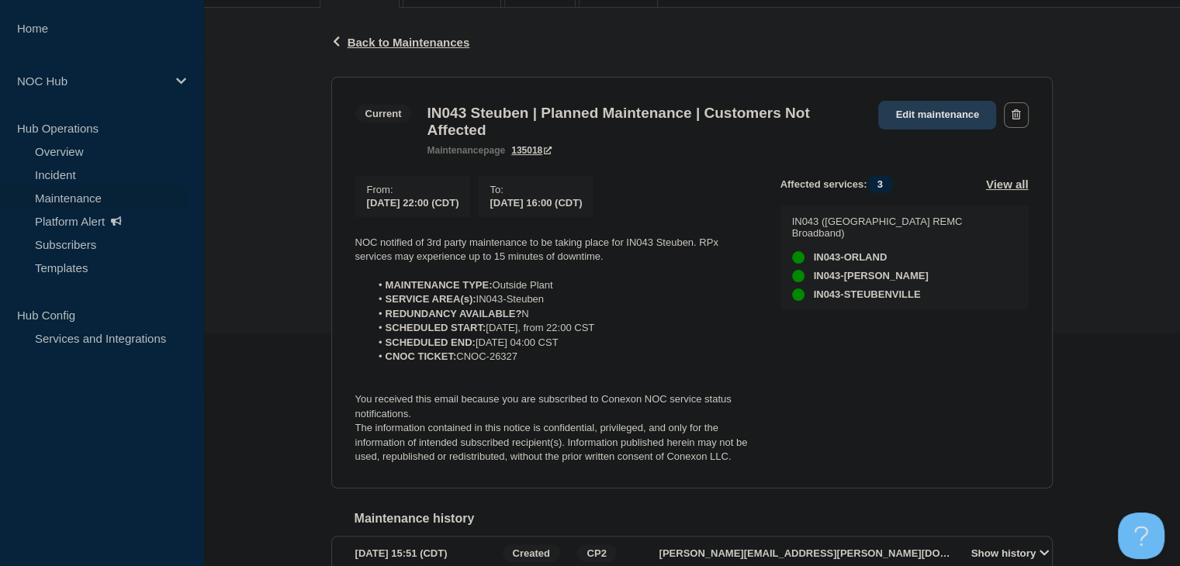
click at [925, 122] on link "Edit maintenance" at bounding box center [937, 115] width 118 height 29
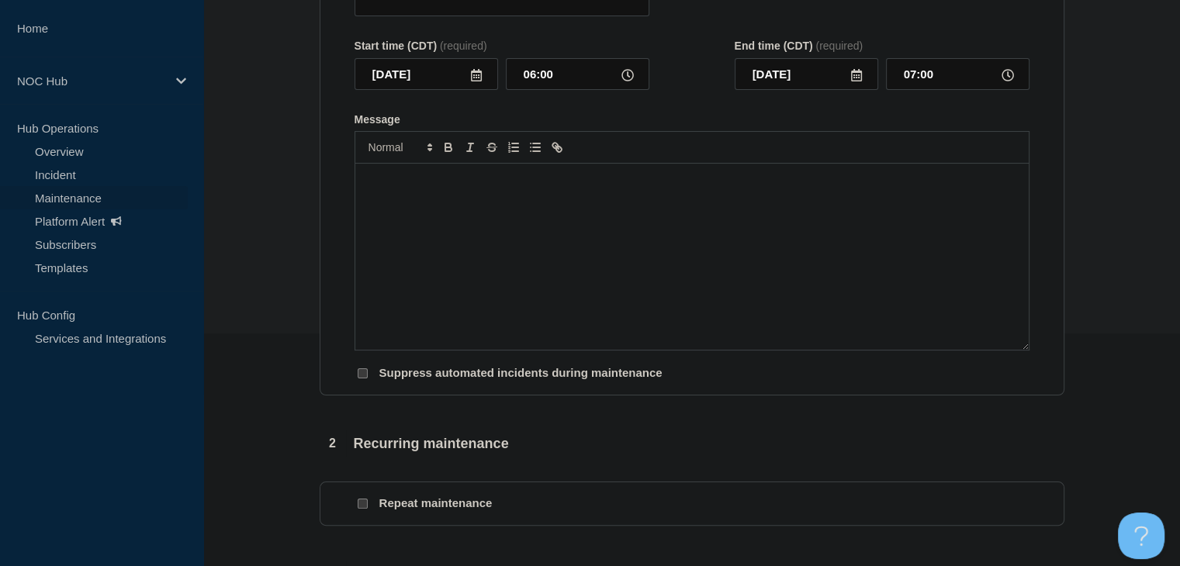
type input "IN043 Steuben | Planned Maintenance | Customers Not Affected"
type input "[DATE]"
type input "22:00"
type input "16:00"
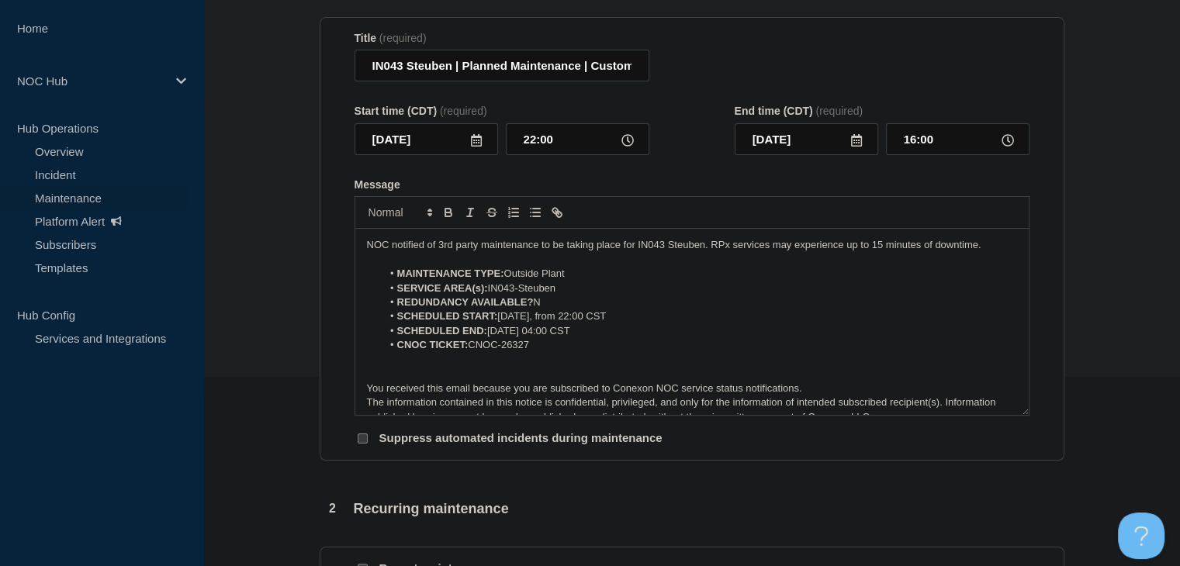
scroll to position [155, 0]
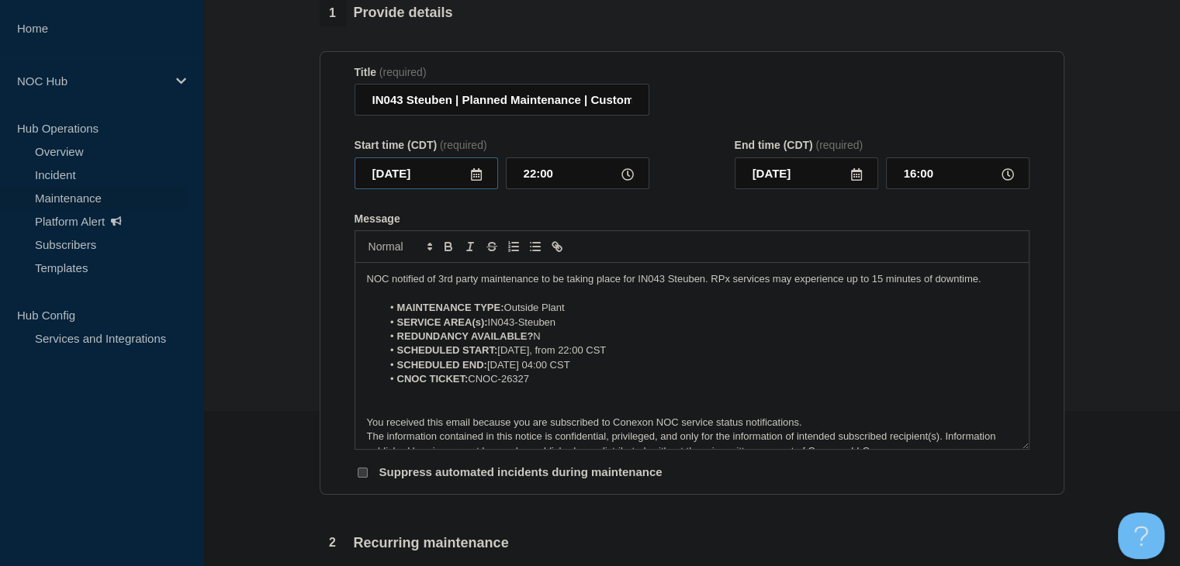
click at [475, 174] on input "[DATE]" at bounding box center [425, 173] width 143 height 32
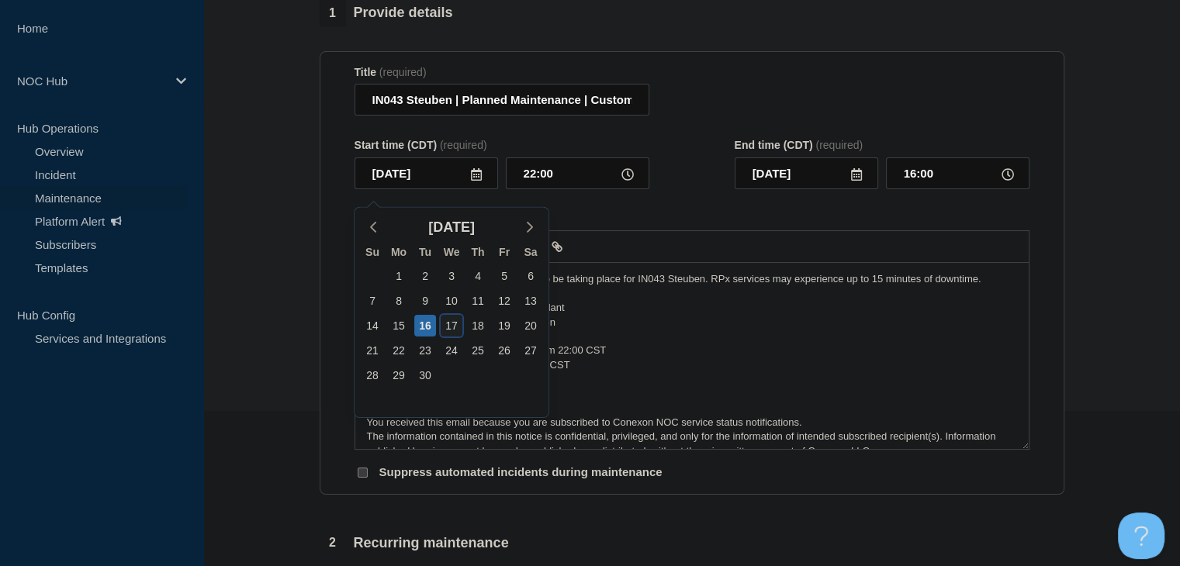
click at [447, 323] on div "17" at bounding box center [452, 326] width 22 height 22
type input "[DATE]"
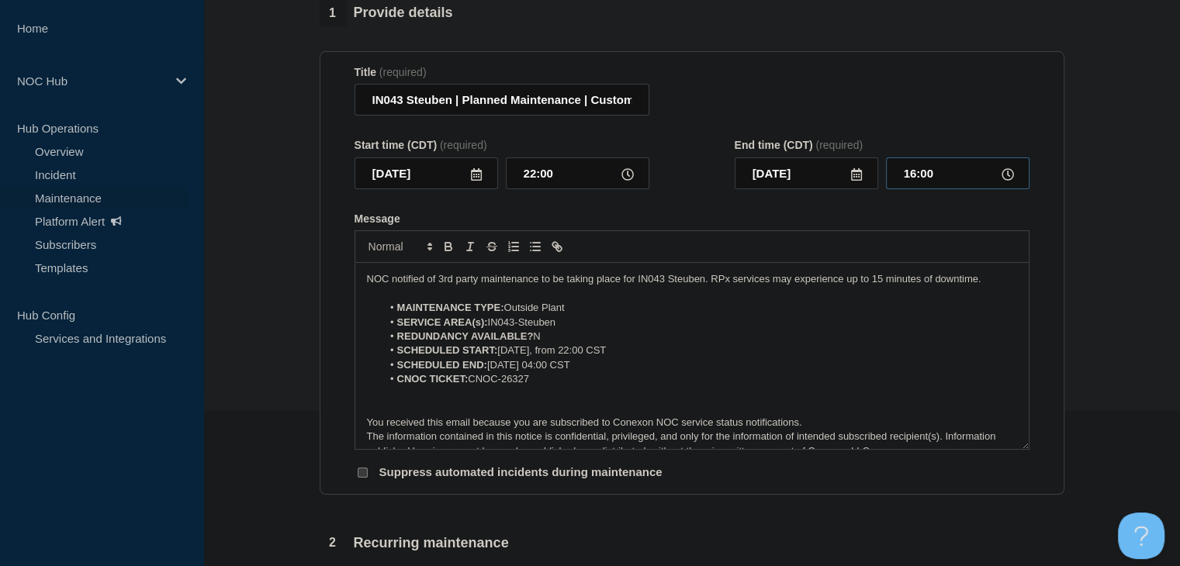
click at [918, 185] on input "16:00" at bounding box center [957, 173] width 143 height 32
type input "04:00"
click at [618, 372] on li "SCHEDULED END: [DATE] 04:00 CST" at bounding box center [699, 365] width 635 height 14
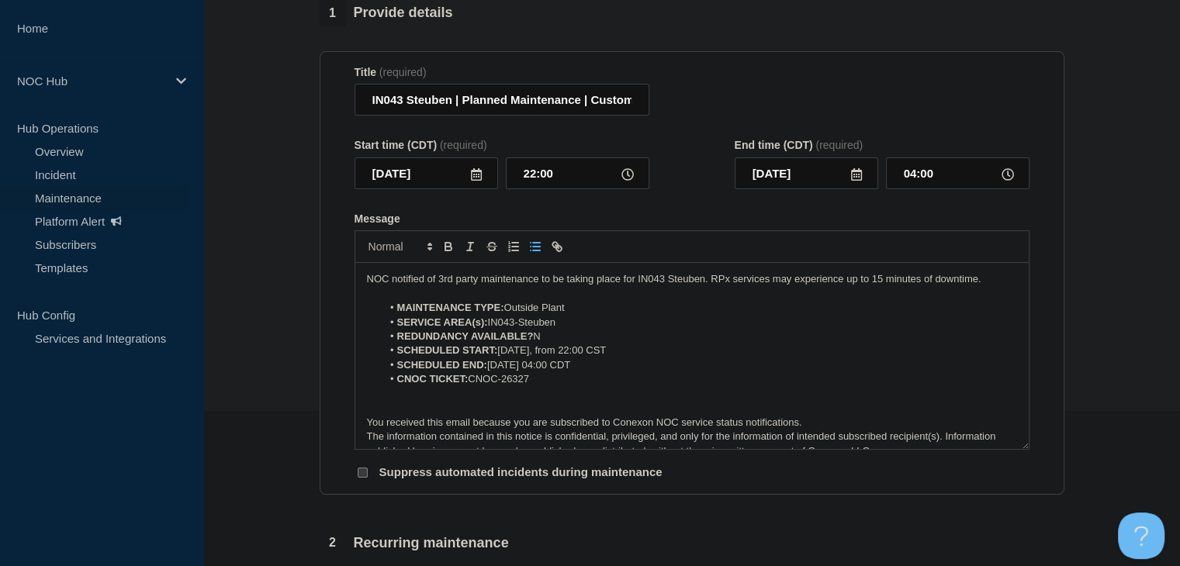
click at [641, 358] on li "SCHEDULED START: [DATE], from 22:00 CST" at bounding box center [699, 351] width 635 height 14
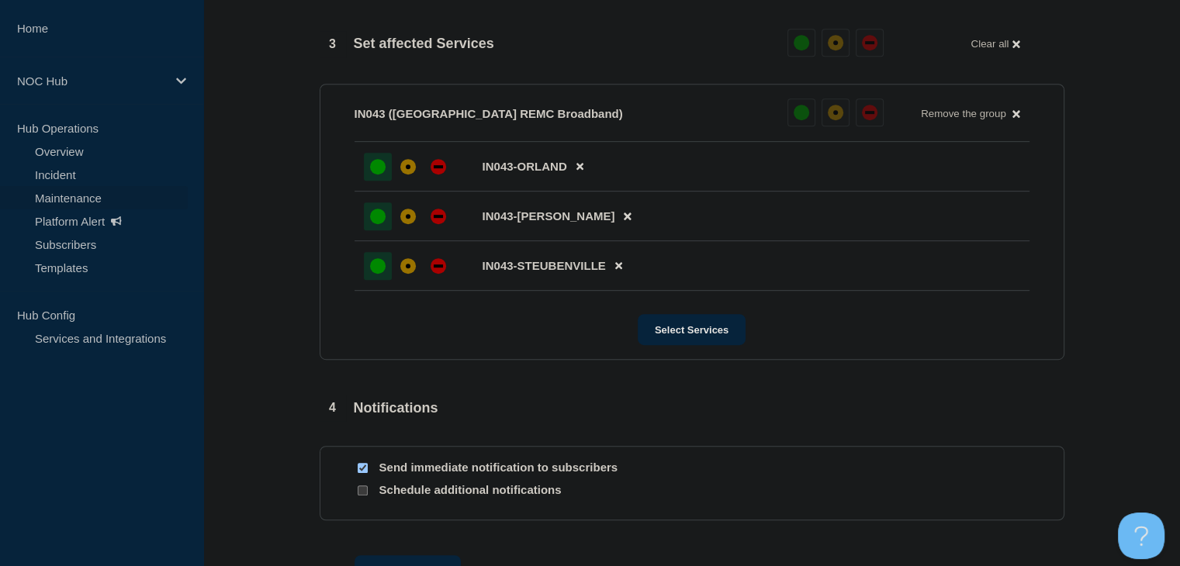
scroll to position [921, 0]
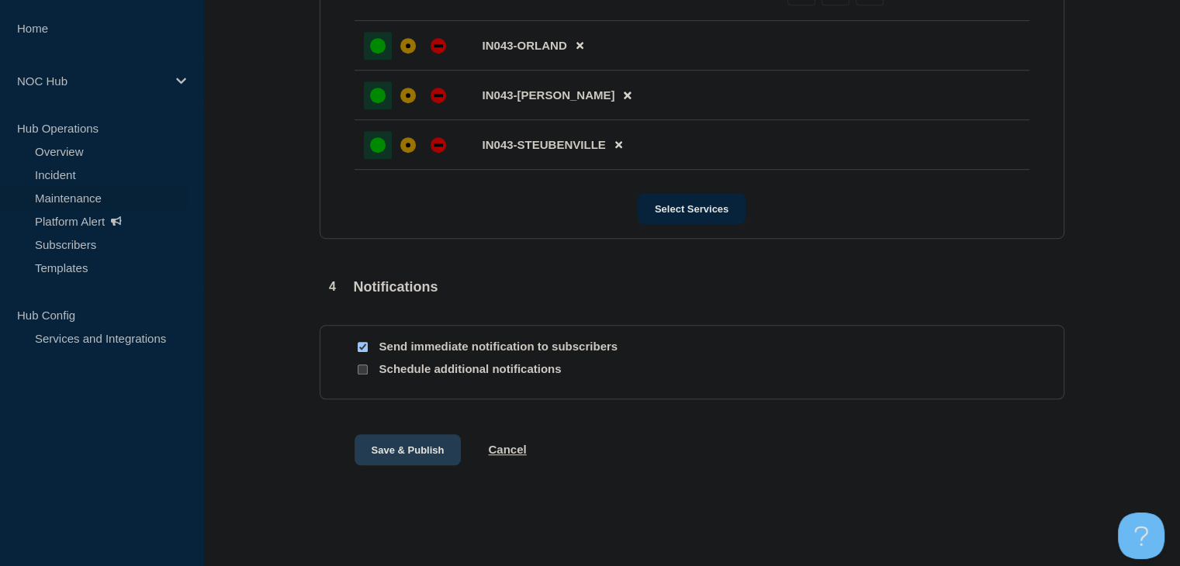
click at [417, 457] on button "Save & Publish" at bounding box center [407, 449] width 107 height 31
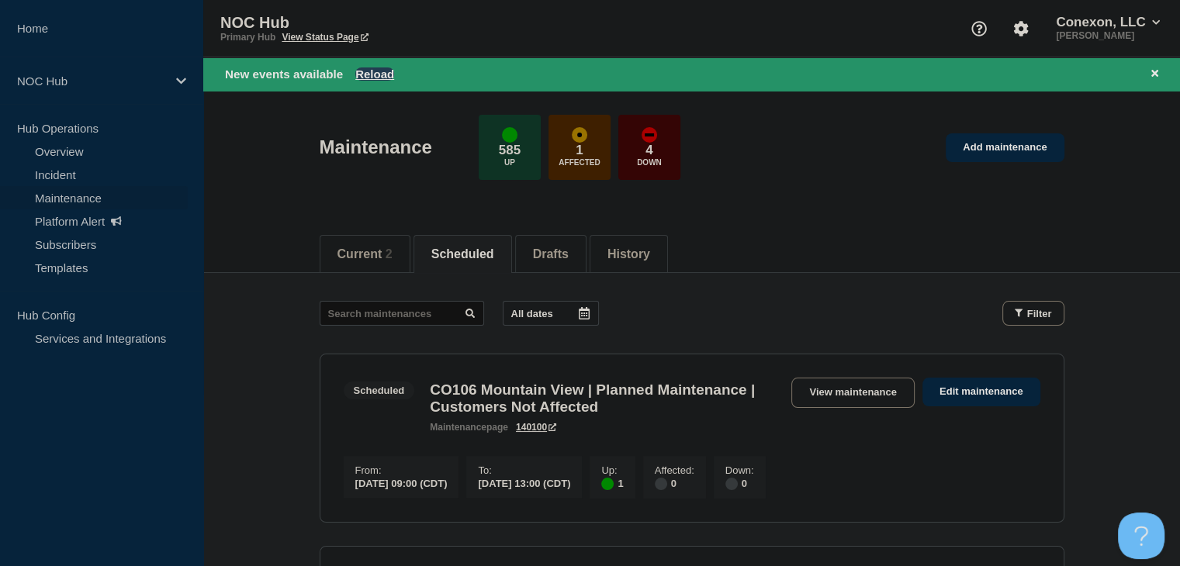
click at [368, 75] on button "Reload" at bounding box center [374, 73] width 39 height 13
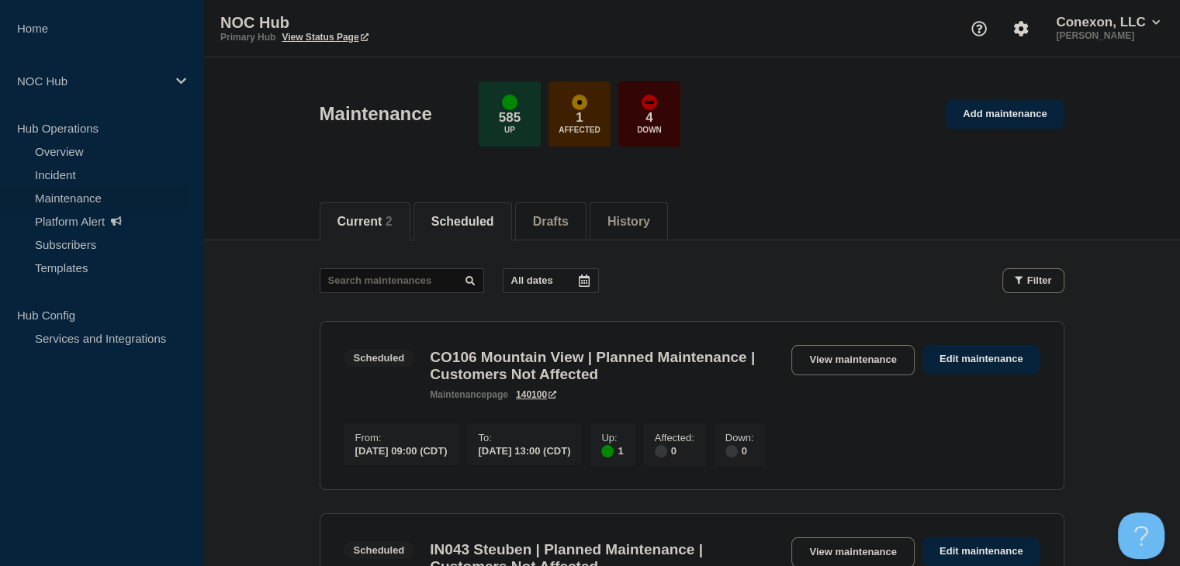
click at [354, 209] on li "Current 2" at bounding box center [365, 221] width 91 height 38
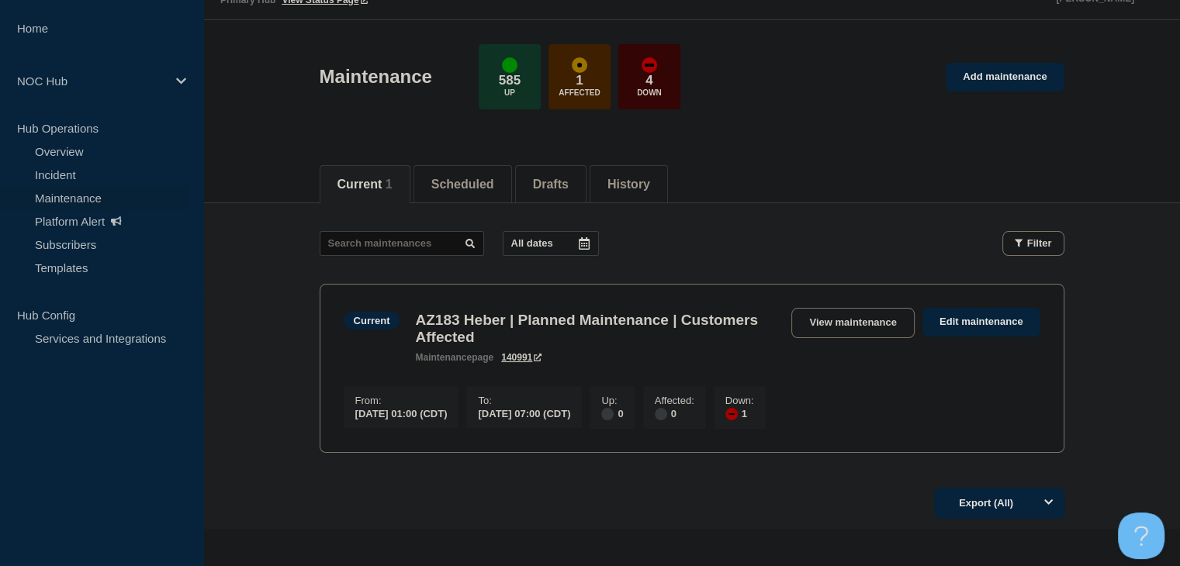
scroll to position [139, 0]
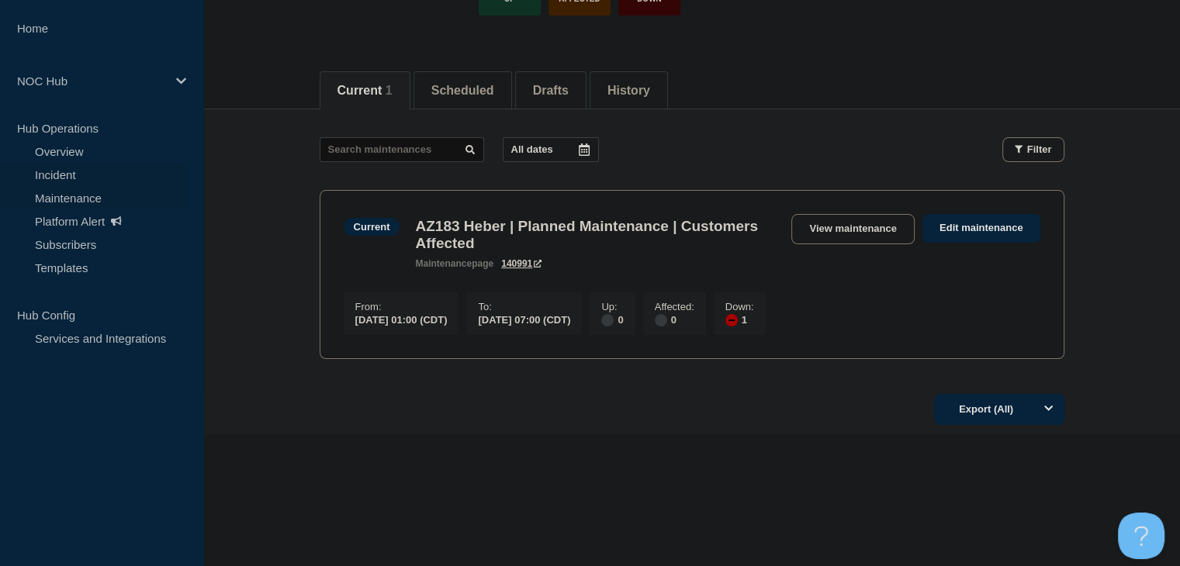
click at [65, 181] on link "Incident" at bounding box center [94, 174] width 188 height 23
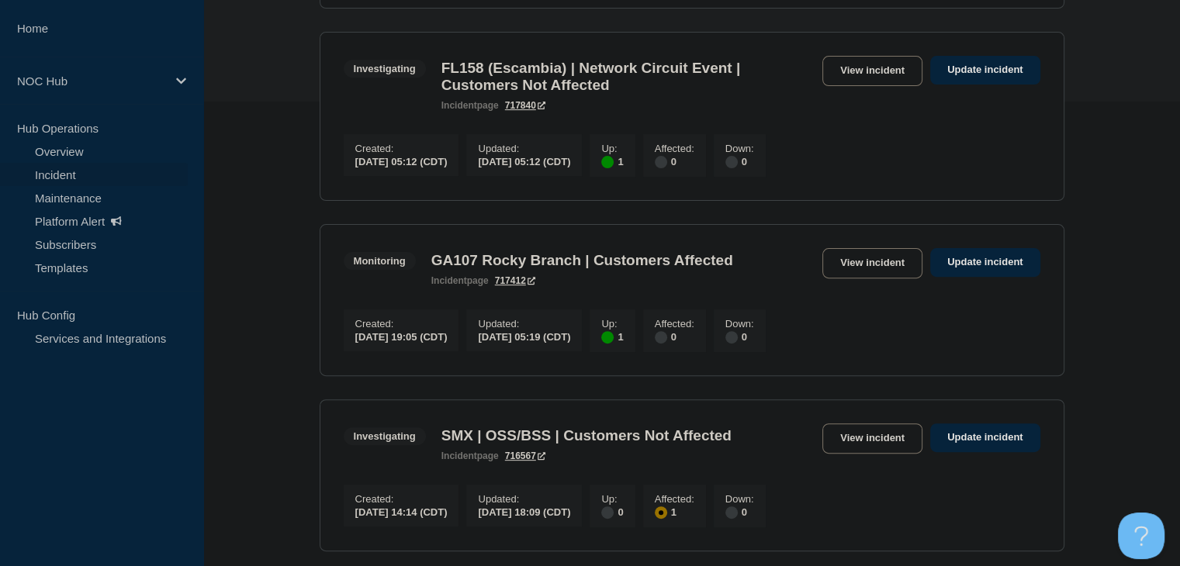
scroll to position [465, 0]
click at [893, 271] on link "View incident" at bounding box center [872, 262] width 100 height 30
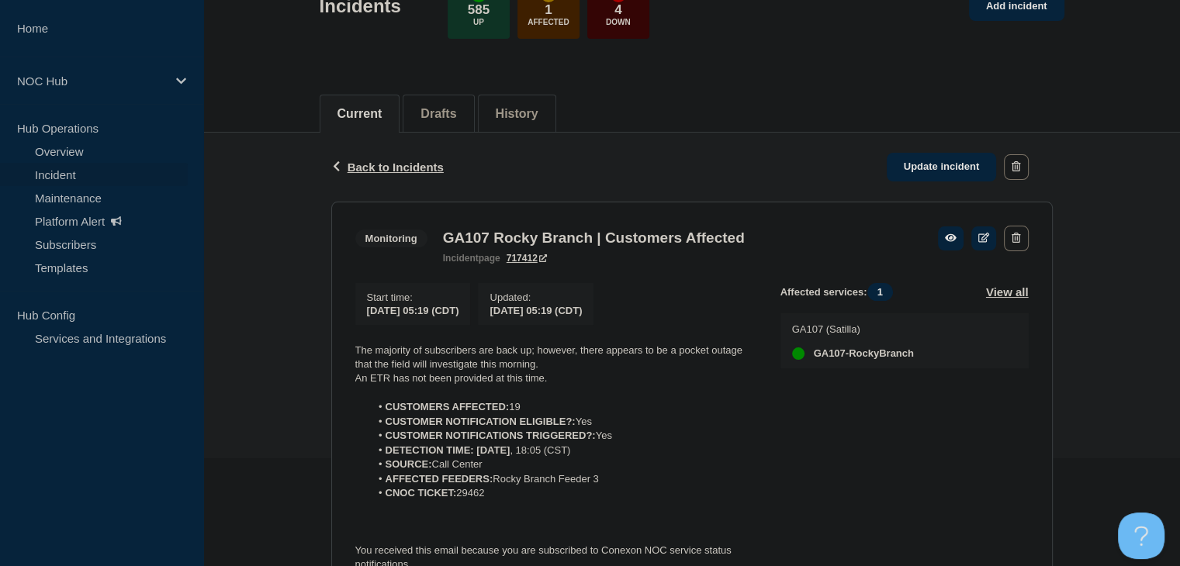
scroll to position [233, 0]
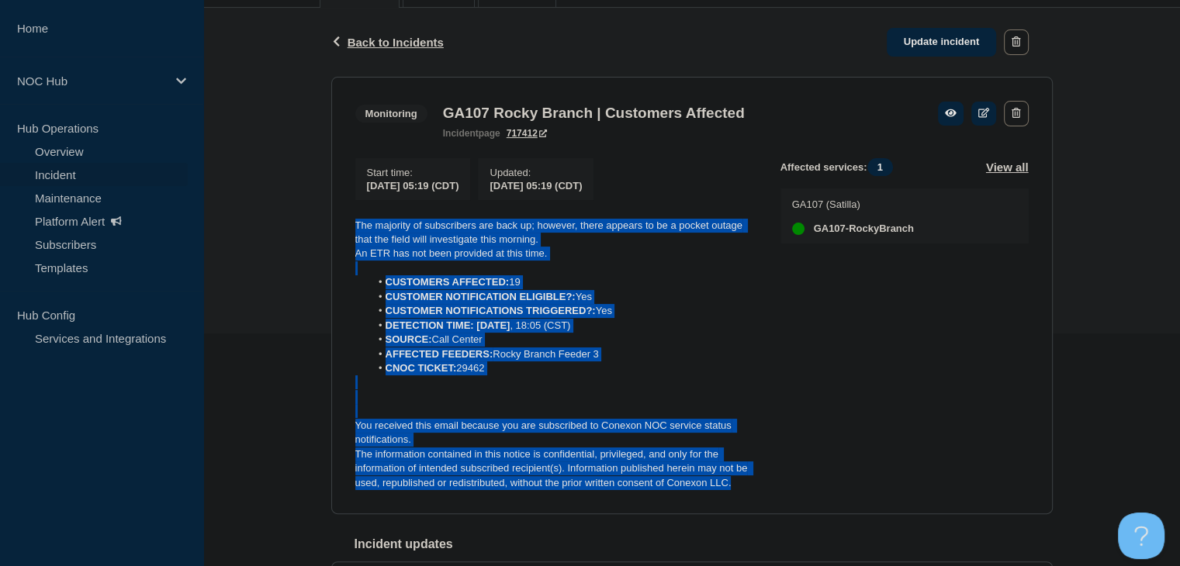
drag, startPoint x: 747, startPoint y: 489, endPoint x: 335, endPoint y: 221, distance: 491.1
click at [335, 221] on section "Monitoring GA107 Rocky Branch | Customers Affected incident page 717412 Start t…" at bounding box center [691, 296] width 721 height 438
copy div "The majority of subscribers are back up; however, there appears to be a pocket …"
click at [916, 47] on link "Update incident" at bounding box center [941, 42] width 110 height 29
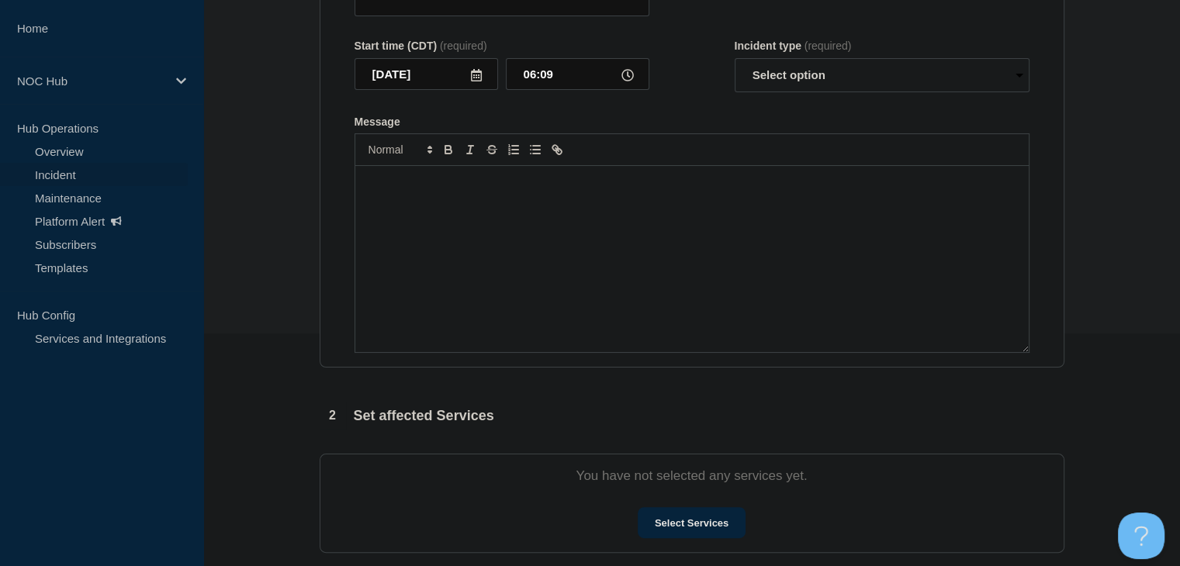
type input "GA107 Rocky Branch | Customers Affected"
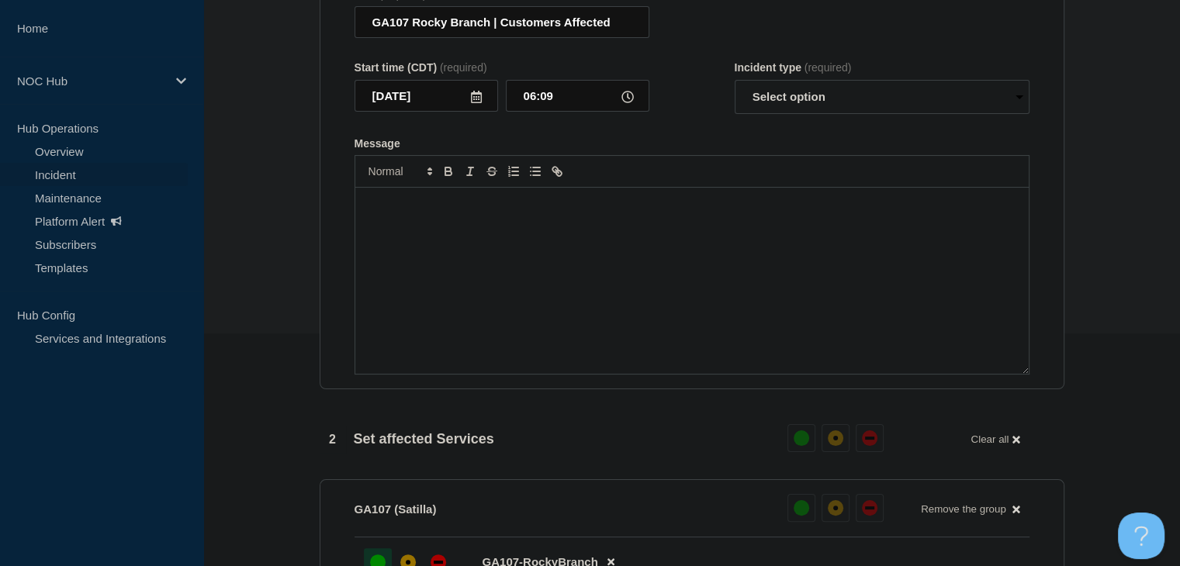
click at [629, 268] on div "Message" at bounding box center [691, 281] width 673 height 186
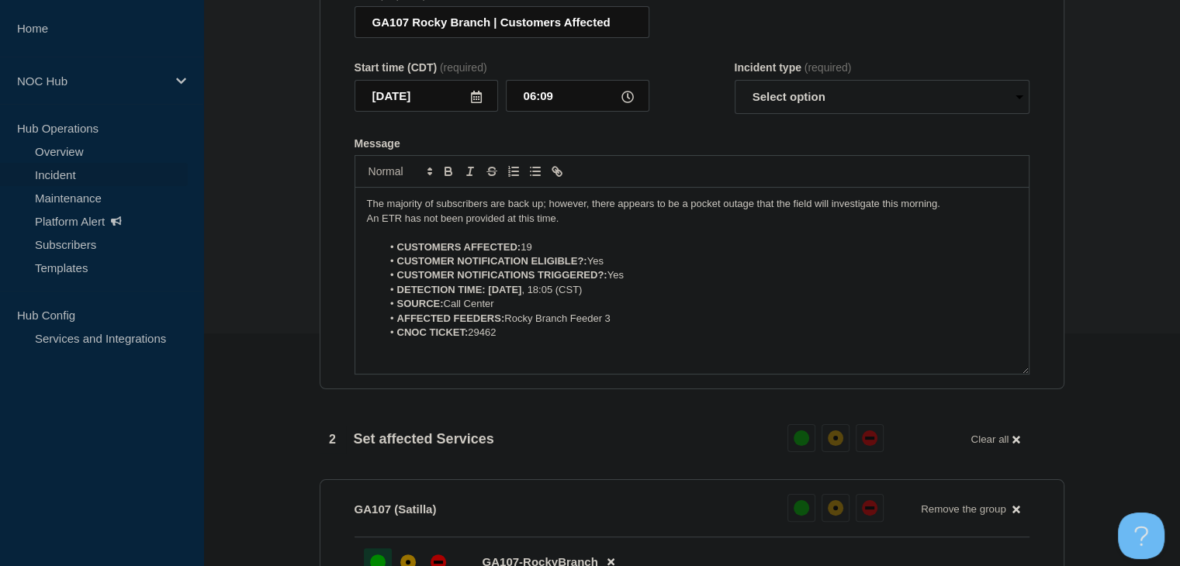
scroll to position [50, 0]
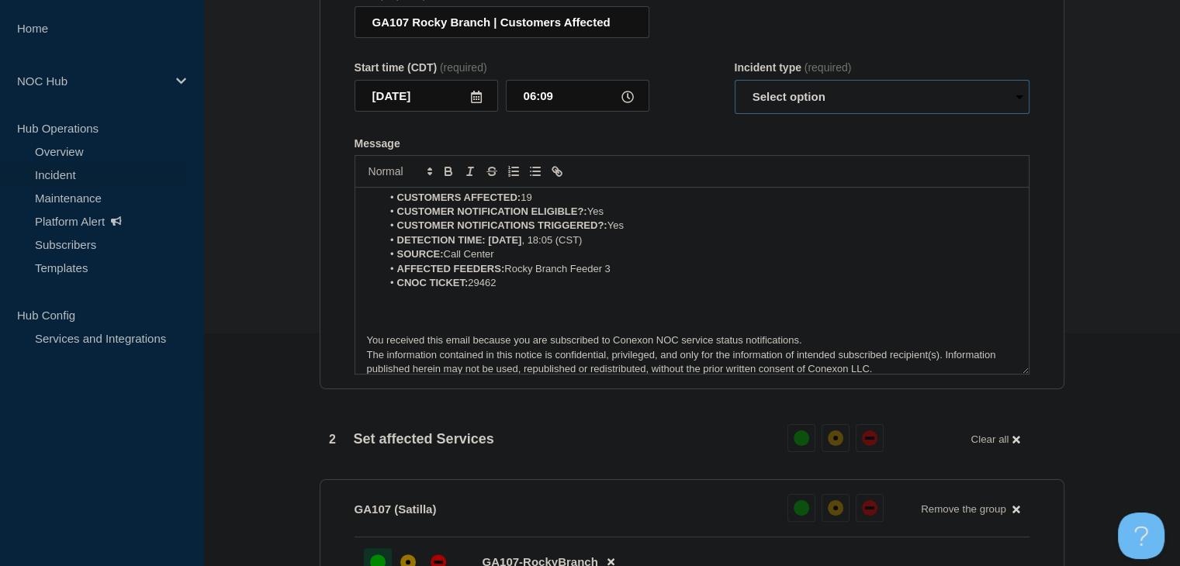
click at [797, 114] on select "Select option Investigating Identified Monitoring Resolved" at bounding box center [881, 97] width 295 height 34
select select "investigating"
click at [734, 89] on select "Select option Investigating Identified Monitoring Resolved" at bounding box center [881, 97] width 295 height 34
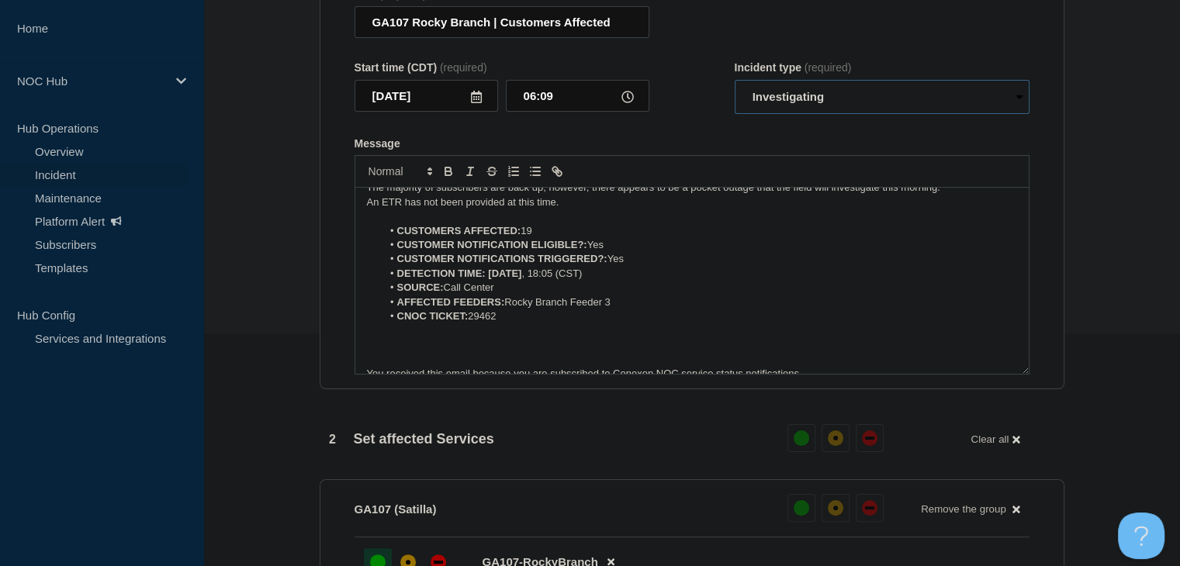
scroll to position [0, 0]
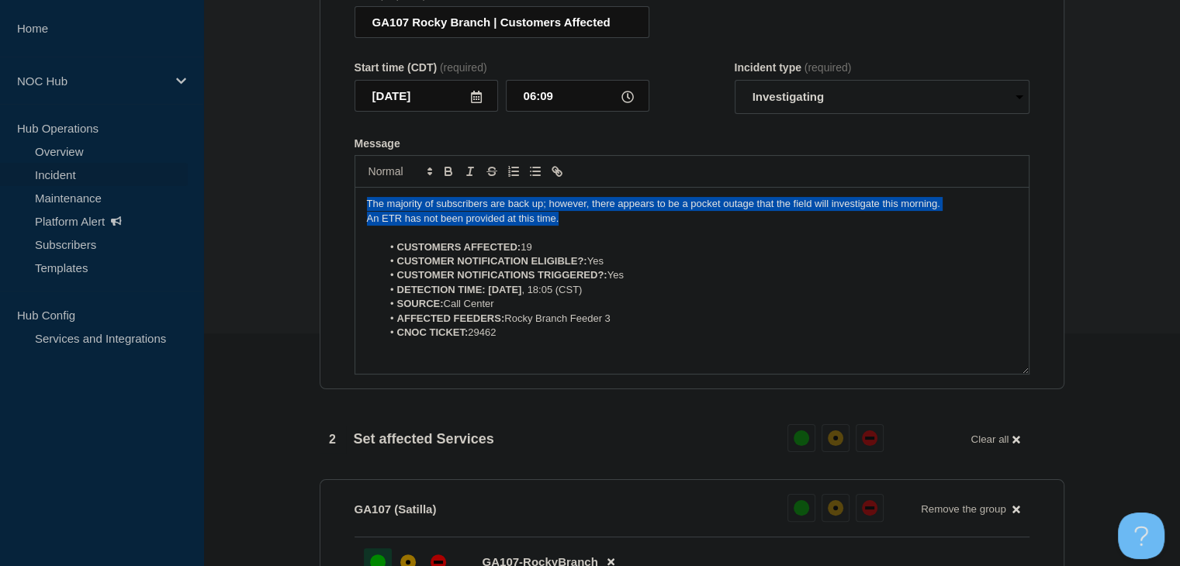
drag, startPoint x: 548, startPoint y: 226, endPoint x: 245, endPoint y: 183, distance: 305.6
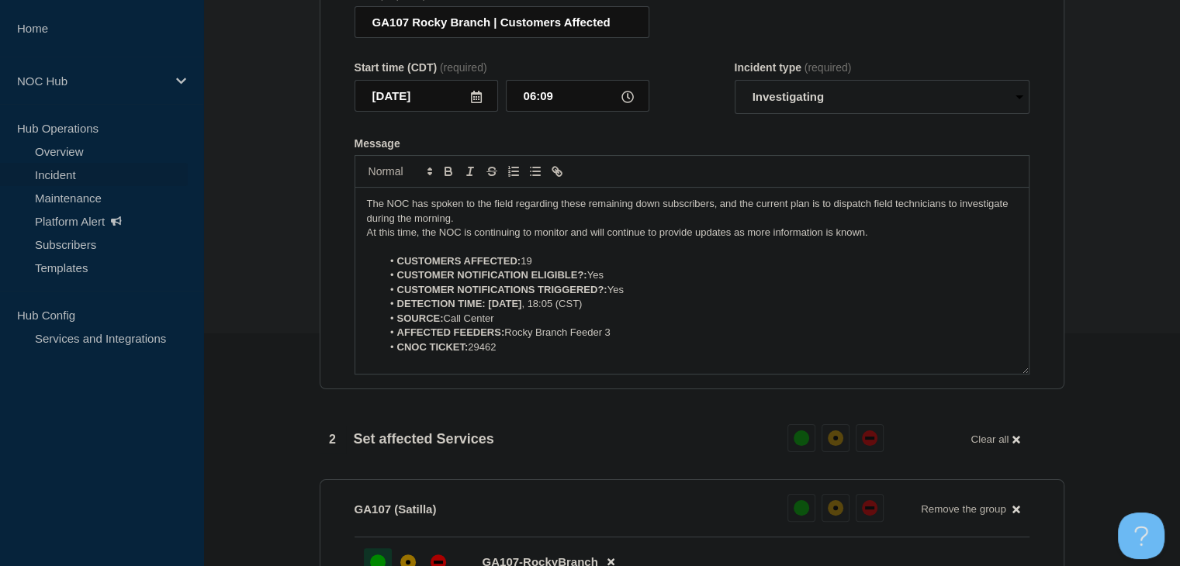
click at [643, 240] on p "At this time, the NOC is continuing to monitor and will continue to provide upd…" at bounding box center [692, 233] width 650 height 14
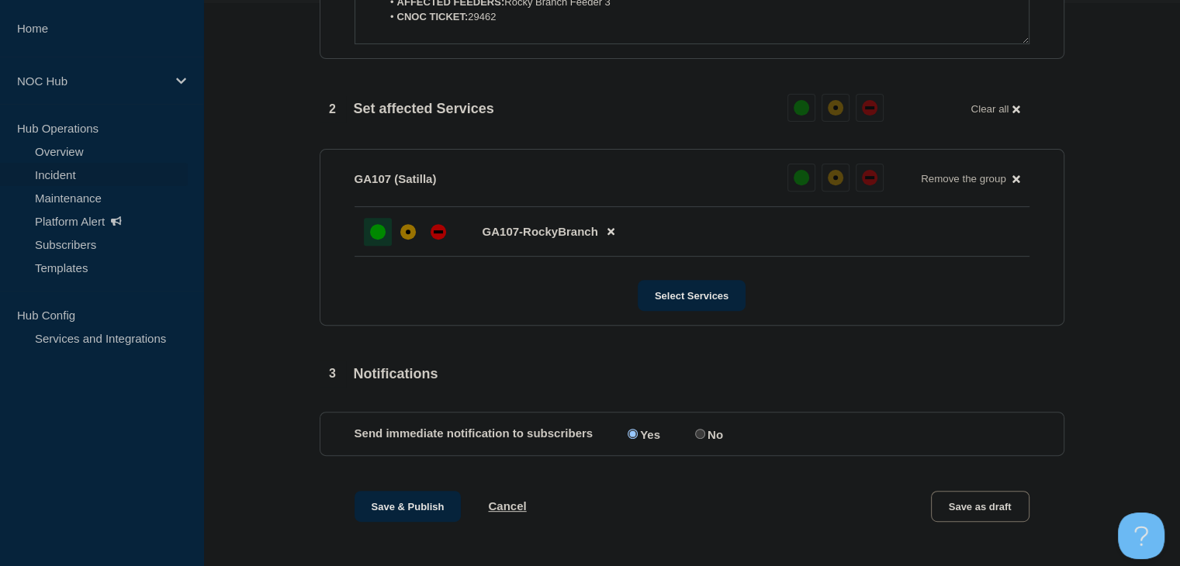
scroll to position [698, 0]
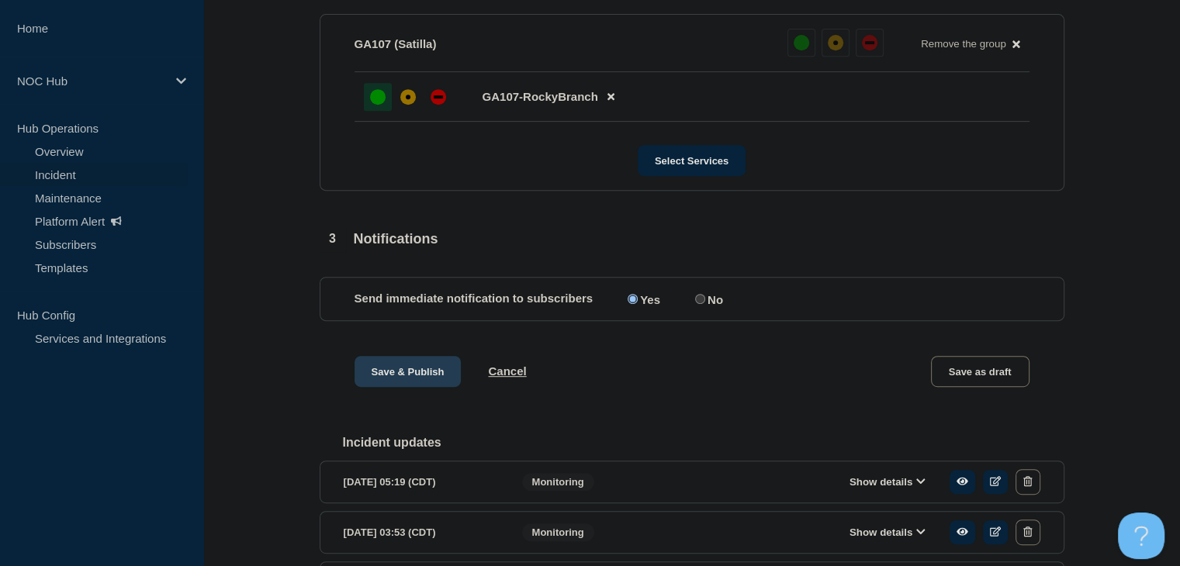
click at [408, 385] on button "Save & Publish" at bounding box center [407, 371] width 107 height 31
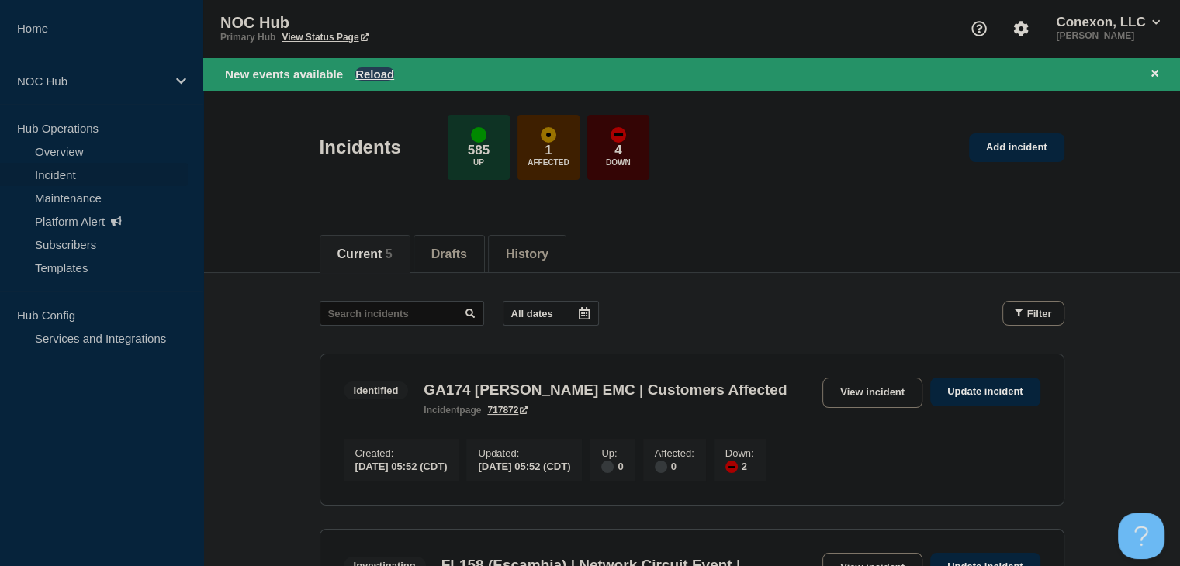
click at [373, 69] on button "Reload" at bounding box center [374, 73] width 39 height 13
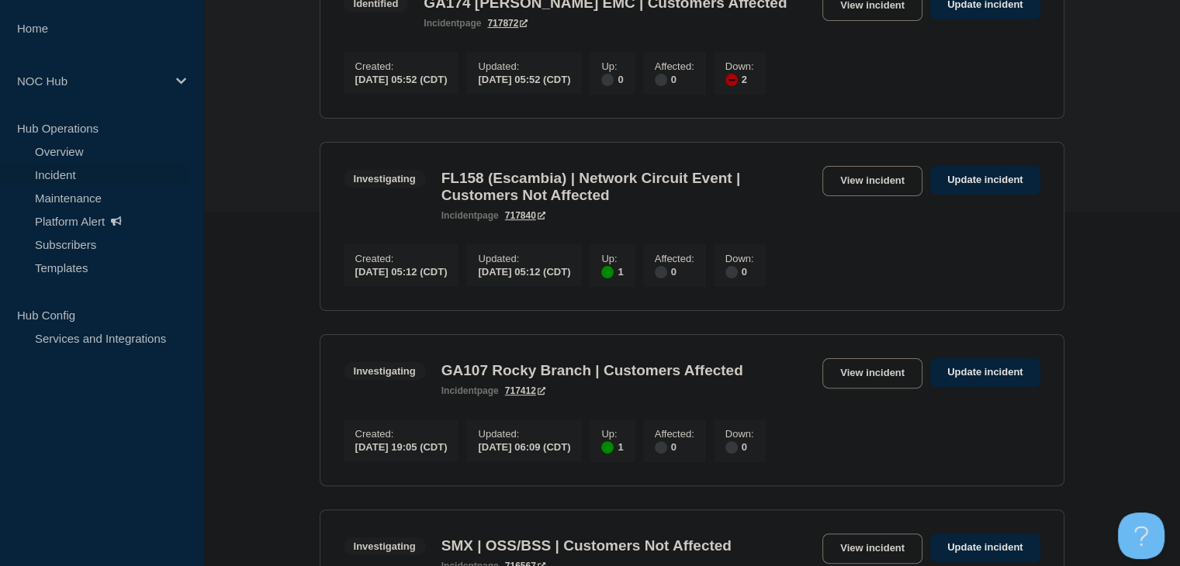
scroll to position [199, 0]
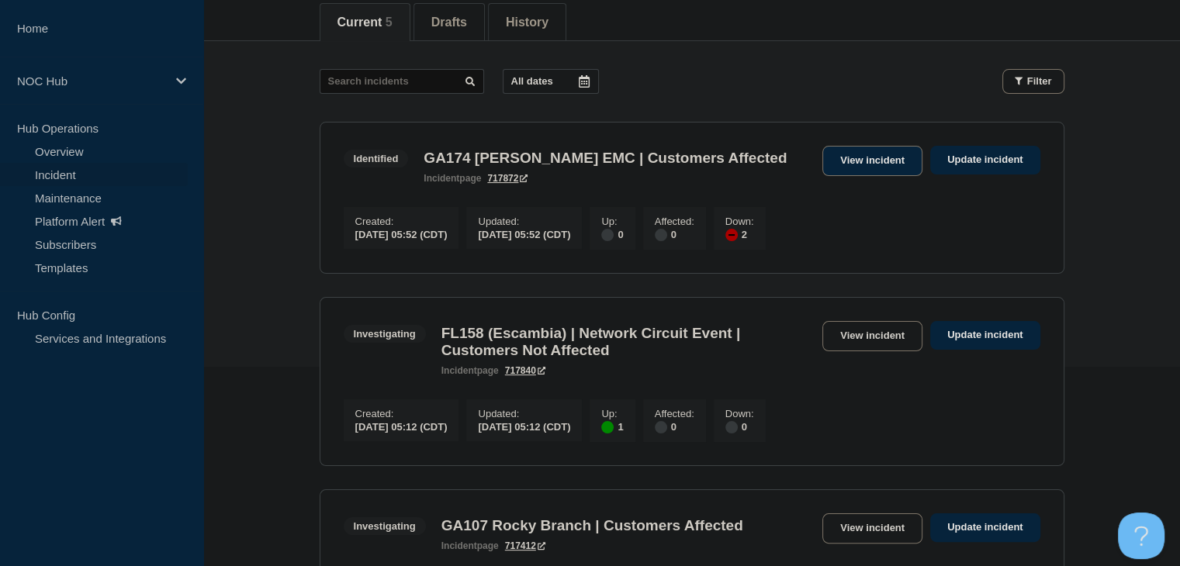
click at [859, 165] on link "View incident" at bounding box center [872, 161] width 100 height 30
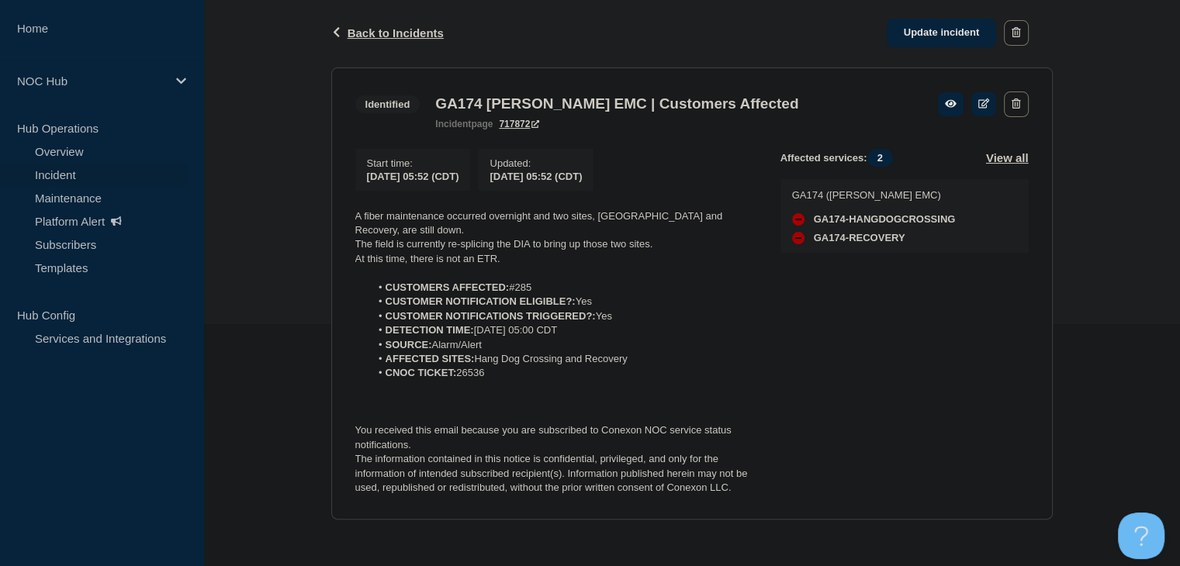
scroll to position [247, 0]
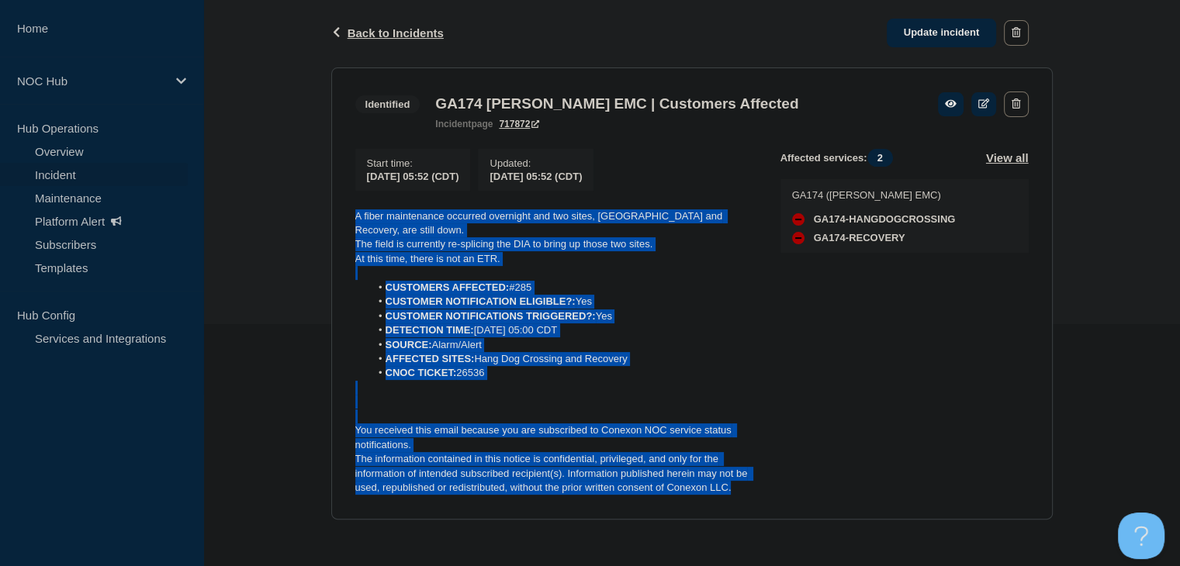
drag, startPoint x: 738, startPoint y: 498, endPoint x: 349, endPoint y: 219, distance: 478.0
click at [349, 219] on section "Identified GA174 [PERSON_NAME] EMC | Customers Affected incident page 717872 St…" at bounding box center [691, 293] width 721 height 452
copy div "A fiber maintenance occurred overnight and two sites, [GEOGRAPHIC_DATA] and Rec…"
click at [907, 36] on link "Update incident" at bounding box center [941, 33] width 110 height 29
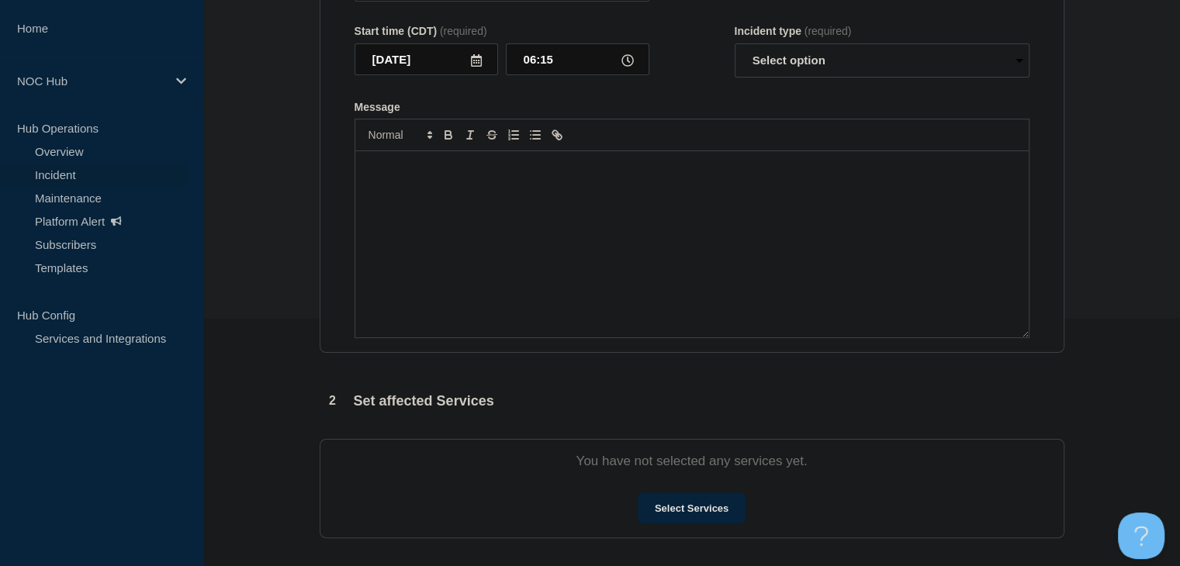
type input "GA174 [PERSON_NAME] EMC | Customers Affected"
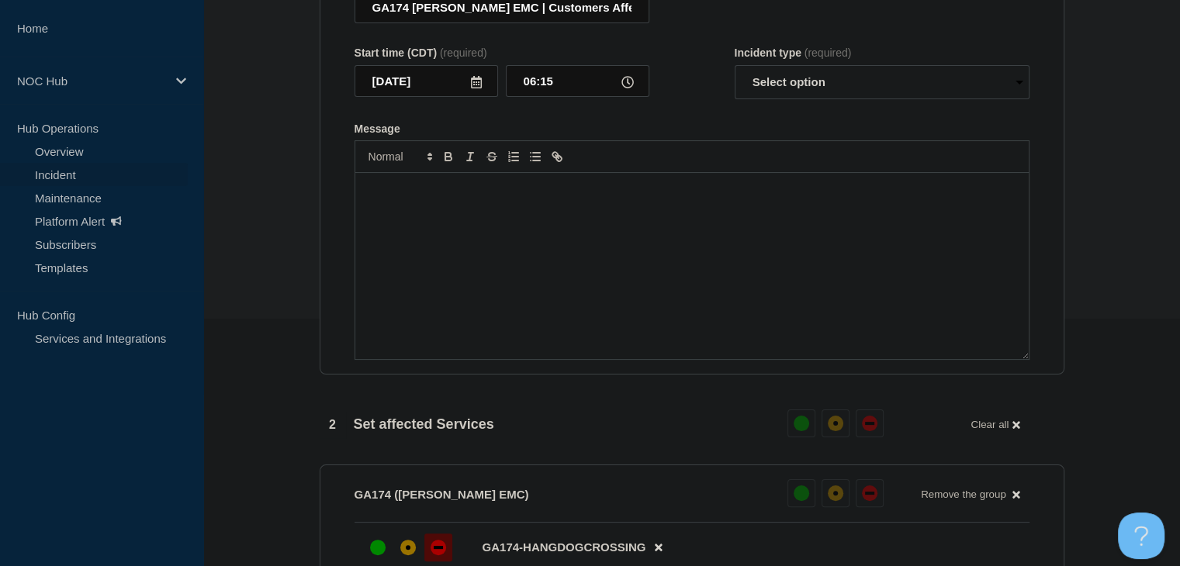
click at [507, 295] on div "Message" at bounding box center [691, 266] width 673 height 186
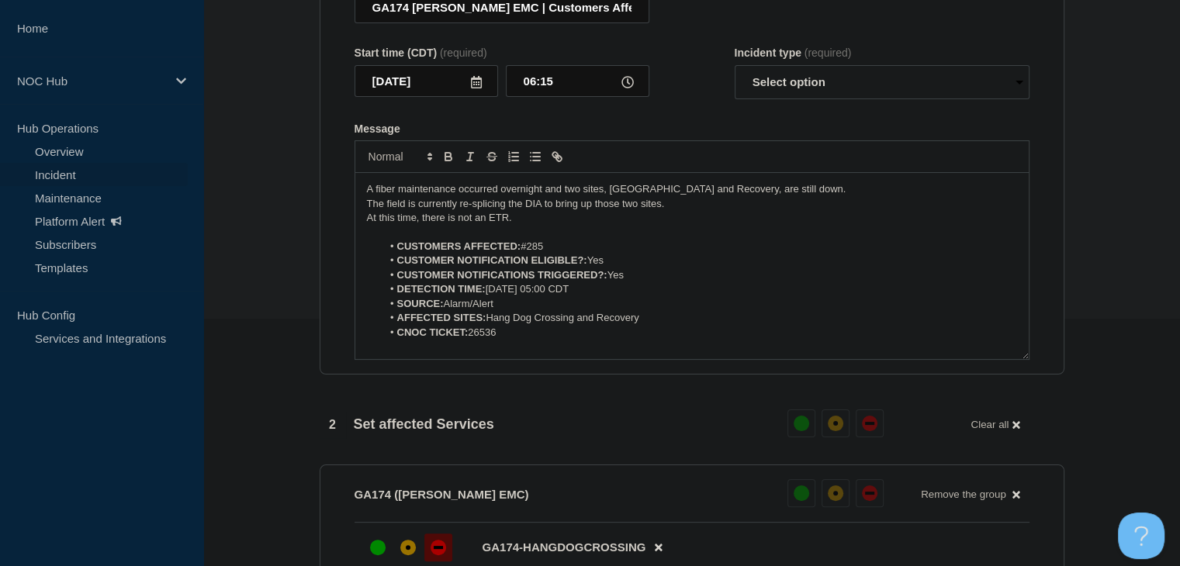
scroll to position [64, 0]
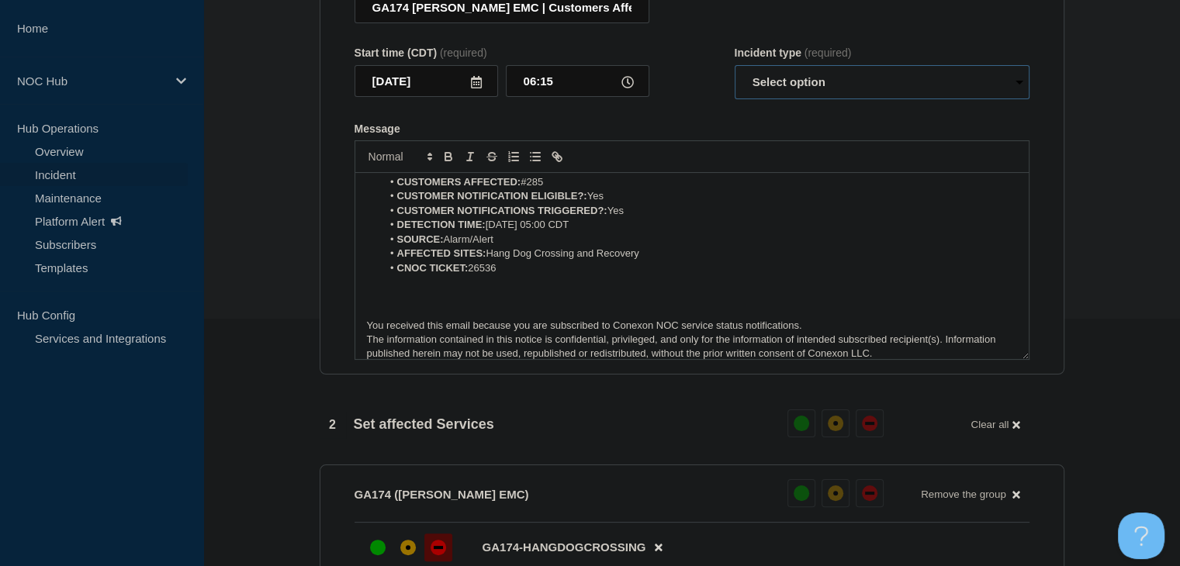
click at [796, 85] on select "Select option Investigating Identified Monitoring Resolved" at bounding box center [881, 82] width 295 height 34
select select "resolved"
click at [734, 74] on select "Select option Investigating Identified Monitoring Resolved" at bounding box center [881, 82] width 295 height 34
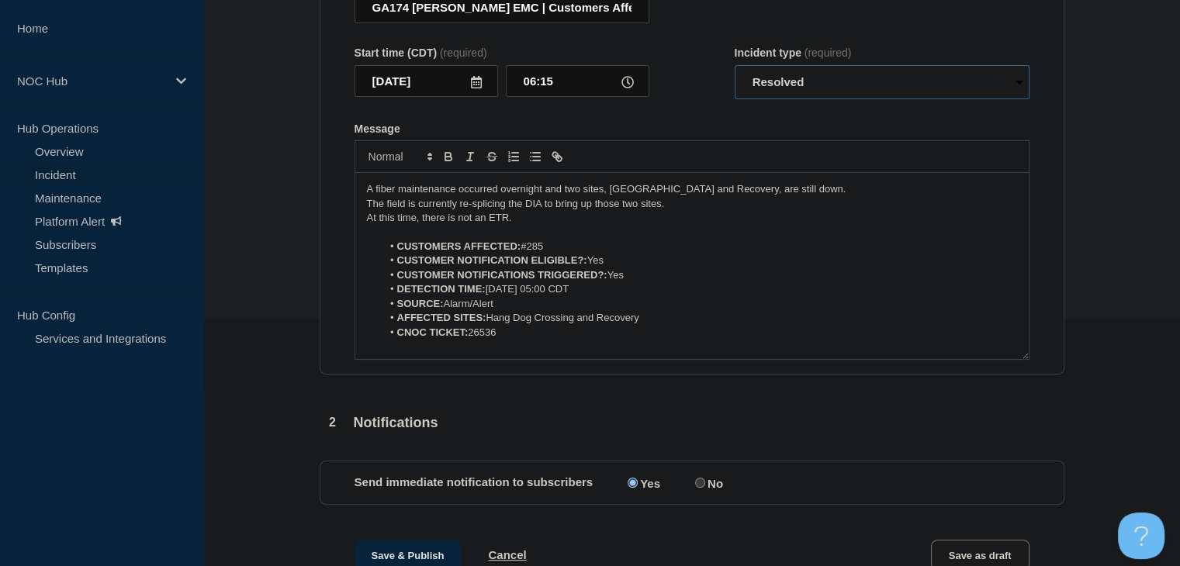
scroll to position [0, 0]
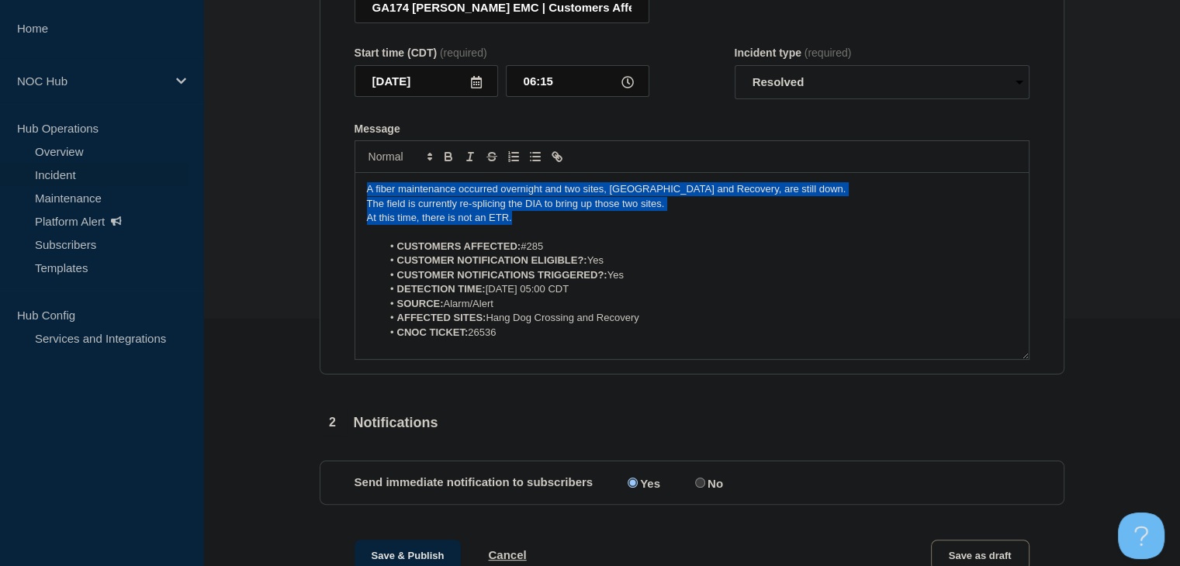
drag, startPoint x: 526, startPoint y: 229, endPoint x: 273, endPoint y: 155, distance: 263.3
click at [273, 155] on section "1 Provide details Title (required) GA174 [PERSON_NAME] EMC | Customers Affected…" at bounding box center [691, 322] width 976 height 828
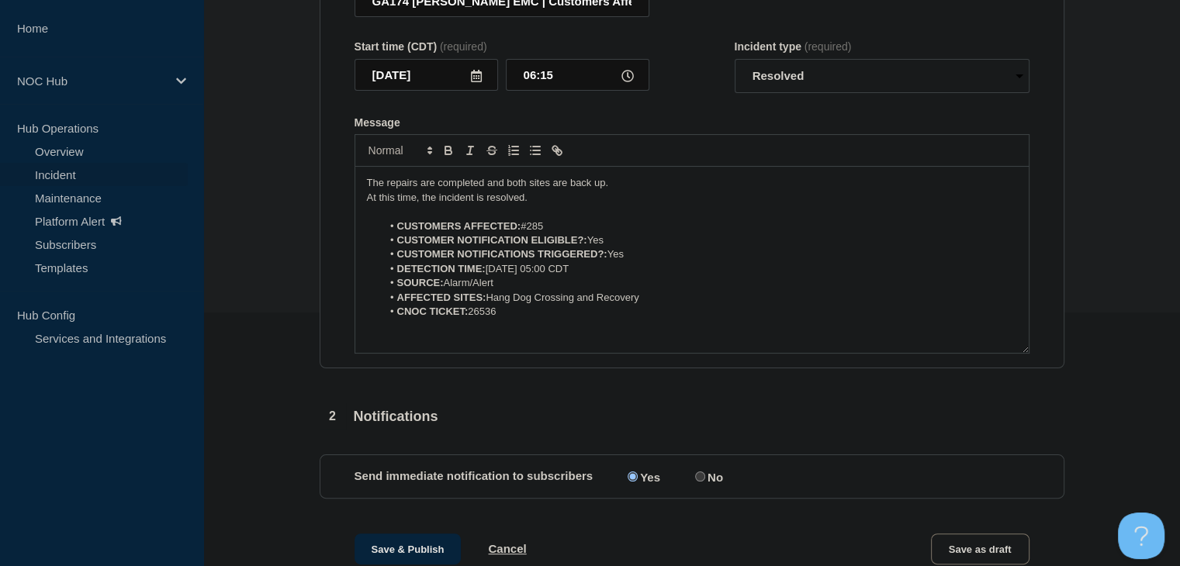
scroll to position [453, 0]
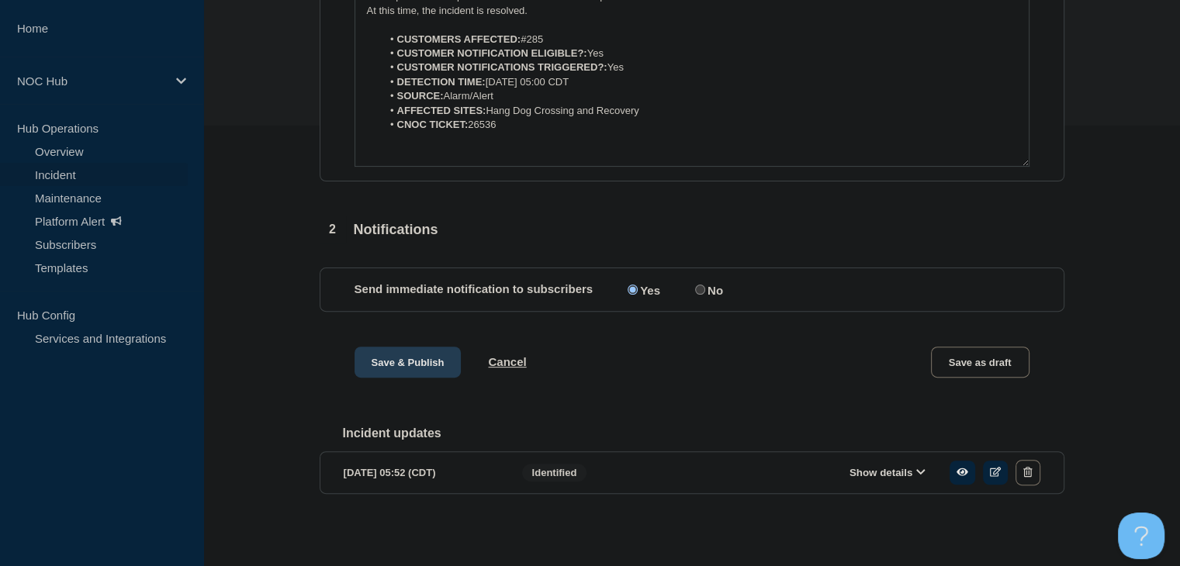
click at [392, 362] on button "Save & Publish" at bounding box center [407, 362] width 107 height 31
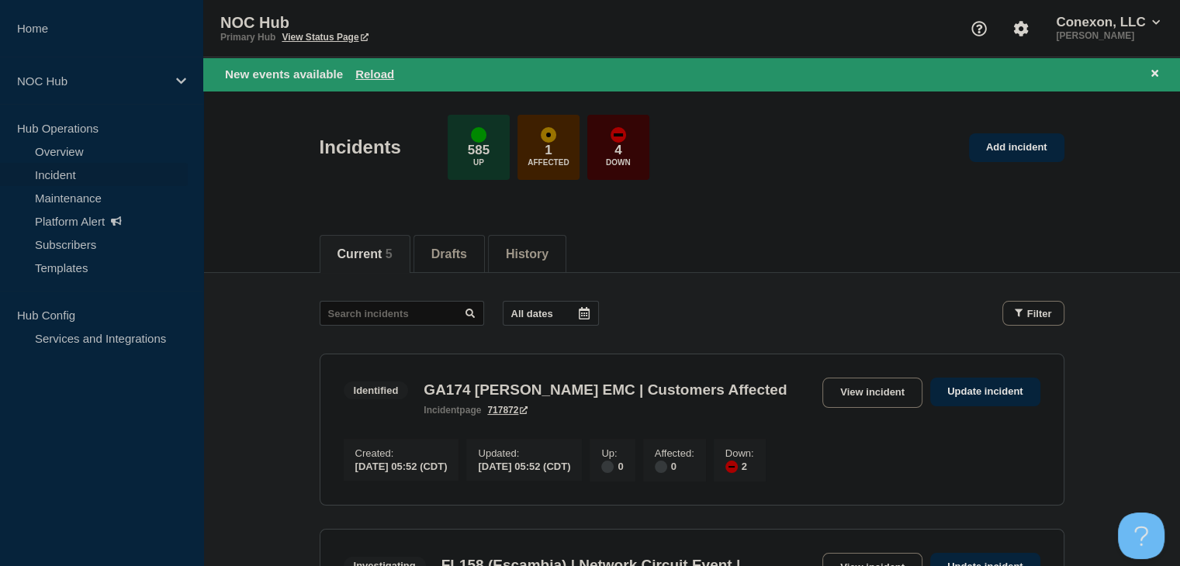
scroll to position [78, 0]
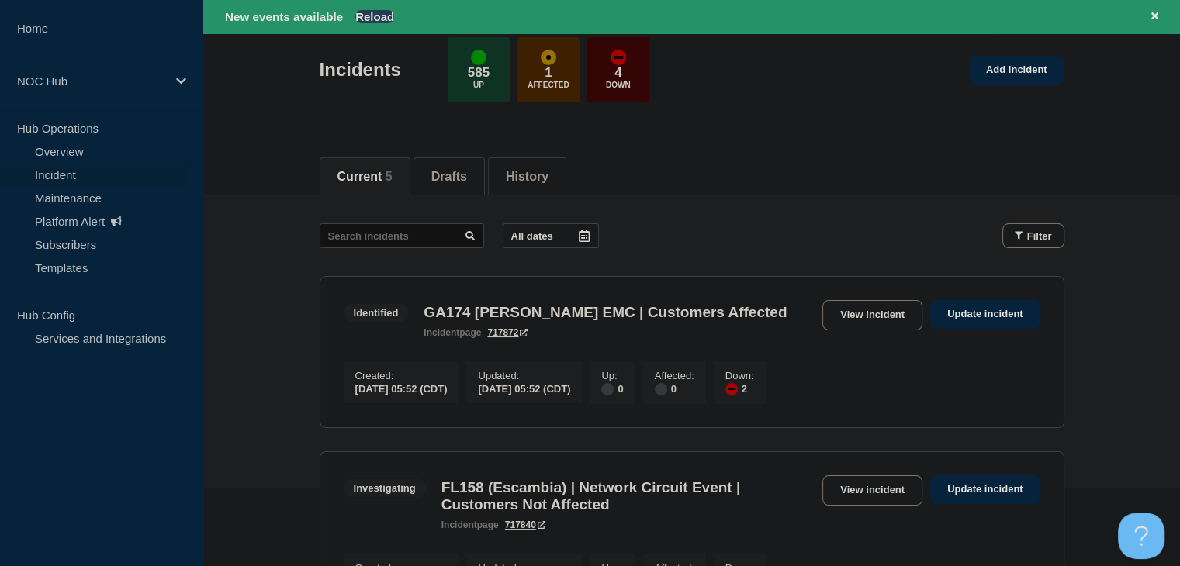
click at [384, 10] on button "Reload" at bounding box center [374, 16] width 39 height 13
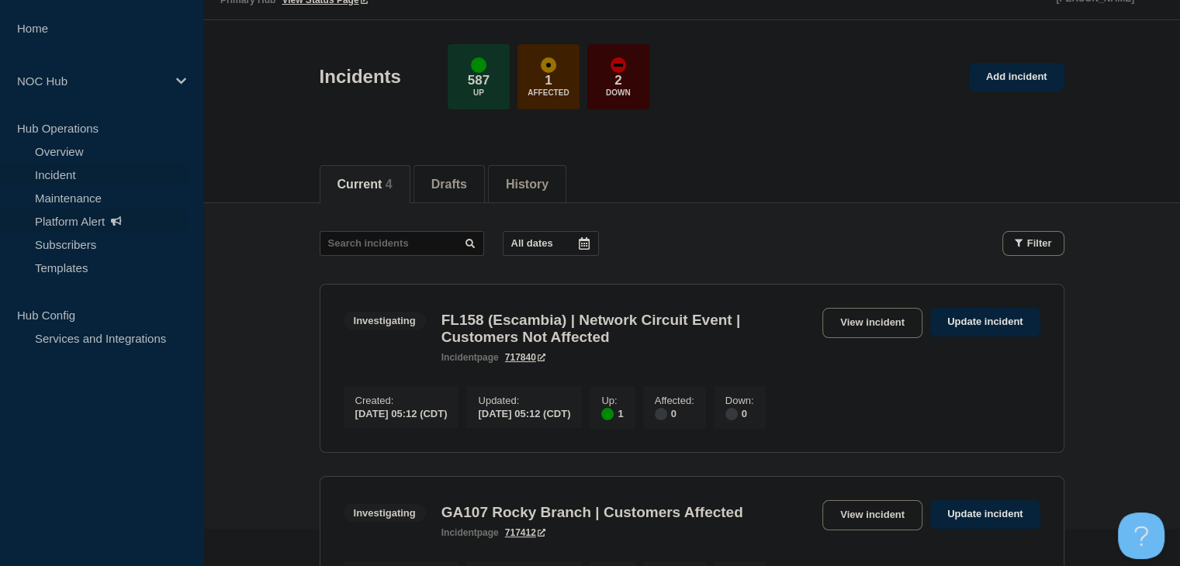
scroll to position [0, 0]
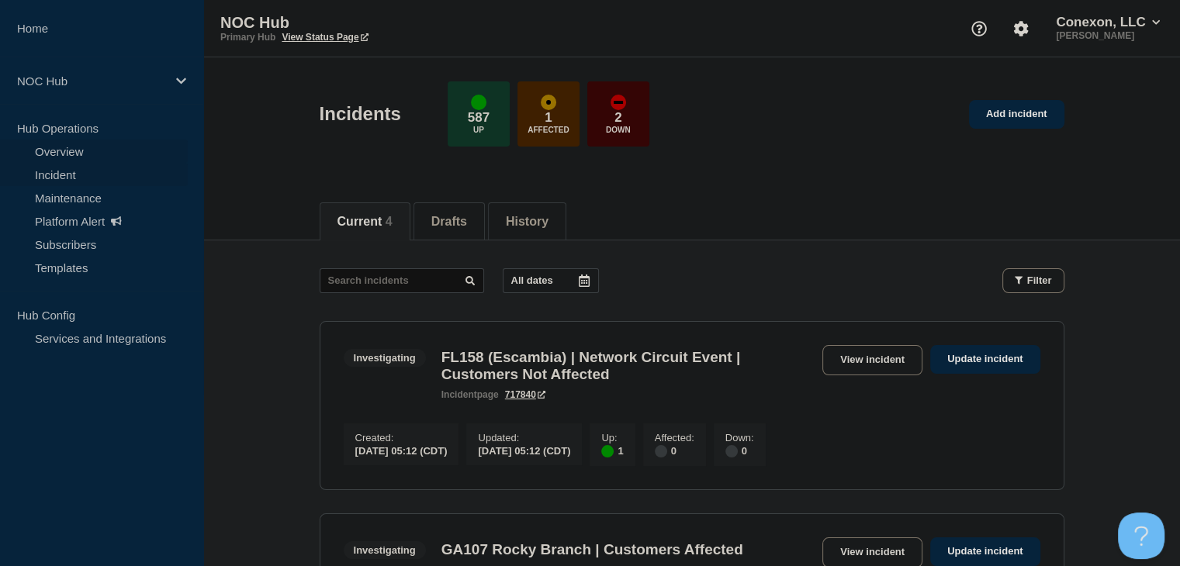
click at [92, 156] on link "Overview" at bounding box center [94, 151] width 188 height 23
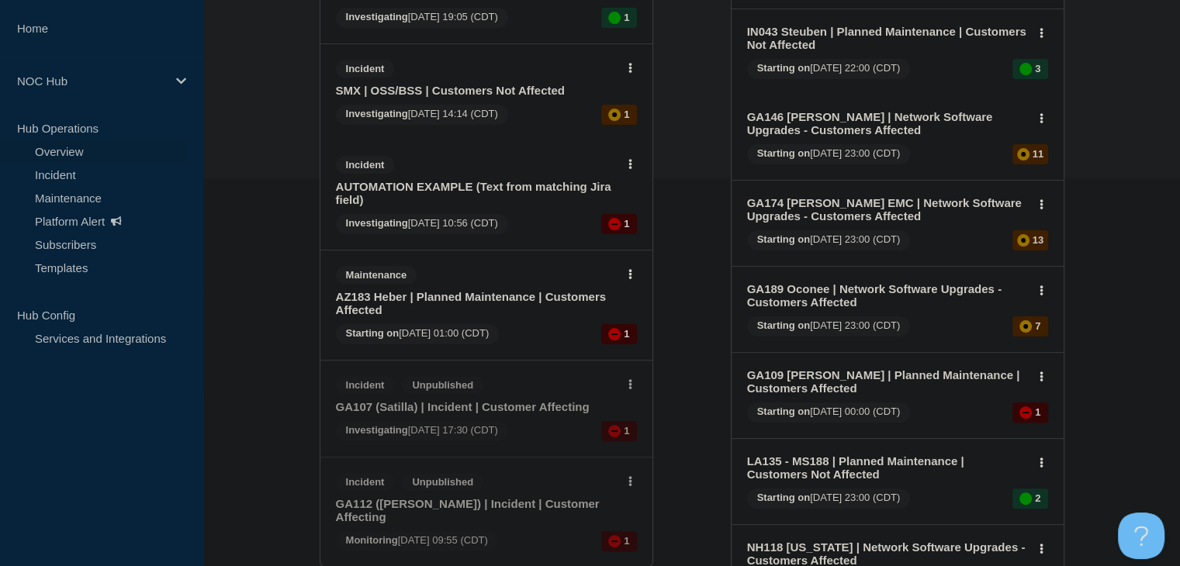
scroll to position [543, 0]
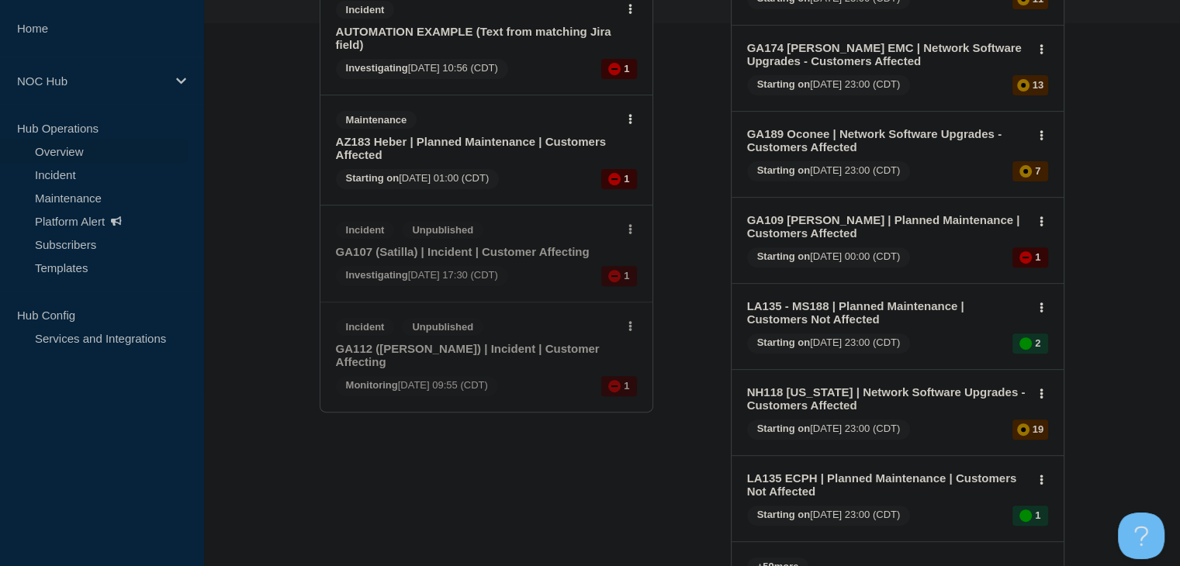
click at [527, 257] on link "GA107 (Satilla) | Incident | Customer Affecting" at bounding box center [476, 251] width 280 height 13
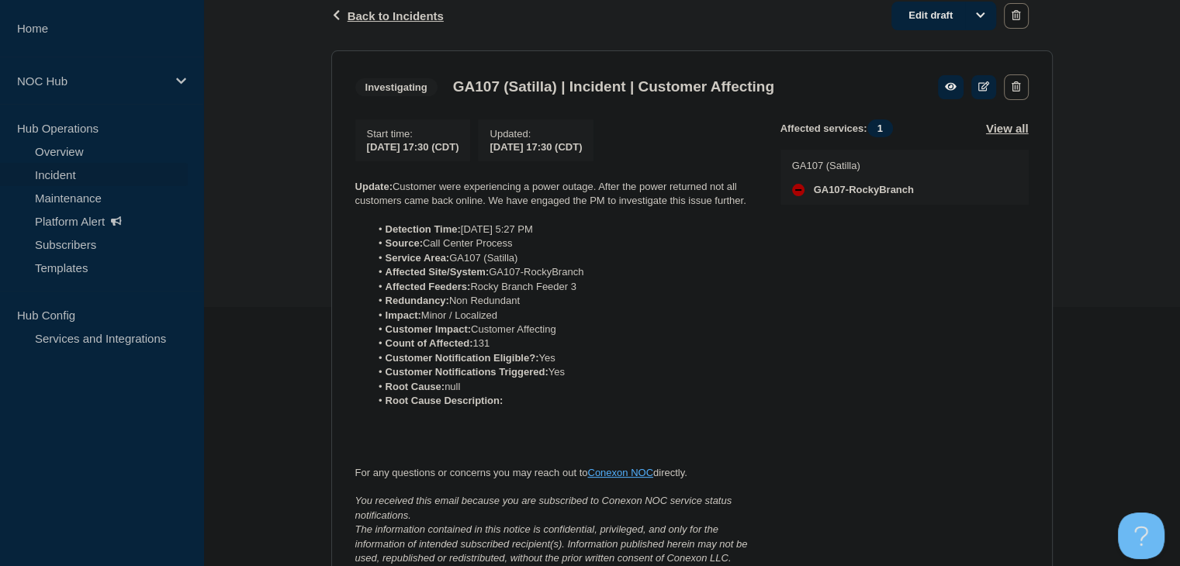
scroll to position [143, 0]
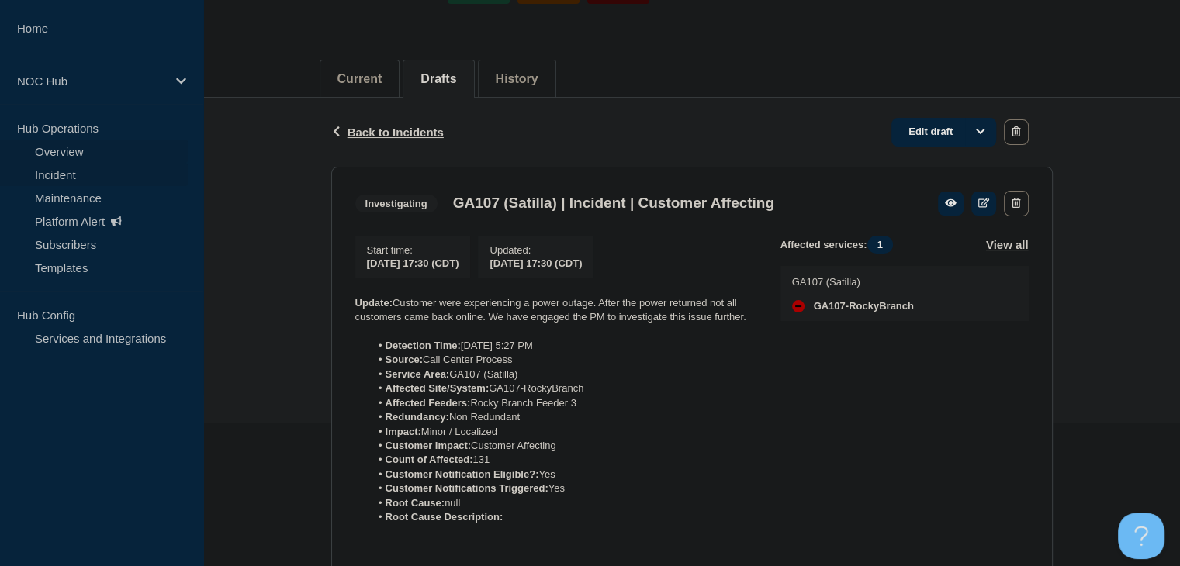
click at [71, 150] on link "Overview" at bounding box center [94, 151] width 188 height 23
